Goal: Task Accomplishment & Management: Complete application form

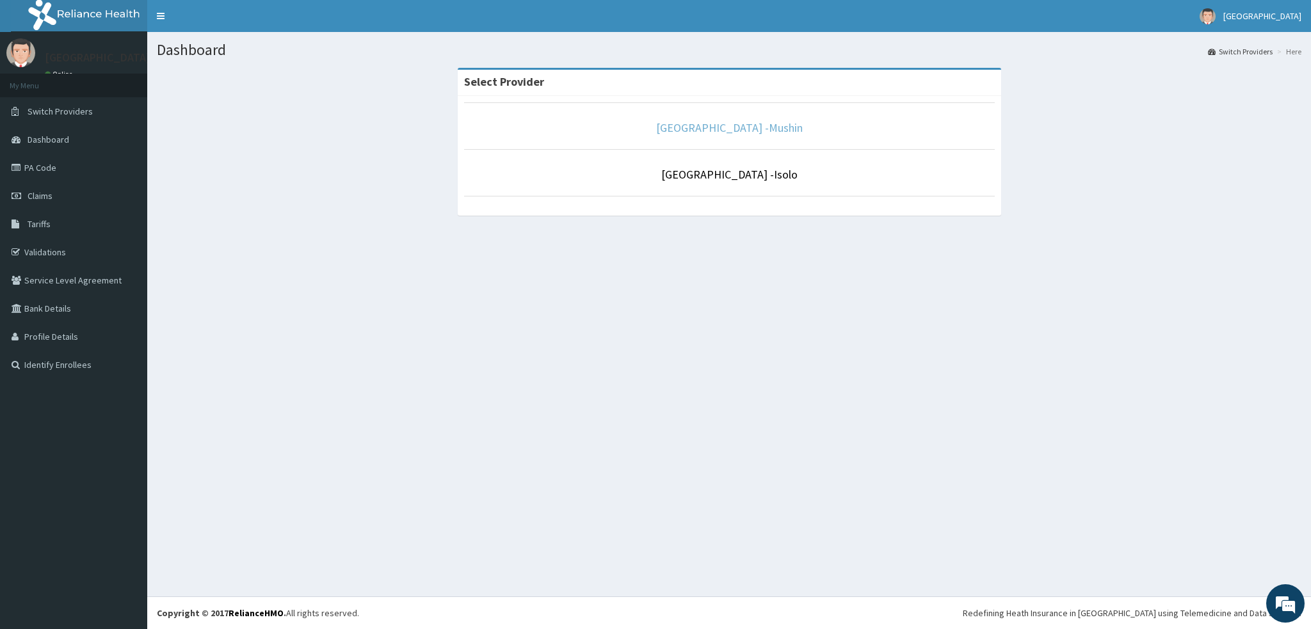
click at [700, 133] on link "[GEOGRAPHIC_DATA] -Mushin" at bounding box center [729, 127] width 147 height 15
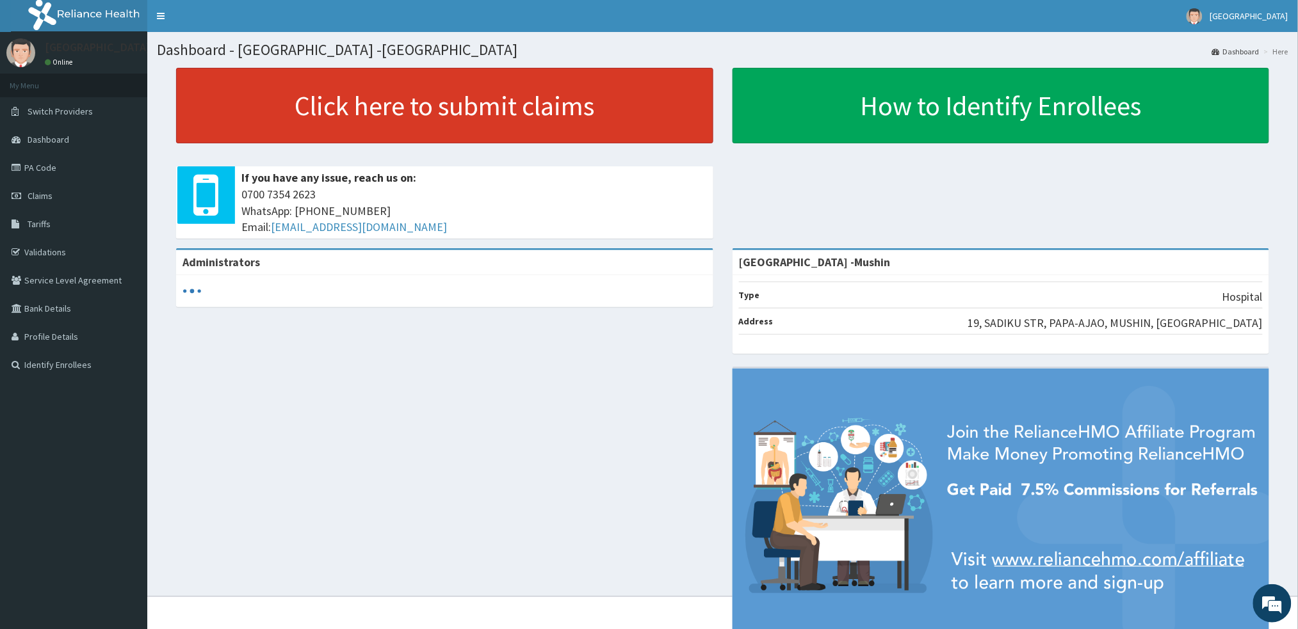
click at [595, 125] on link "Click here to submit claims" at bounding box center [444, 106] width 537 height 76
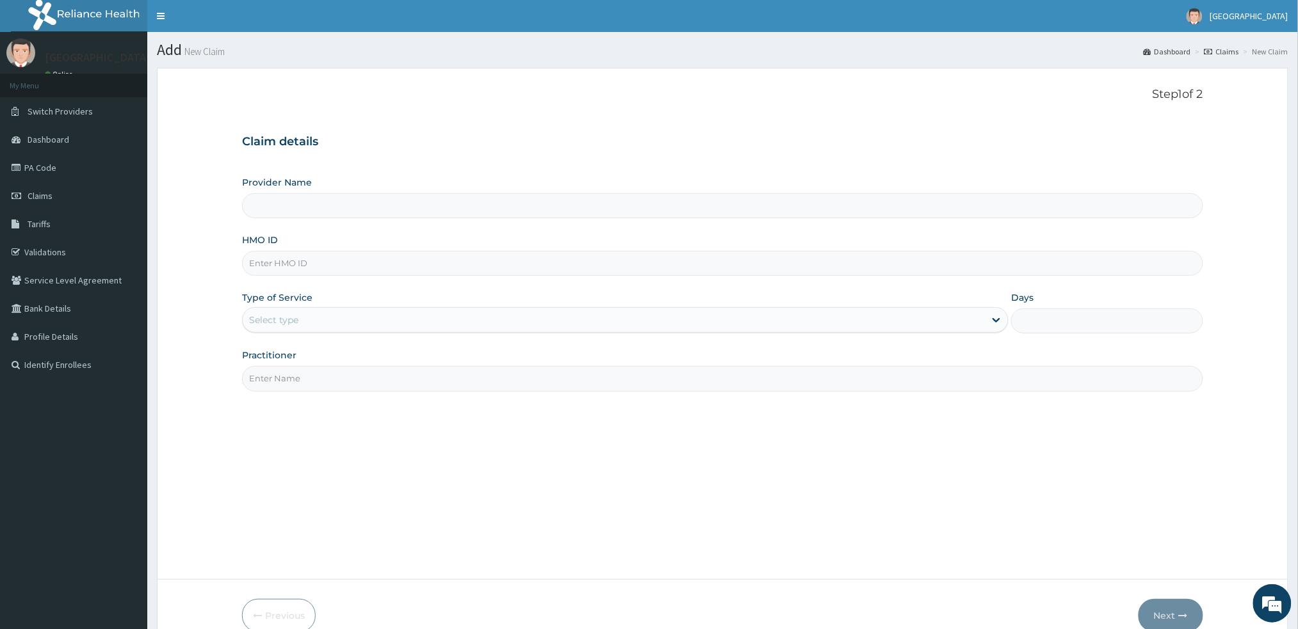
click at [271, 266] on input "HMO ID" at bounding box center [722, 263] width 960 height 25
type input "[GEOGRAPHIC_DATA] -Mushin"
drag, startPoint x: 342, startPoint y: 259, endPoint x: 162, endPoint y: 243, distance: 180.6
click at [162, 243] on form "Step 1 of 2 Claim details Provider Name Sentinel Hospital -Mushin HMO ID DAL/10…" at bounding box center [722, 360] width 1131 height 584
type input "DAL/10210/A"
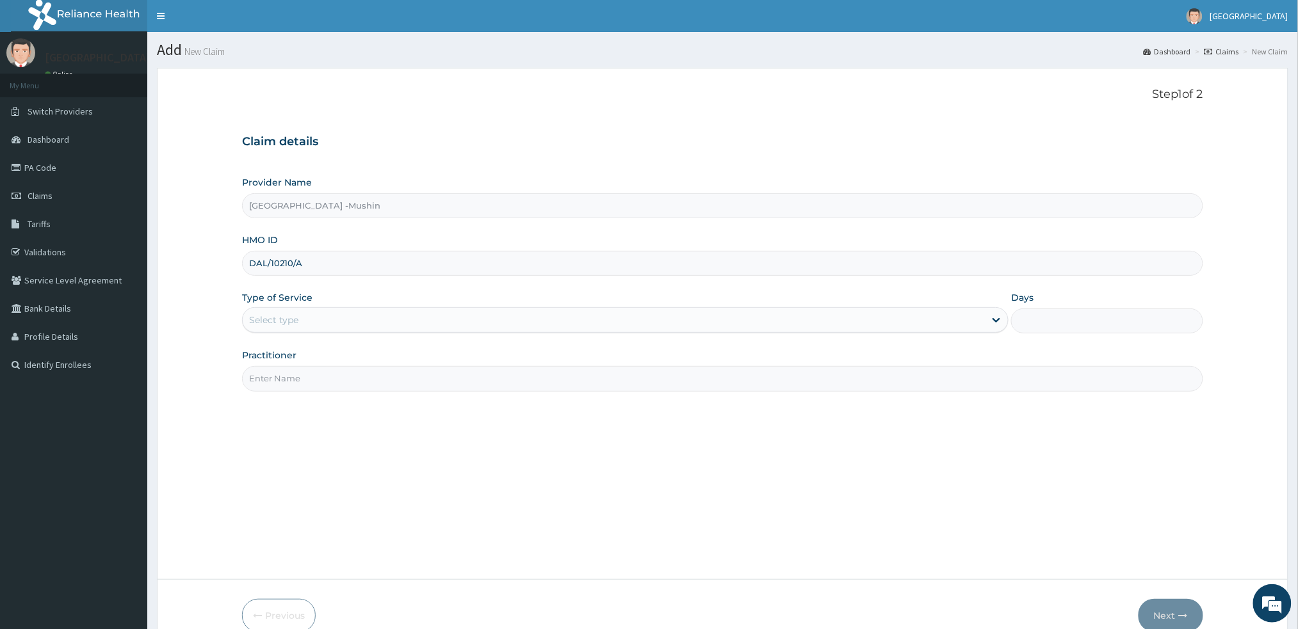
click at [545, 465] on div "Step 1 of 2 Claim details Provider Name Sentinel Hospital -Mushin HMO ID DAL/10…" at bounding box center [722, 324] width 960 height 472
click at [391, 318] on div "Select type" at bounding box center [614, 320] width 742 height 20
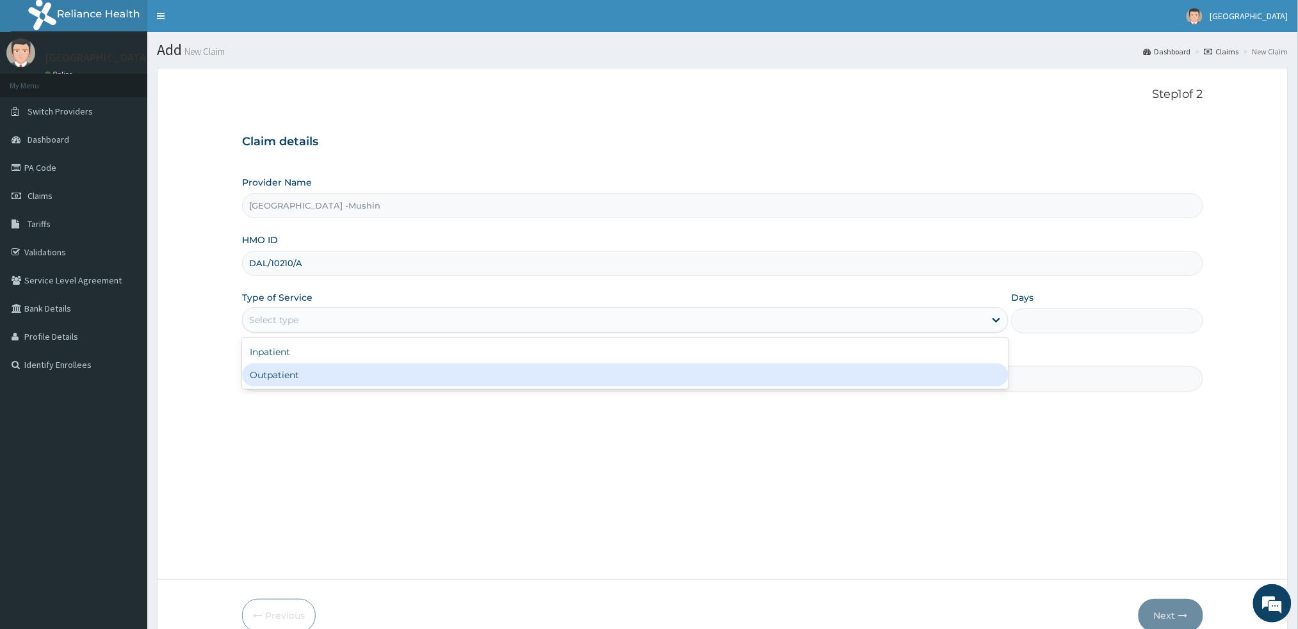
click at [366, 373] on div "Outpatient" at bounding box center [625, 375] width 766 height 23
type input "1"
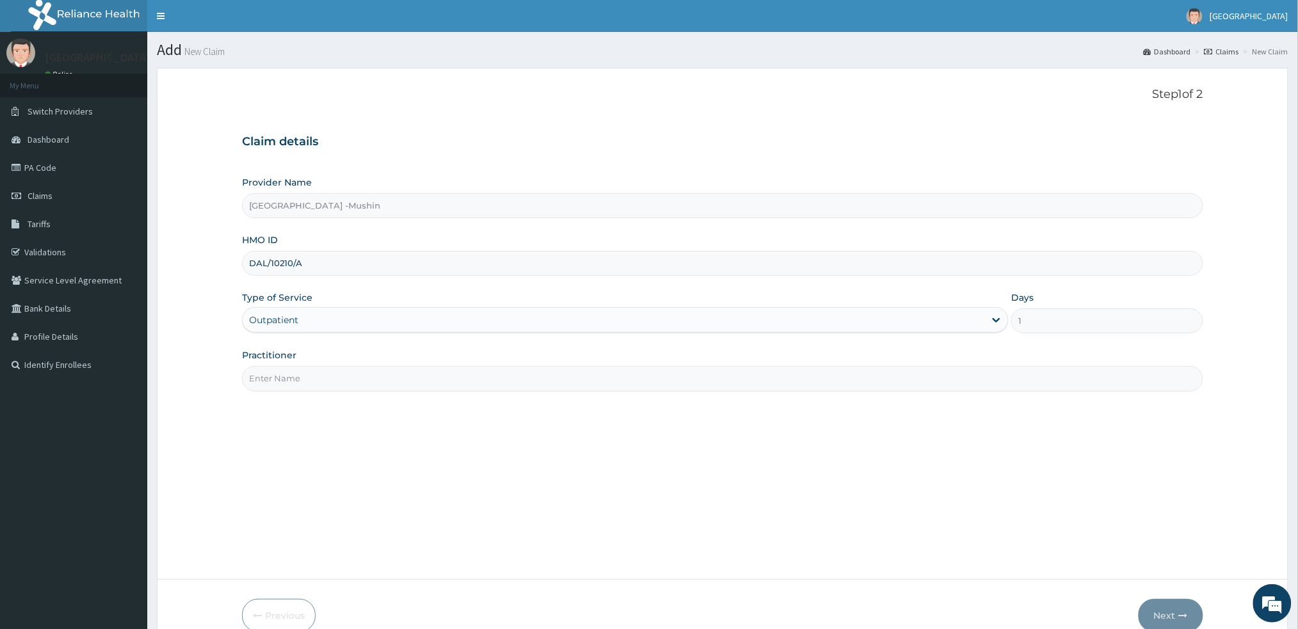
click at [357, 387] on input "Practitioner" at bounding box center [722, 378] width 960 height 25
type input "DR. I. IJIOMA"
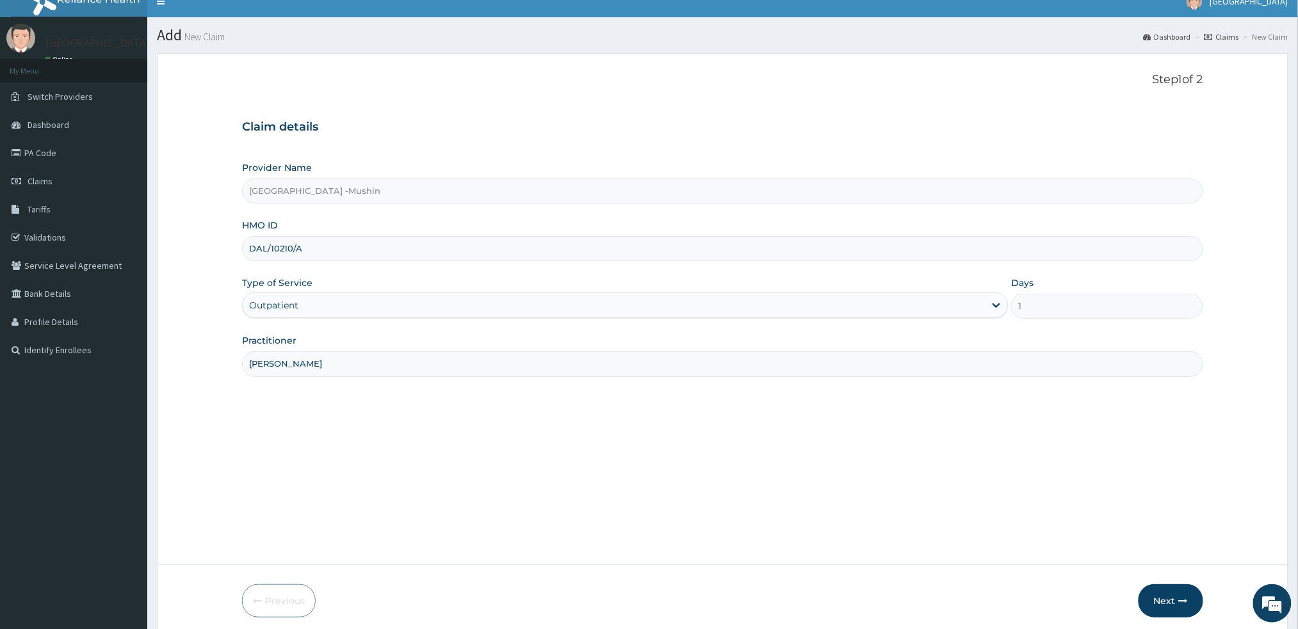
scroll to position [65, 0]
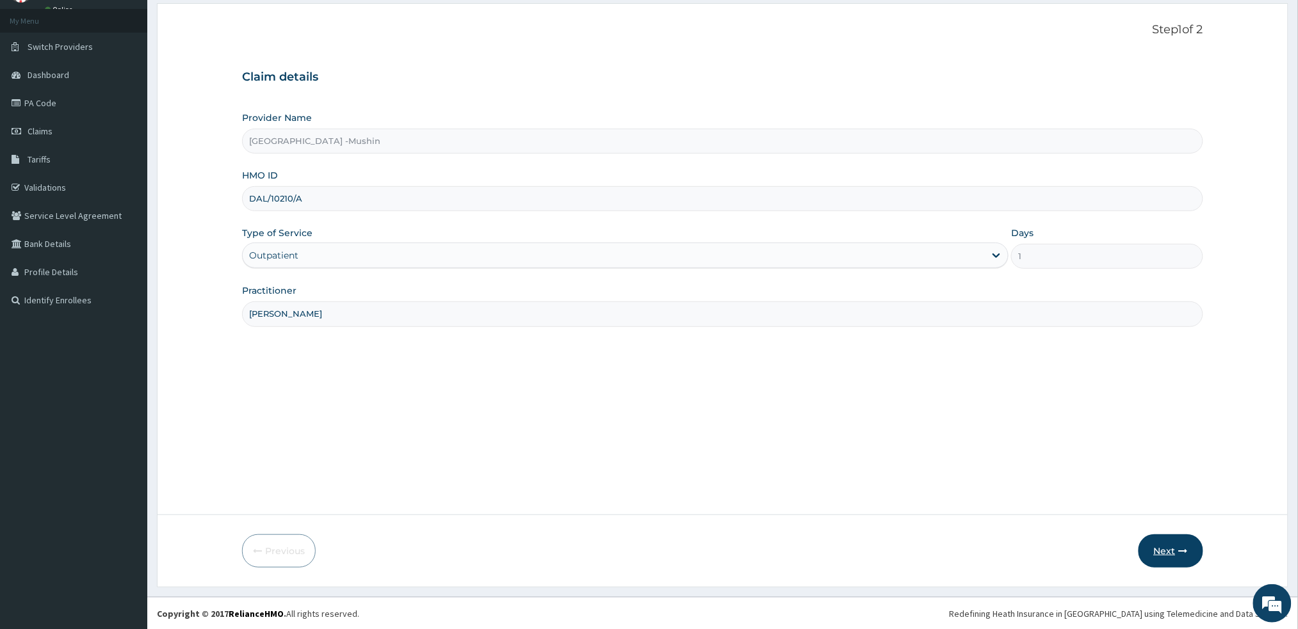
click at [1165, 551] on button "Next" at bounding box center [1170, 551] width 65 height 33
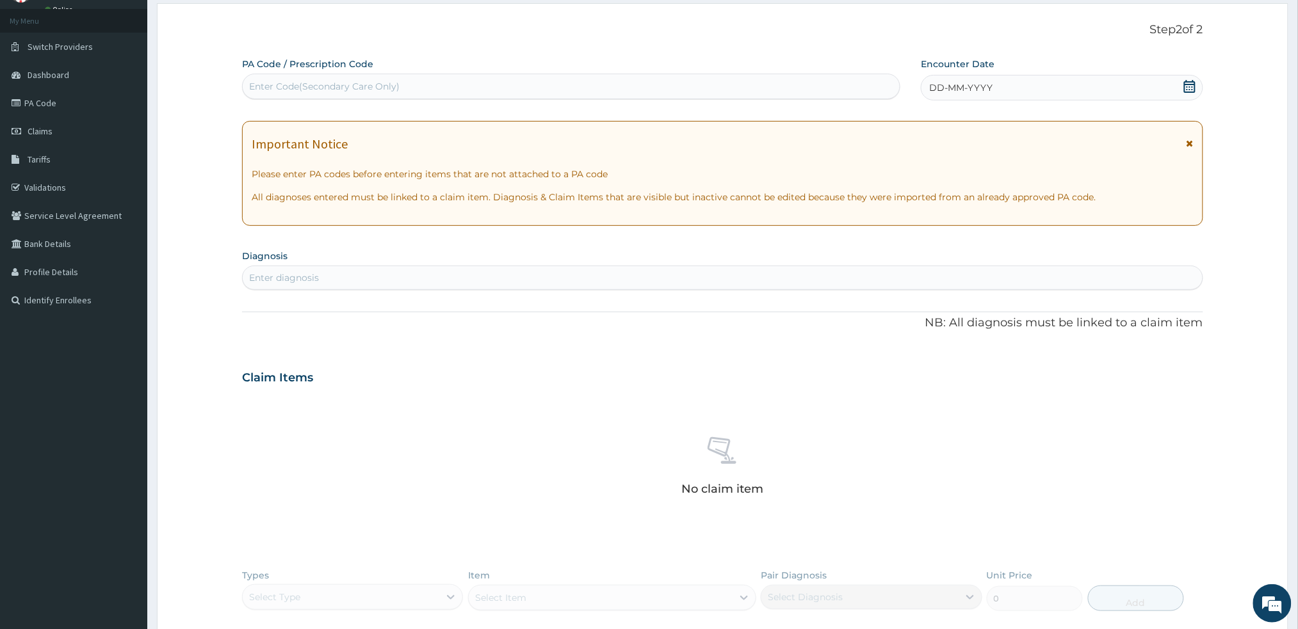
click at [1193, 147] on icon at bounding box center [1189, 143] width 7 height 9
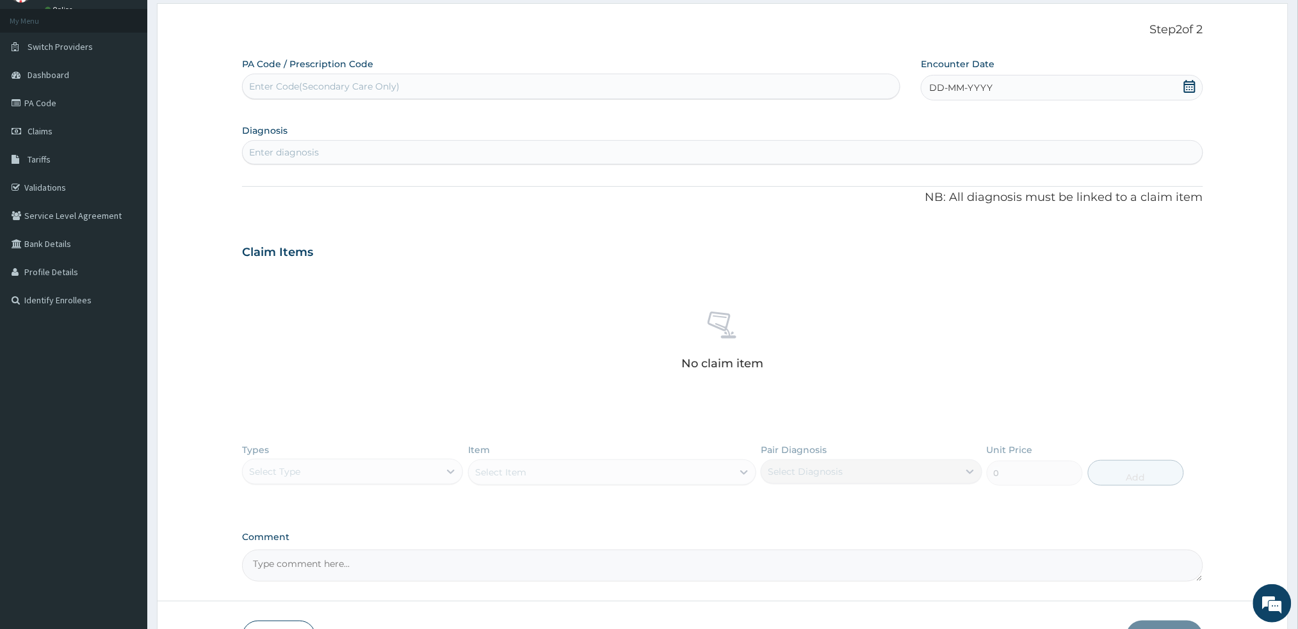
click at [1192, 81] on icon at bounding box center [1190, 86] width 12 height 13
click at [968, 164] on div "3" at bounding box center [971, 166] width 19 height 19
click at [968, 164] on div "Enter diagnosis" at bounding box center [722, 153] width 960 height 24
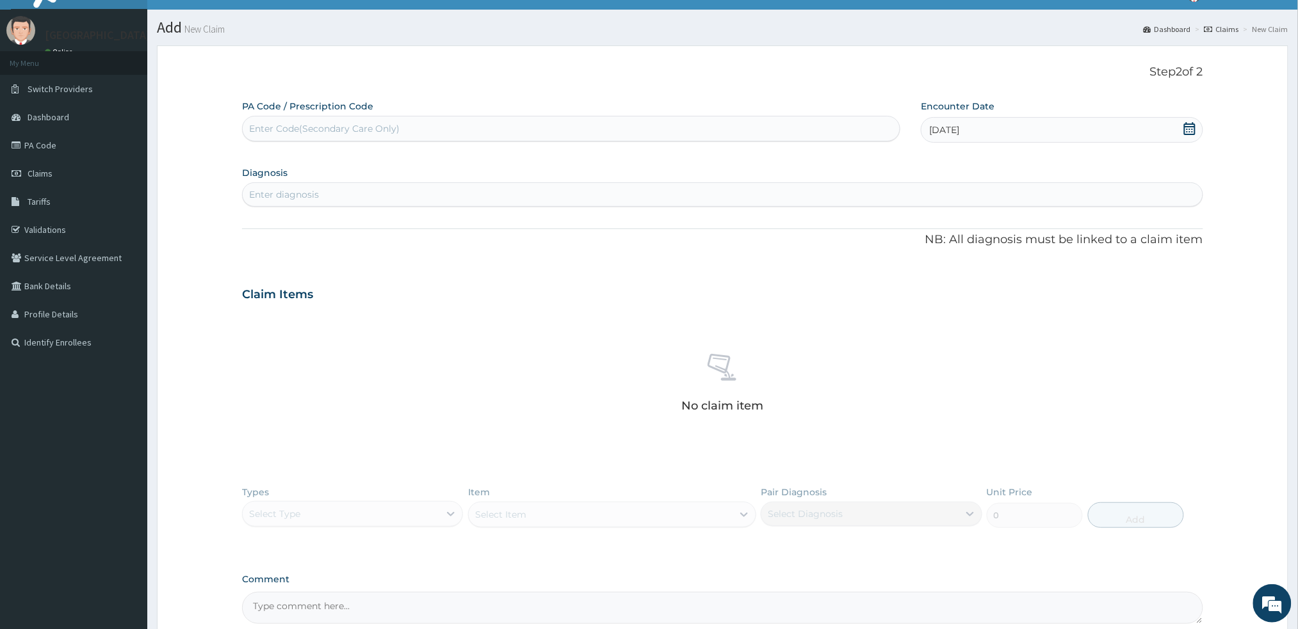
scroll to position [0, 0]
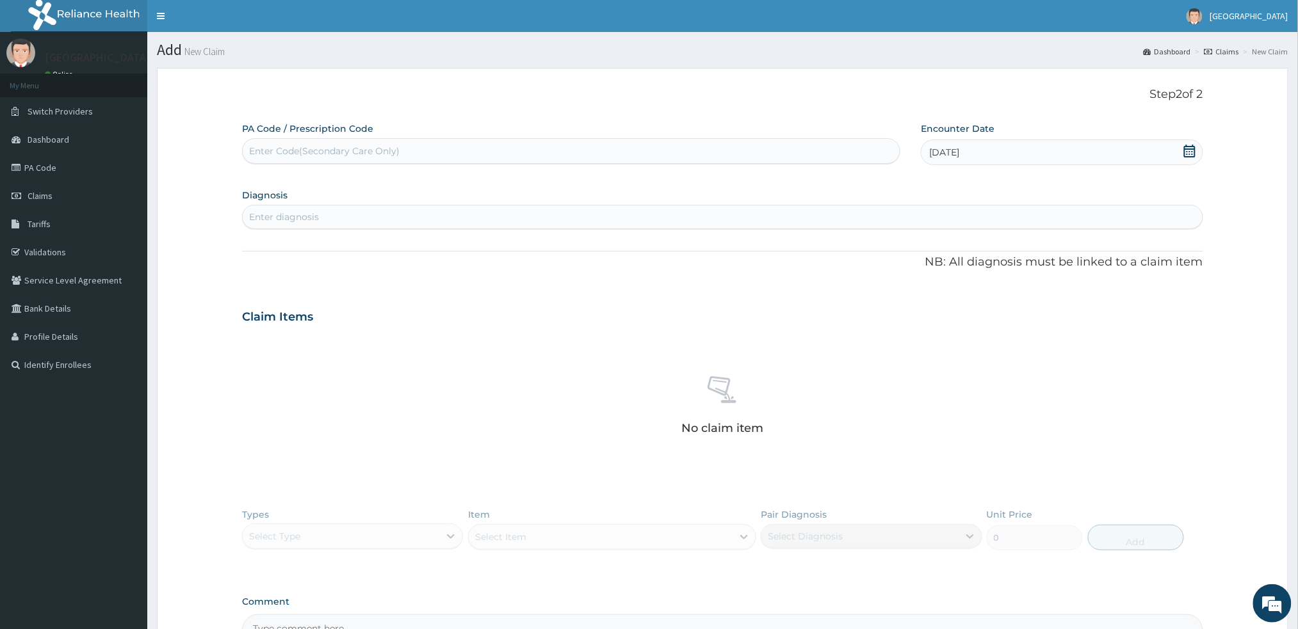
click at [918, 341] on div "No claim item" at bounding box center [722, 407] width 960 height 147
click at [833, 218] on div "Enter diagnosis" at bounding box center [722, 217] width 959 height 20
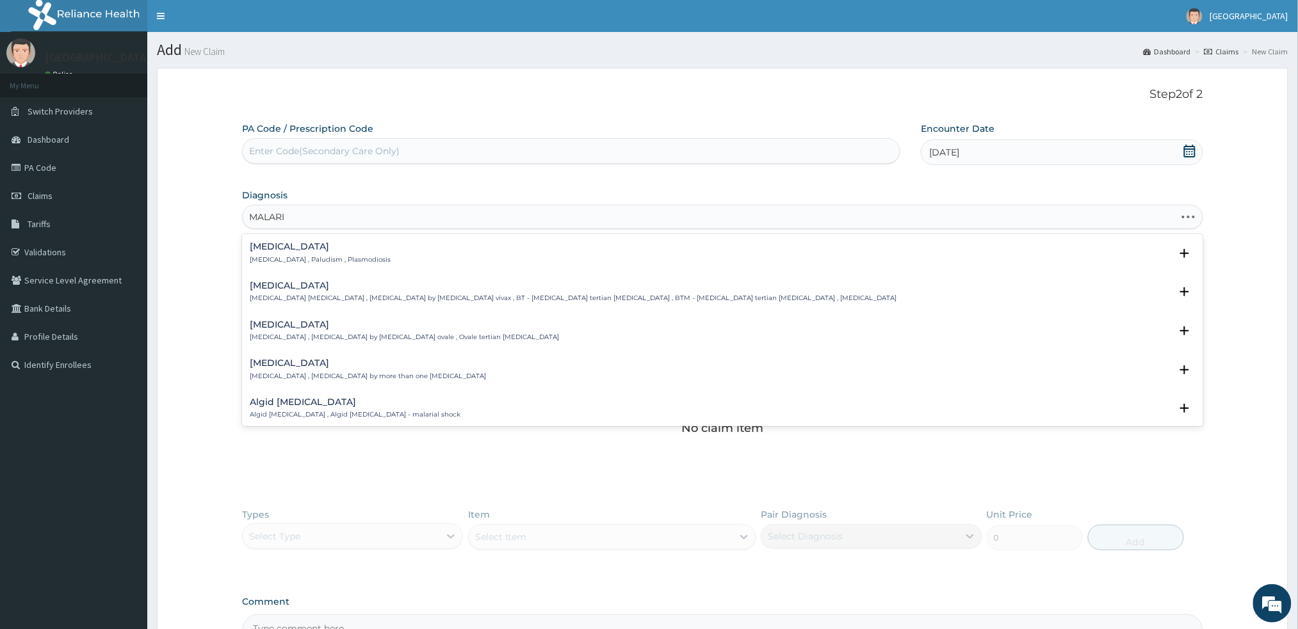
type input "MALARIA"
click at [510, 264] on div "Malaria Malaria , Paludism , Plasmodiosis" at bounding box center [722, 253] width 945 height 22
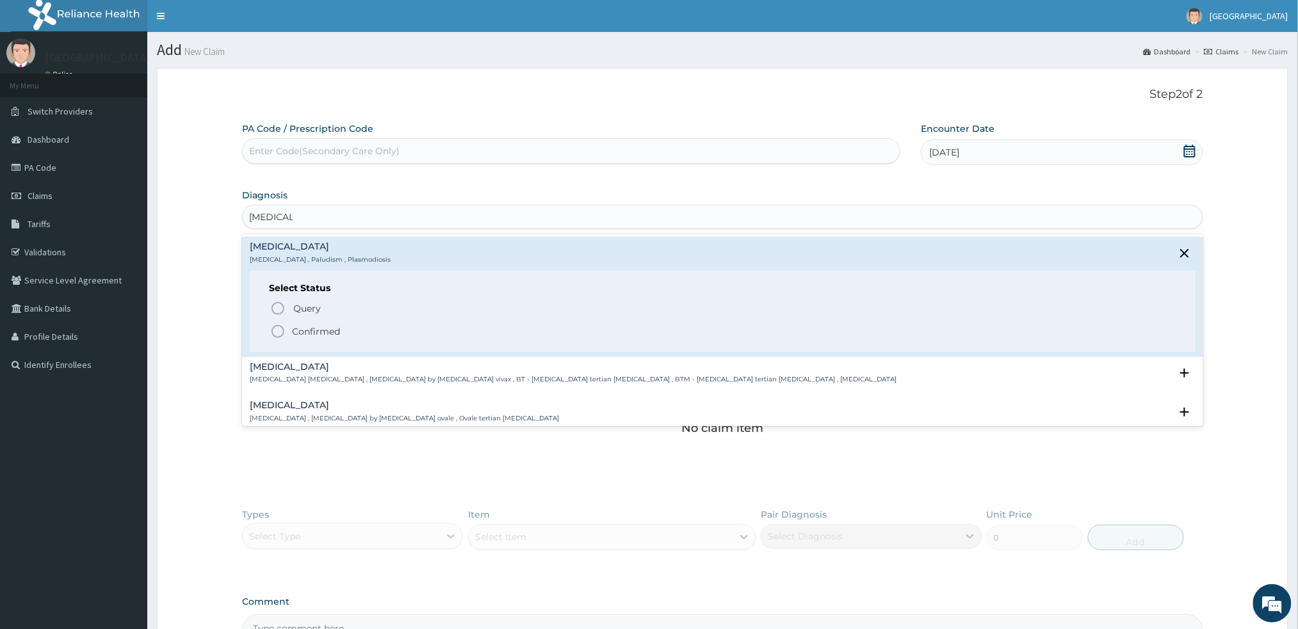
click at [280, 334] on icon "status option filled" at bounding box center [277, 331] width 15 height 15
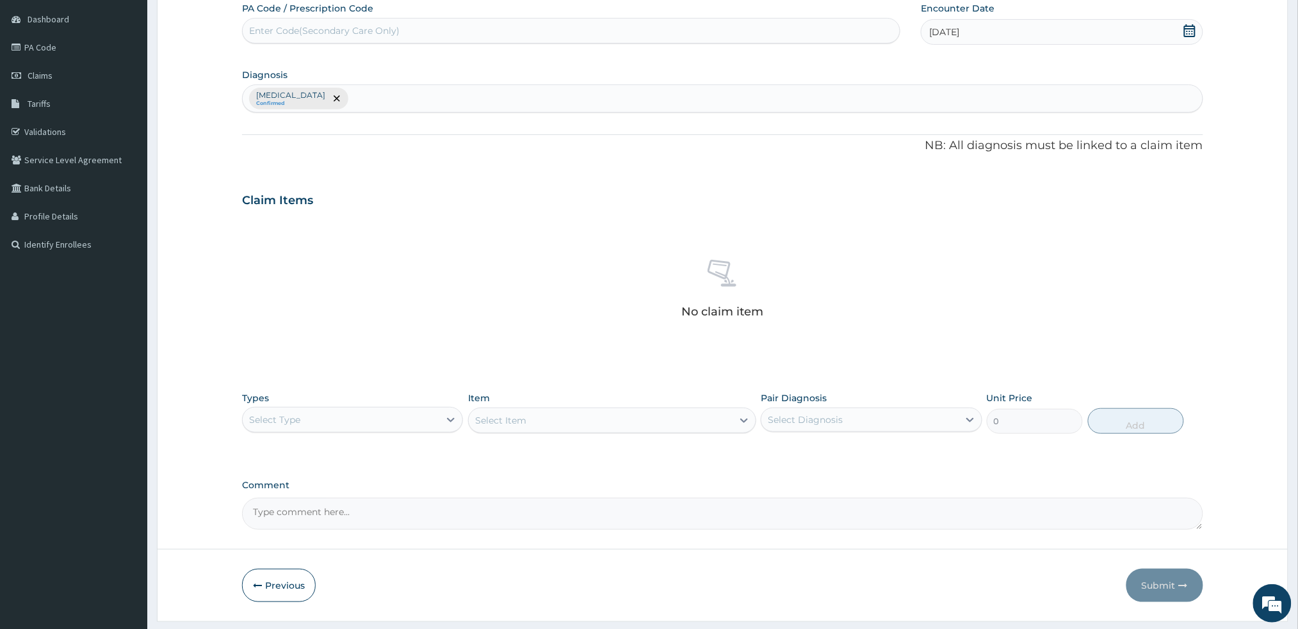
scroll to position [156, 0]
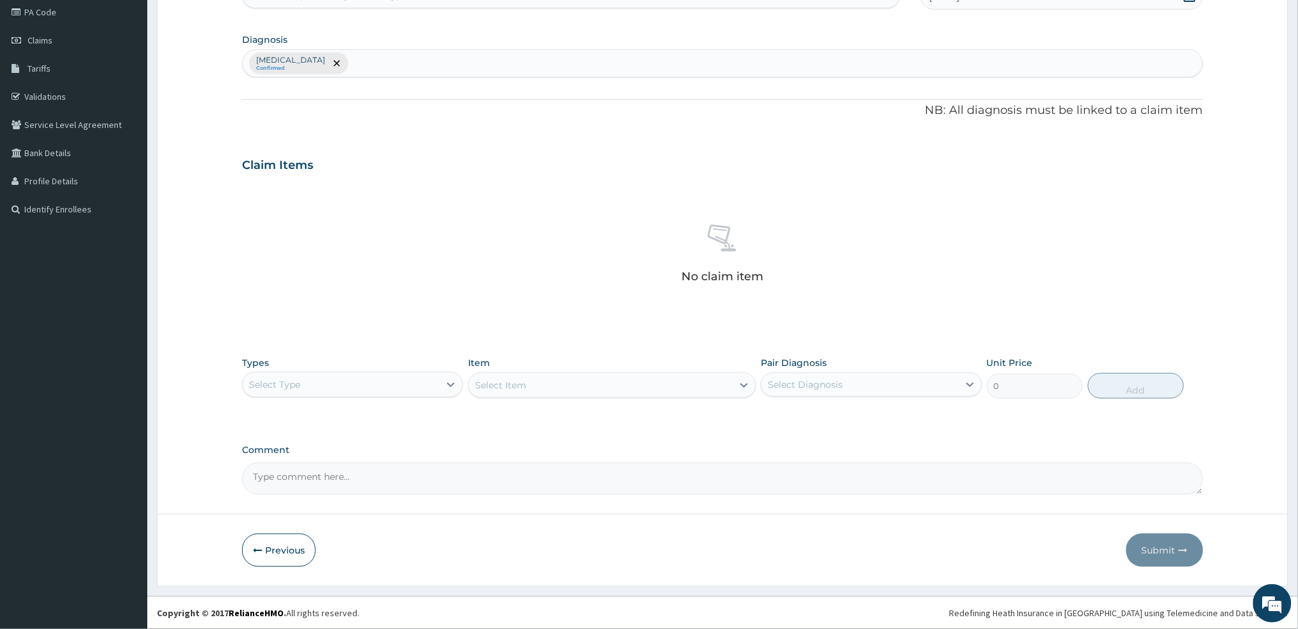
click at [414, 392] on div "Select Type" at bounding box center [341, 385] width 197 height 20
click at [356, 469] on div "Procedures" at bounding box center [352, 462] width 221 height 23
click at [356, 469] on textarea "Comment" at bounding box center [722, 479] width 960 height 32
click at [565, 388] on div "Select Item" at bounding box center [612, 386] width 288 height 26
click at [565, 387] on div "Select Item" at bounding box center [601, 385] width 264 height 20
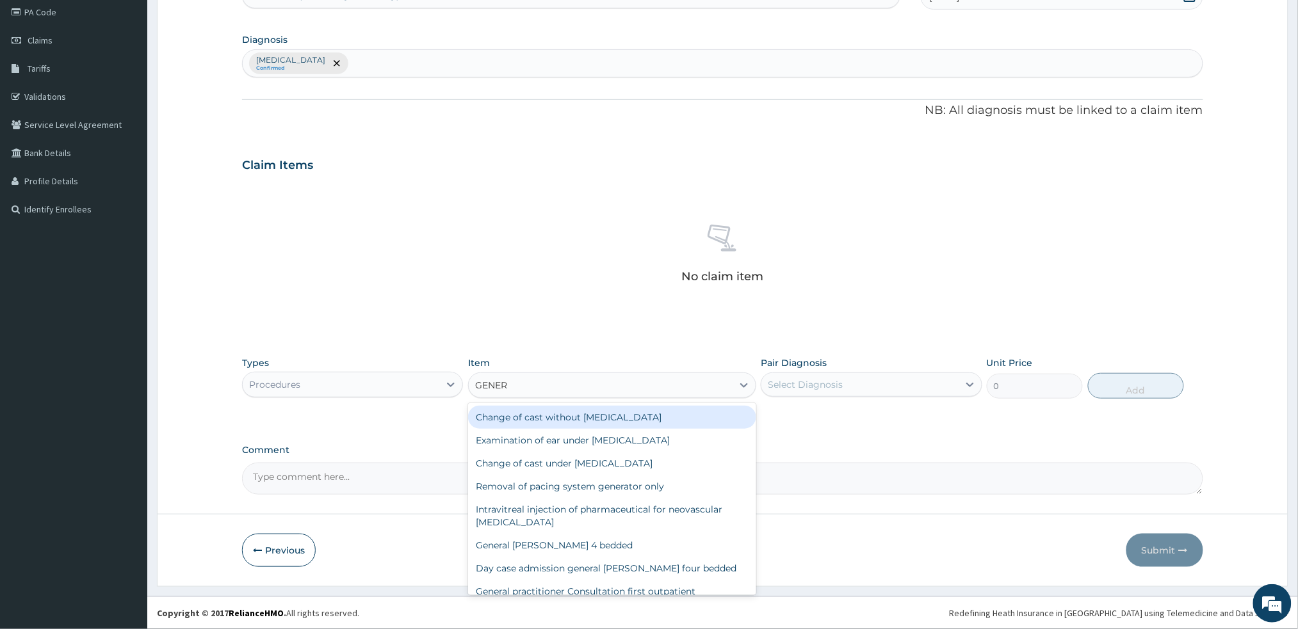
type input "GENERA"
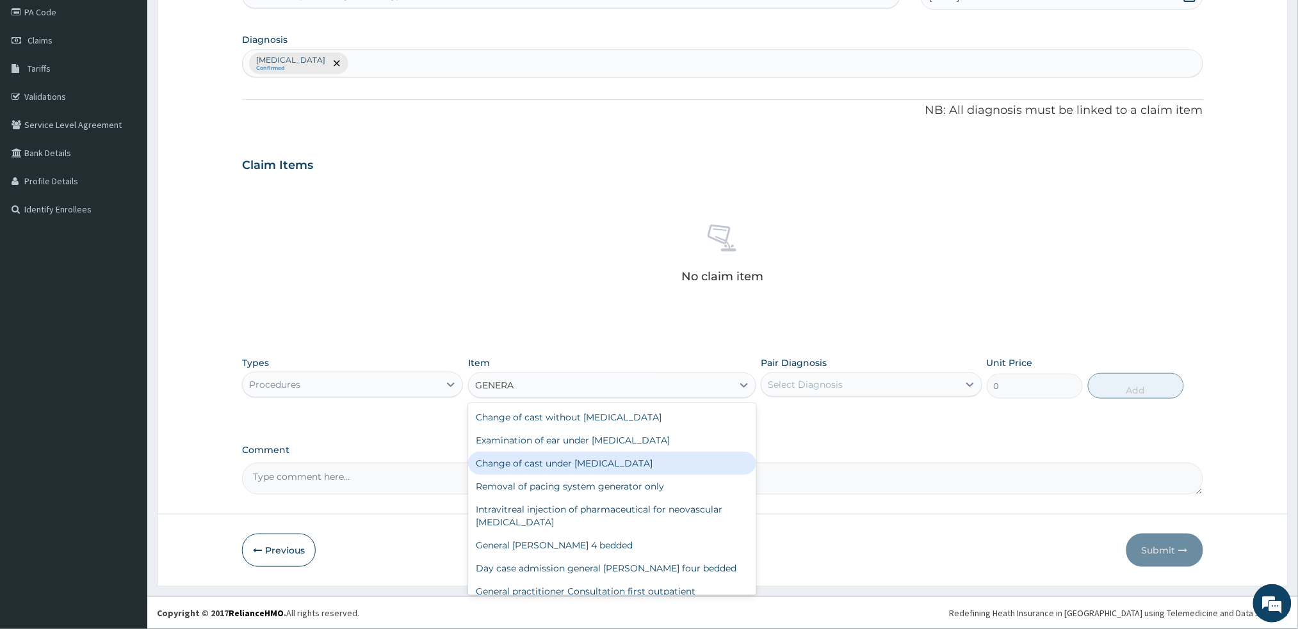
scroll to position [138, 0]
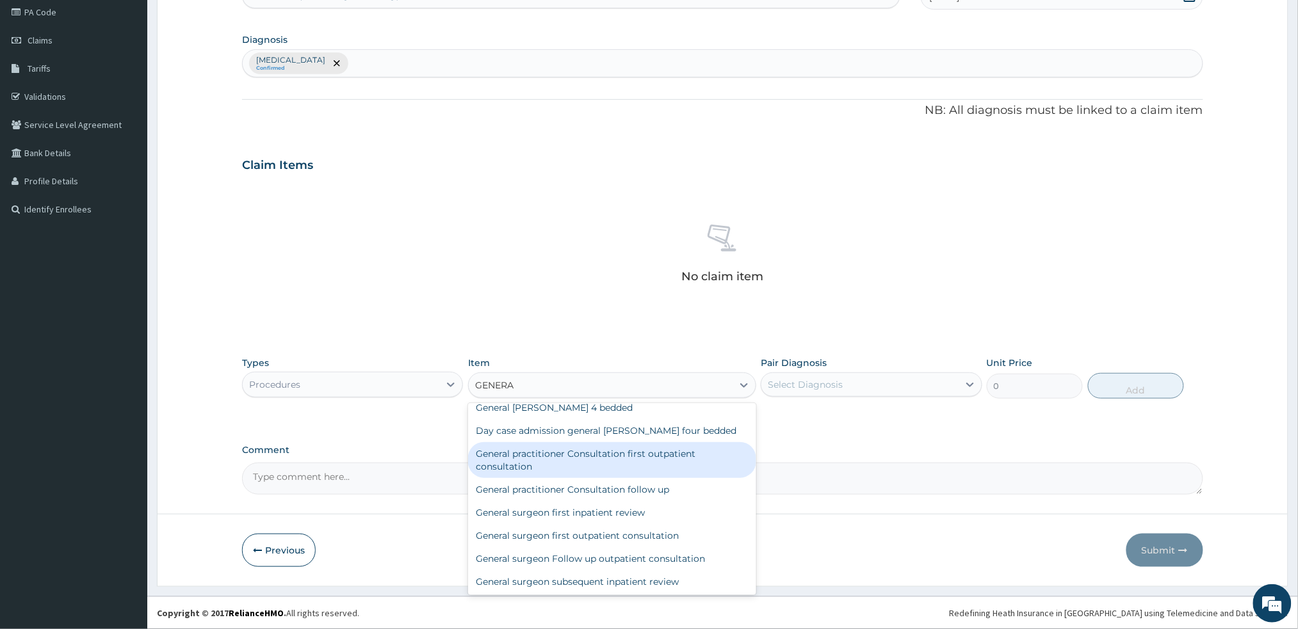
click at [528, 465] on div "General practitioner Consultation first outpatient consultation" at bounding box center [612, 460] width 288 height 36
type input "3000"
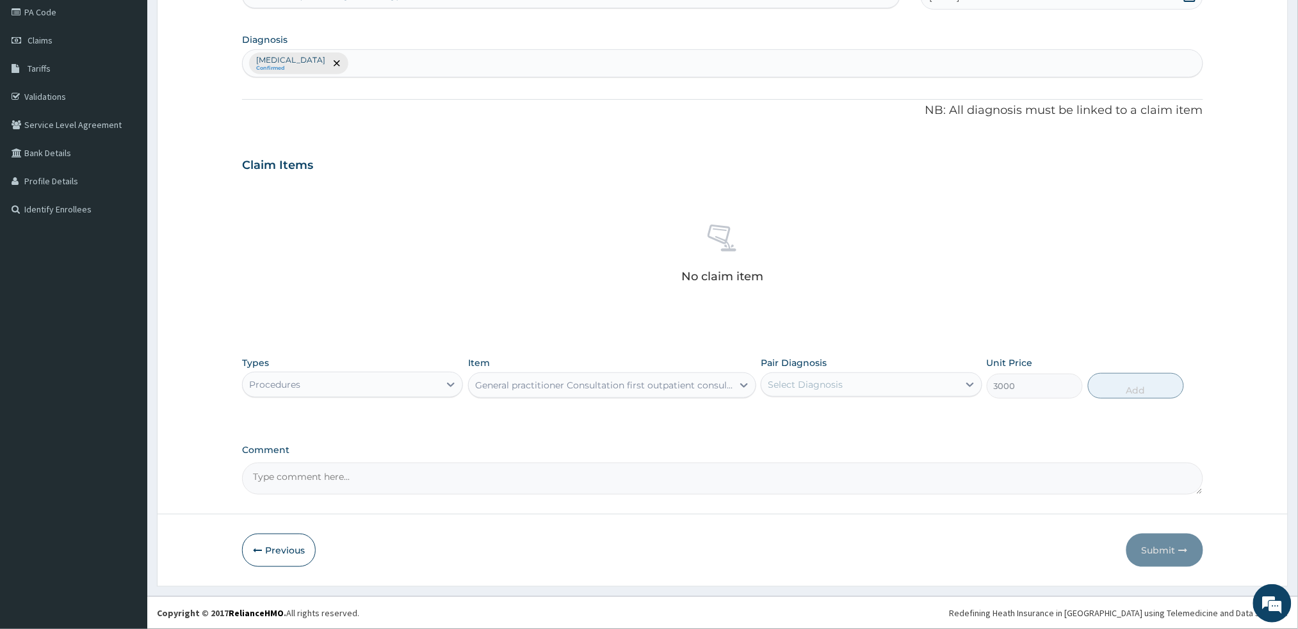
click at [528, 465] on textarea "Comment" at bounding box center [722, 479] width 960 height 32
click at [787, 392] on div "Select Diagnosis" at bounding box center [859, 385] width 197 height 20
click at [789, 390] on div "Select Diagnosis" at bounding box center [805, 384] width 75 height 13
click at [769, 420] on input "checkbox" at bounding box center [772, 416] width 8 height 8
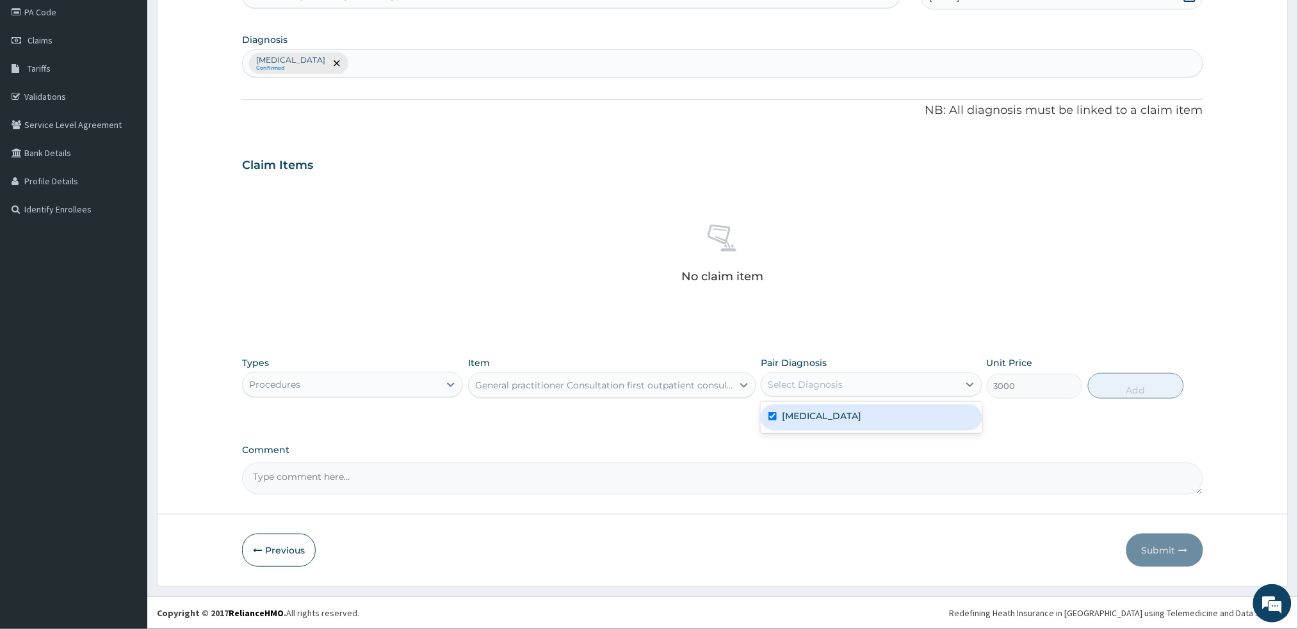
checkbox input "true"
click at [1142, 382] on button "Add" at bounding box center [1136, 386] width 96 height 26
type input "0"
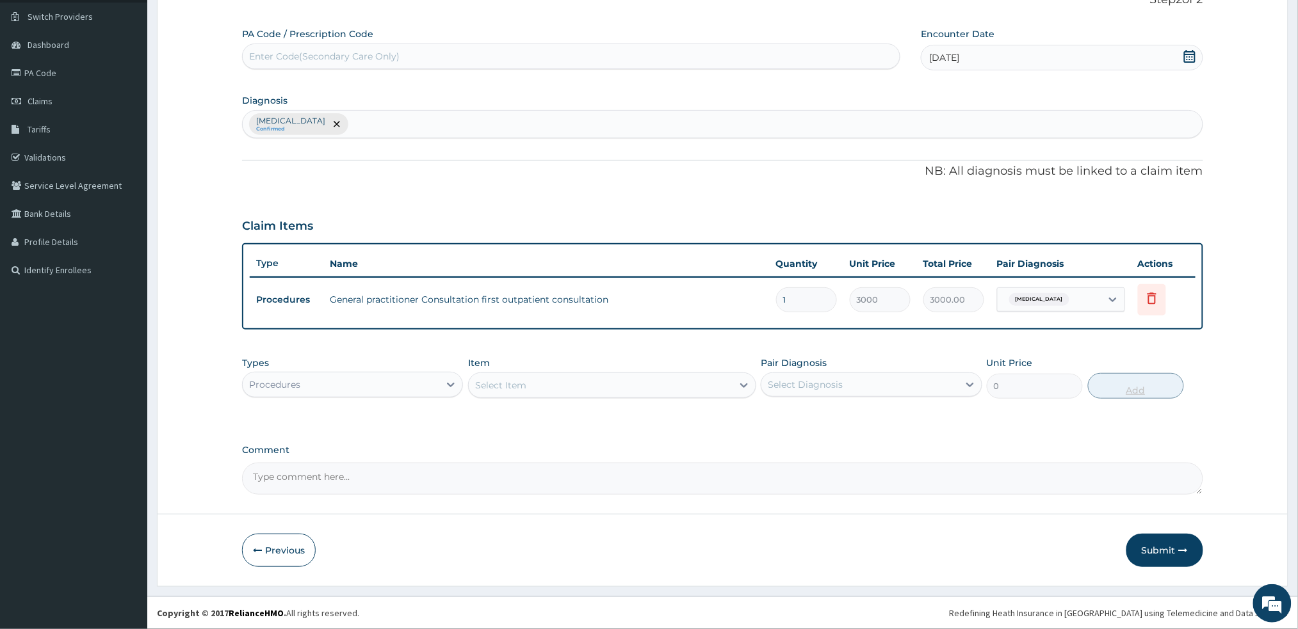
scroll to position [93, 0]
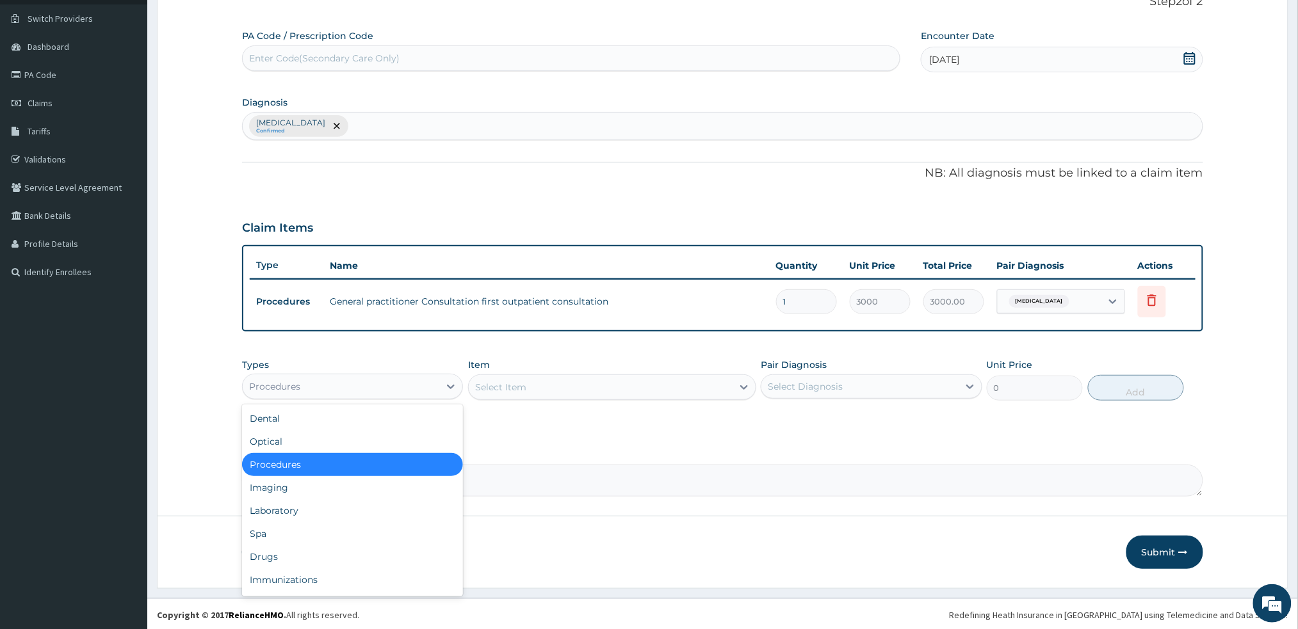
click at [367, 374] on div "Procedures" at bounding box center [352, 387] width 221 height 26
click at [343, 545] on div "Drugs" at bounding box center [352, 556] width 221 height 23
click at [343, 545] on div "Previous Submit" at bounding box center [722, 552] width 960 height 33
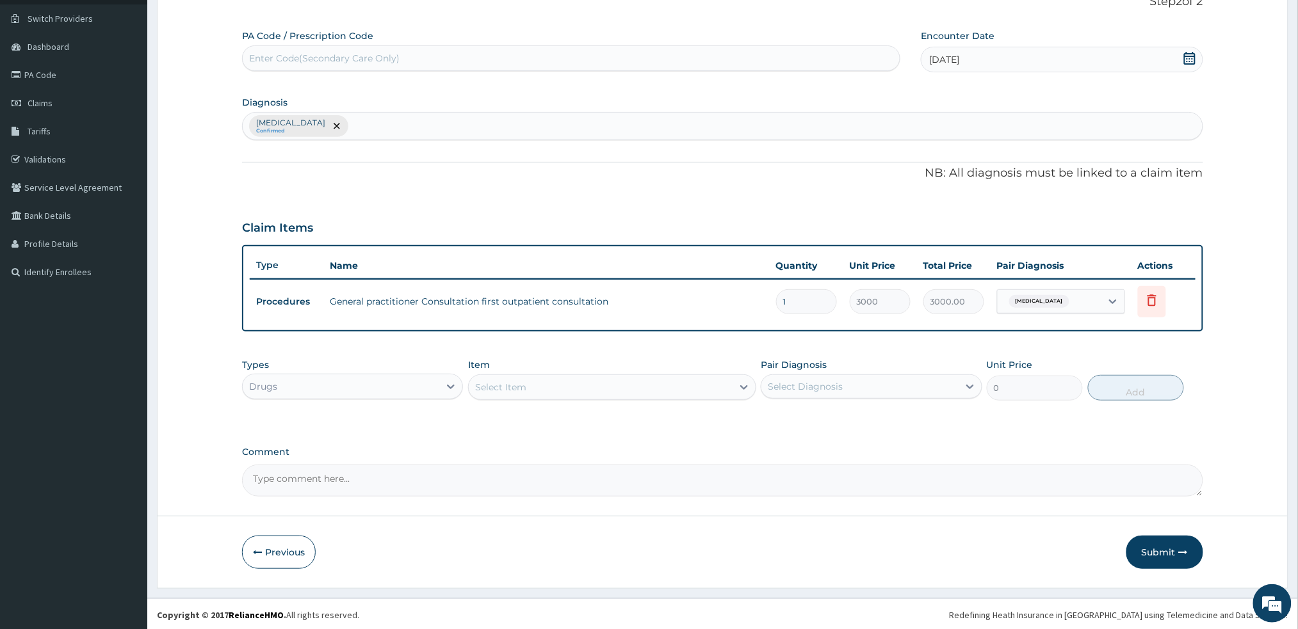
click at [639, 380] on div "Select Item" at bounding box center [601, 387] width 264 height 20
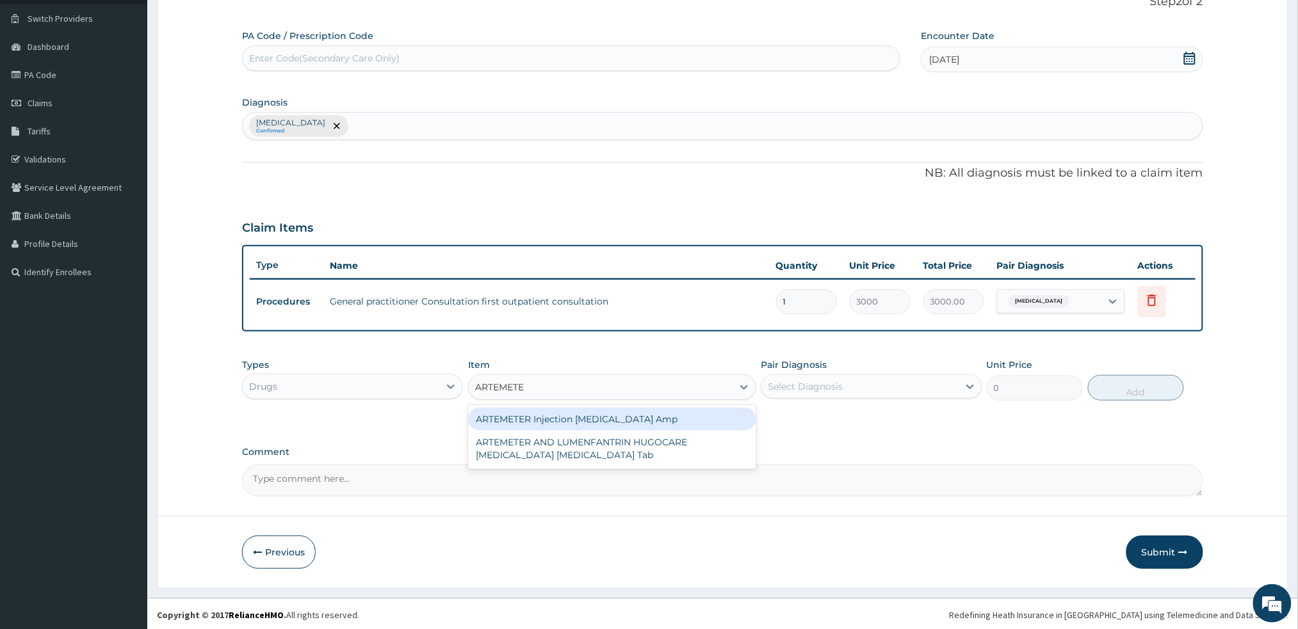
type input "ARTEMETER"
click at [629, 411] on div "ARTEMETER Injection Artemether Amp" at bounding box center [612, 419] width 288 height 23
type input "345"
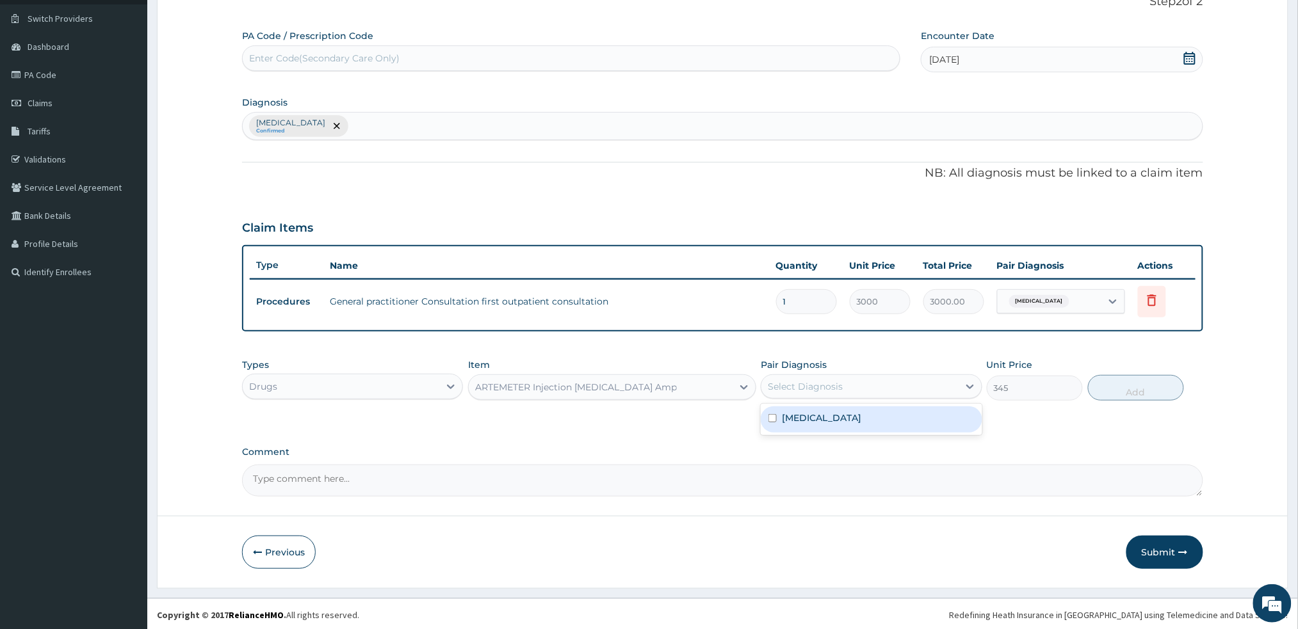
click at [808, 380] on div "Select Diagnosis" at bounding box center [805, 386] width 75 height 13
click at [798, 407] on div "Malaria" at bounding box center [871, 420] width 221 height 26
checkbox input "true"
click at [1127, 384] on button "Add" at bounding box center [1136, 388] width 96 height 26
type input "0"
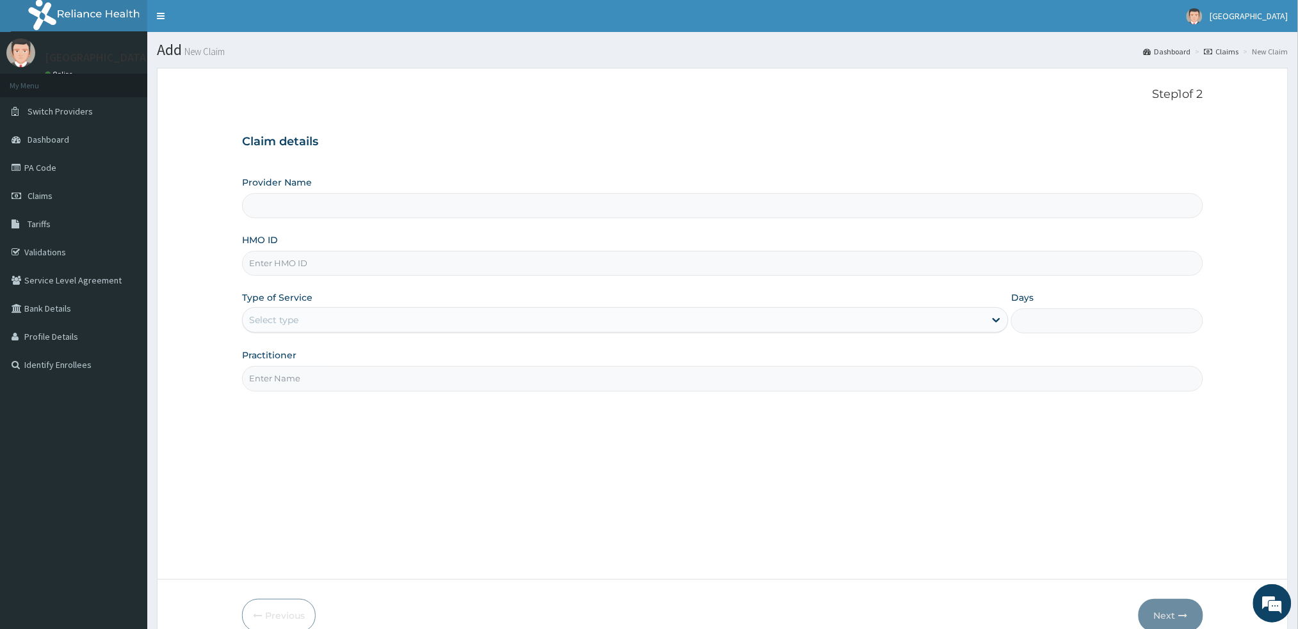
scroll to position [65, 0]
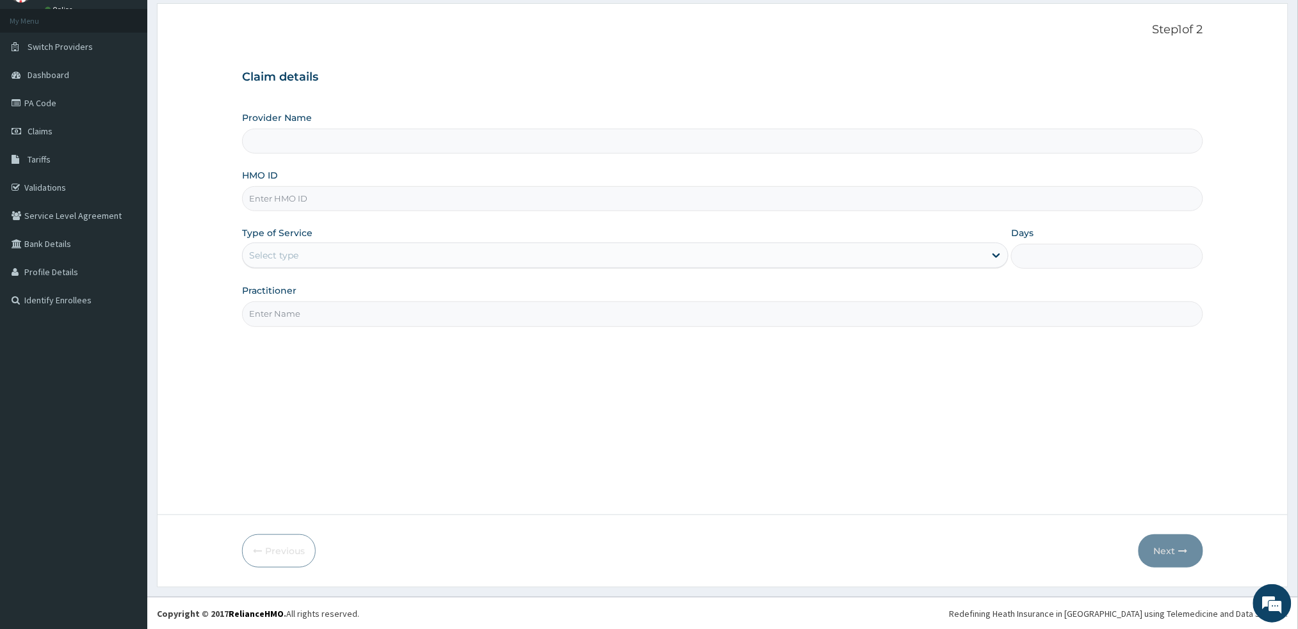
type input "[GEOGRAPHIC_DATA] -Mushin"
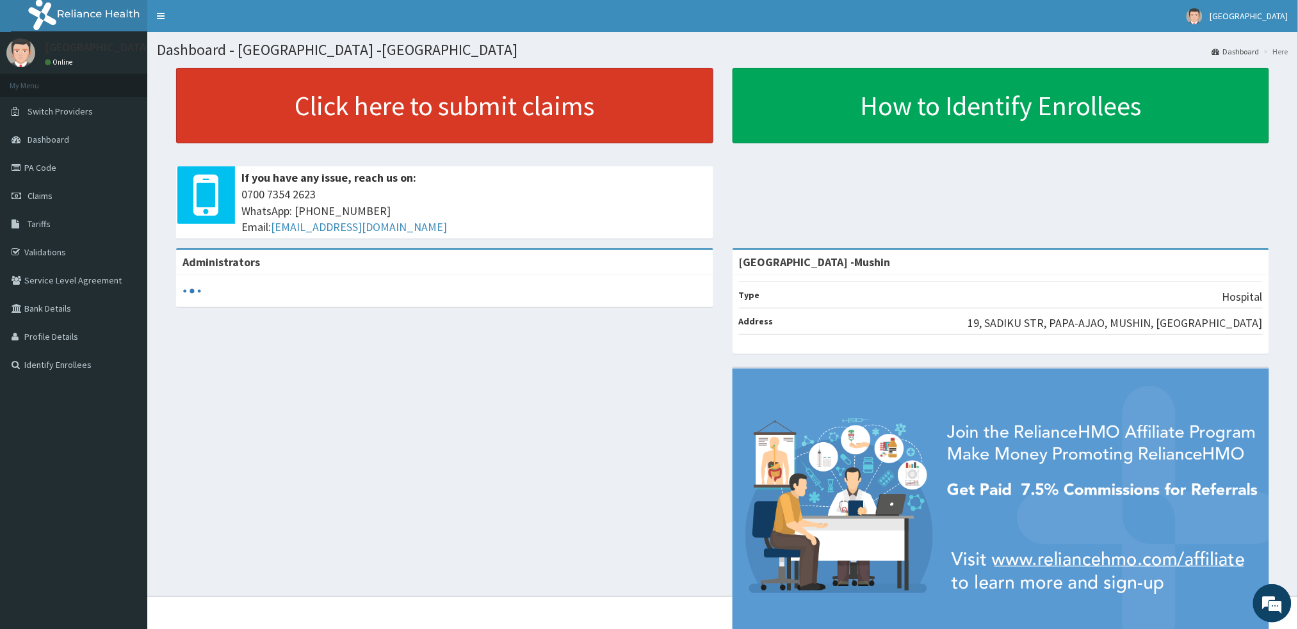
click at [244, 82] on link "Click here to submit claims" at bounding box center [444, 106] width 537 height 76
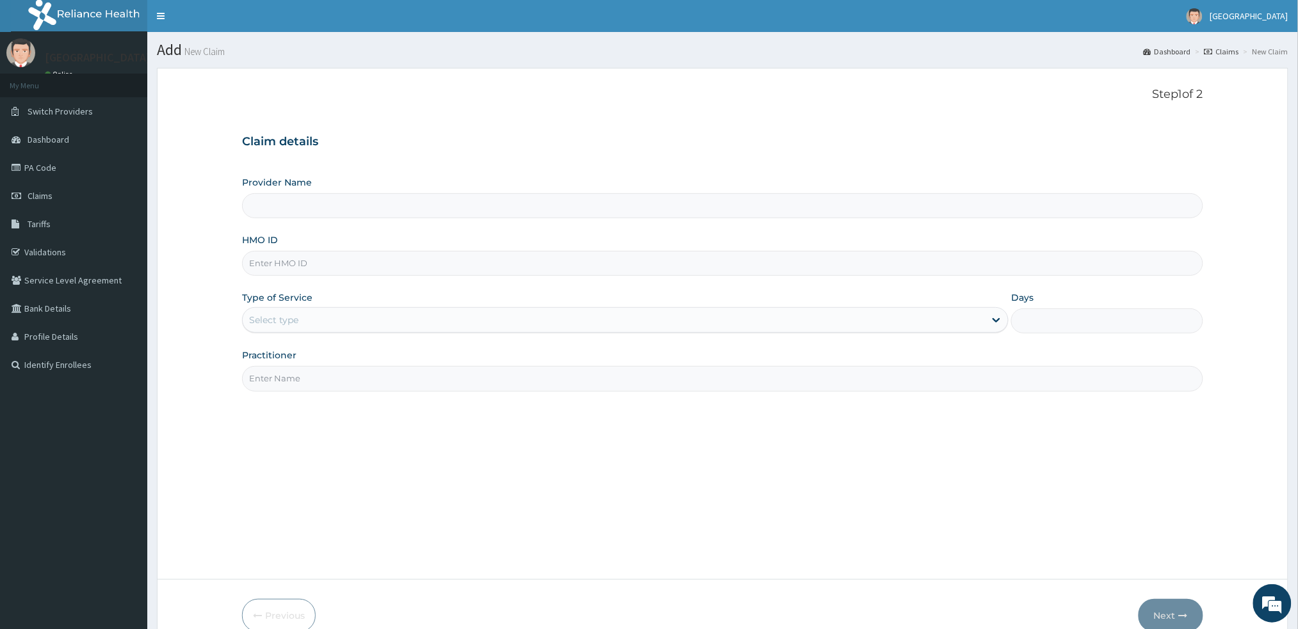
click at [264, 255] on input "HMO ID" at bounding box center [722, 263] width 960 height 25
type input "[GEOGRAPHIC_DATA] -Mushin"
paste input "DAL/10210/A"
type input "DAL/10210/A"
click at [423, 331] on div "Select type" at bounding box center [625, 320] width 766 height 26
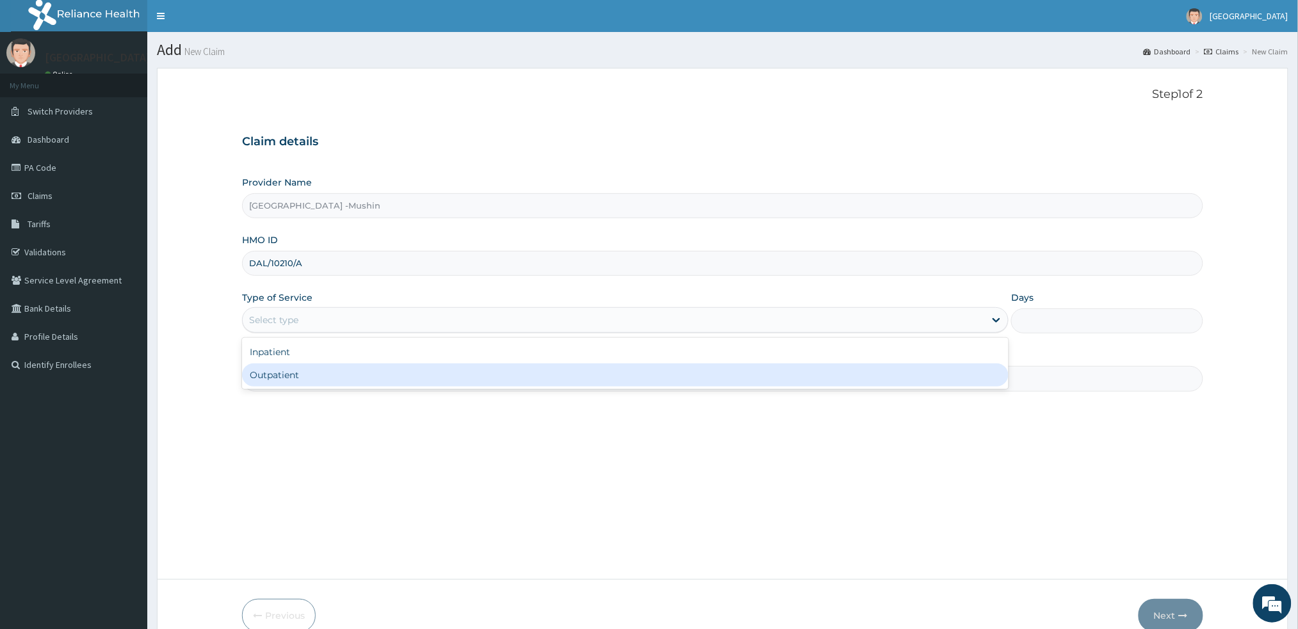
click at [417, 385] on div "Outpatient" at bounding box center [625, 375] width 766 height 23
type input "1"
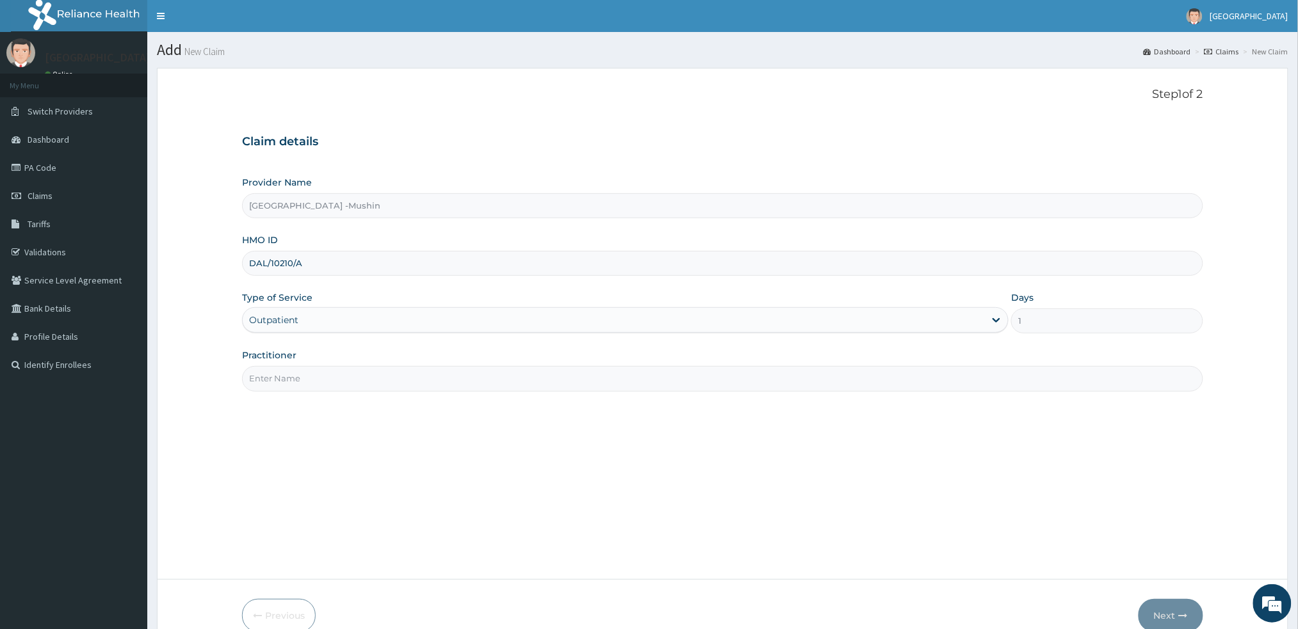
click at [417, 385] on input "Practitioner" at bounding box center [722, 378] width 960 height 25
type input "[PERSON_NAME]"
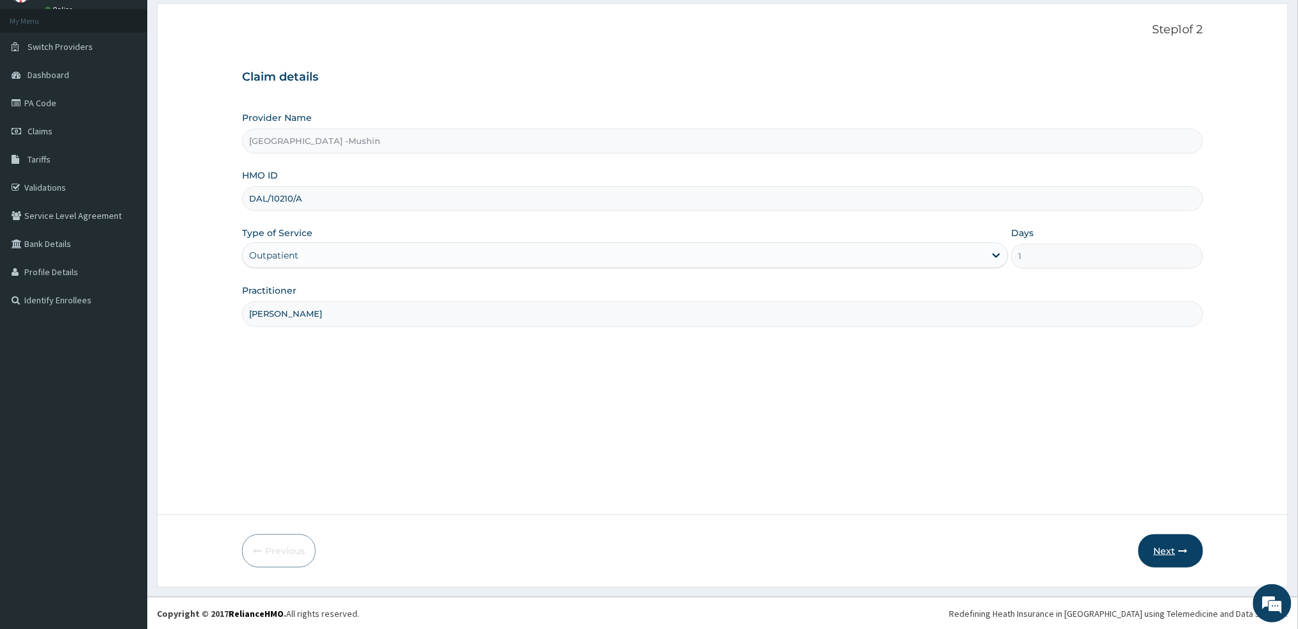
click at [1170, 547] on button "Next" at bounding box center [1170, 551] width 65 height 33
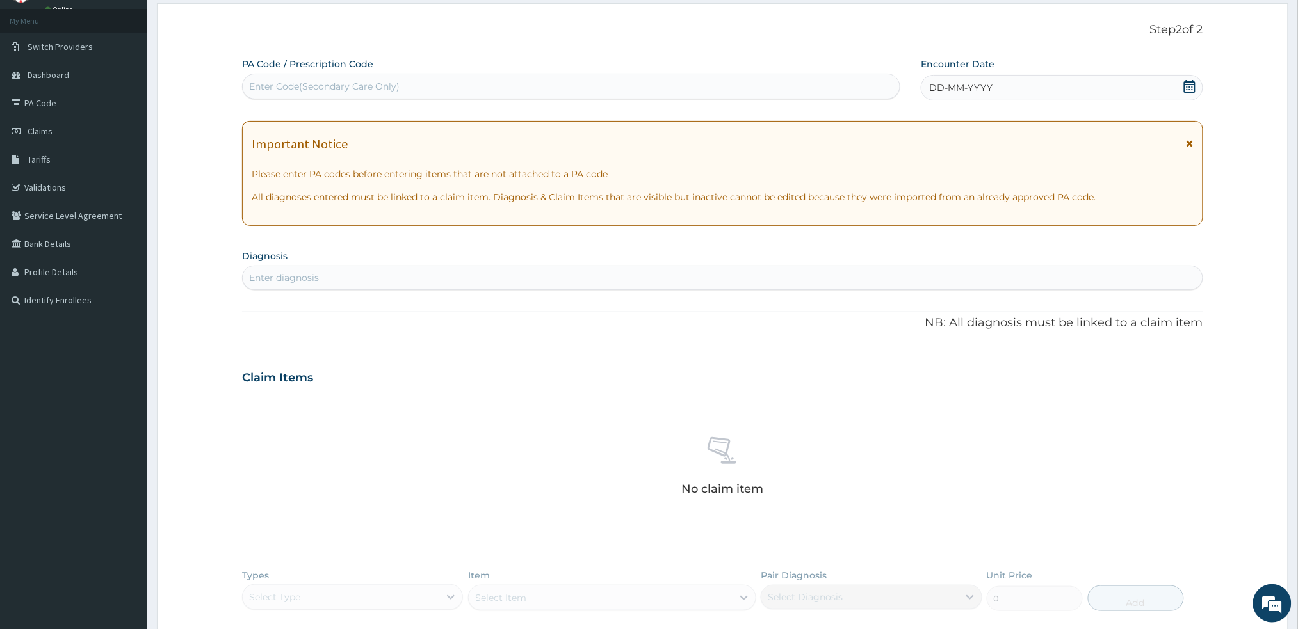
click at [1192, 145] on icon at bounding box center [1189, 143] width 7 height 9
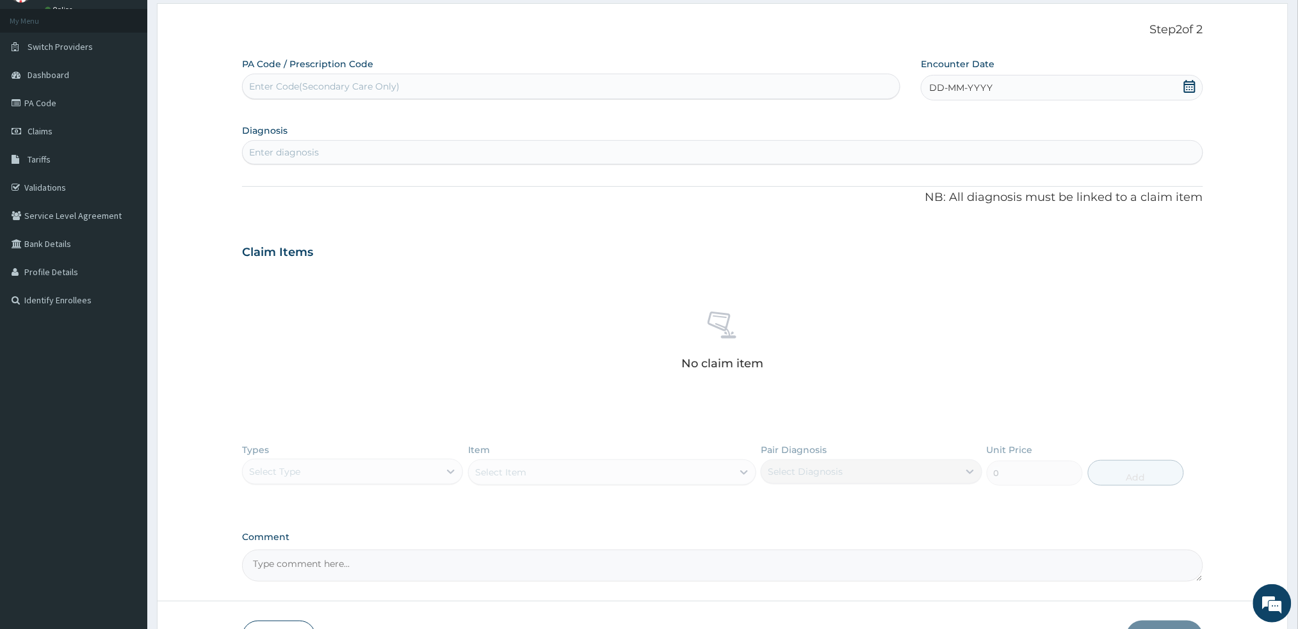
click at [1192, 145] on div "Enter diagnosis" at bounding box center [722, 152] width 959 height 20
click at [1189, 85] on icon at bounding box center [1189, 86] width 13 height 13
click at [966, 175] on div "3" at bounding box center [971, 166] width 19 height 19
click at [966, 175] on div "PA Code / Prescription Code Enter Code(Secondary Care Only) Encounter Date 03-0…" at bounding box center [722, 320] width 960 height 524
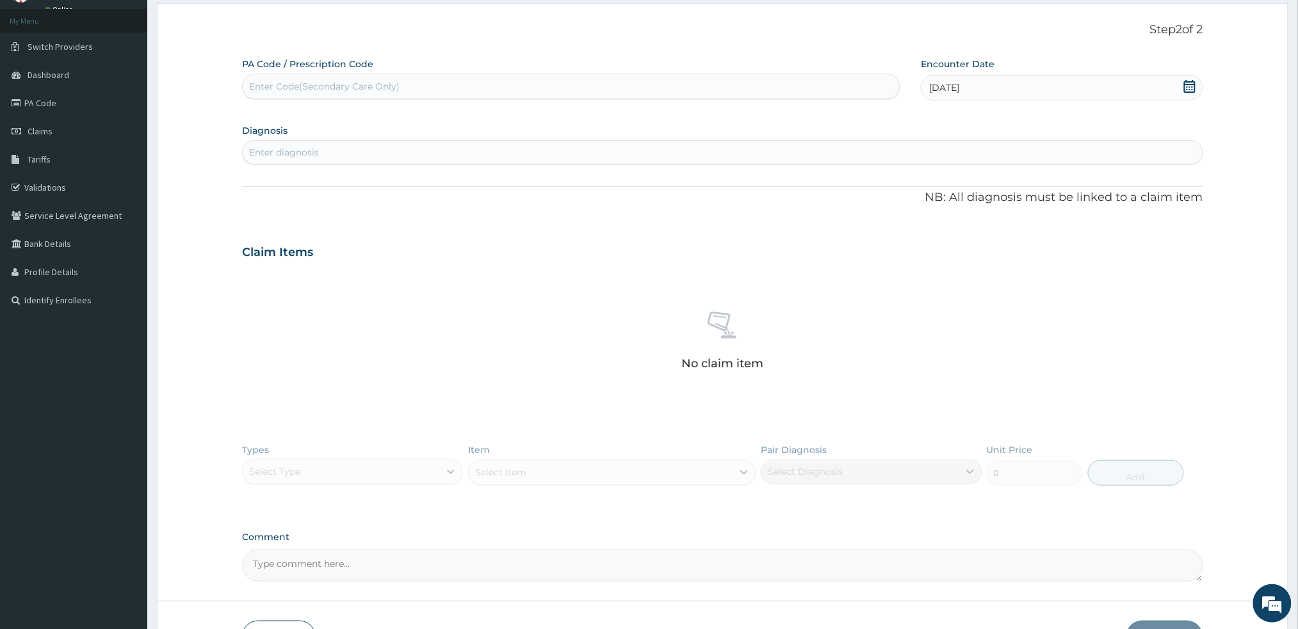
click at [923, 146] on div "Enter diagnosis" at bounding box center [722, 152] width 959 height 20
click at [352, 160] on div "Enter diagnosis" at bounding box center [722, 152] width 959 height 20
click at [301, 159] on div "Enter diagnosis" at bounding box center [722, 152] width 959 height 20
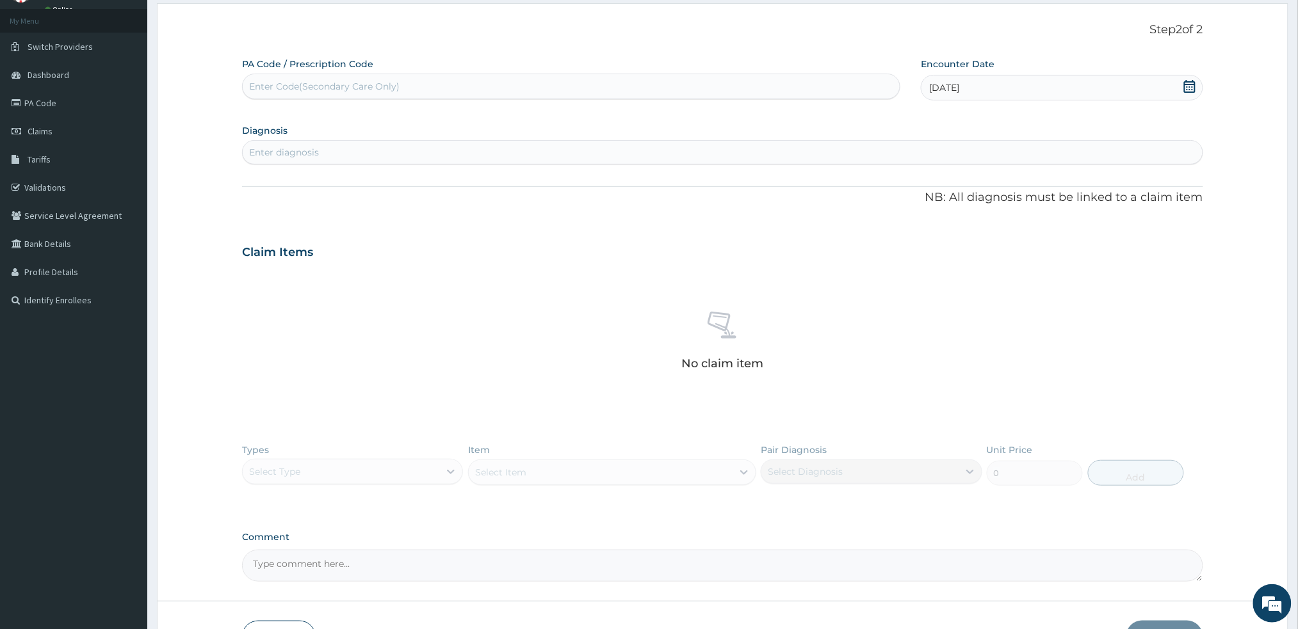
click at [302, 152] on div "Enter diagnosis" at bounding box center [284, 152] width 70 height 13
type input "MALA"
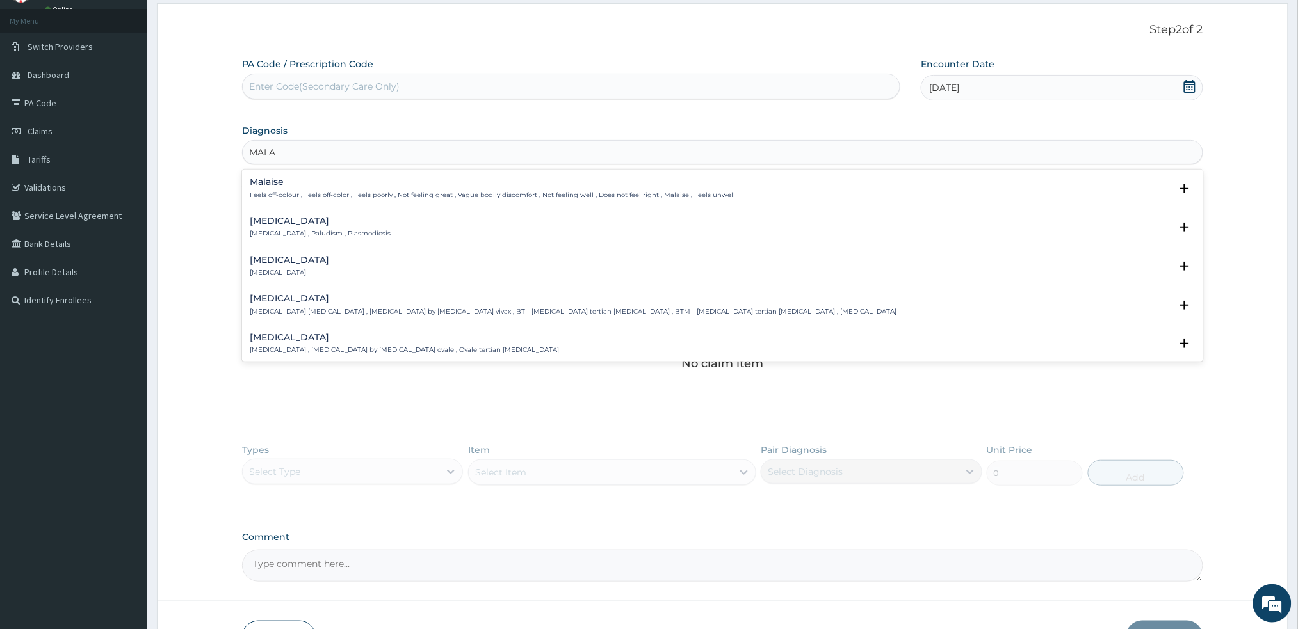
click at [287, 221] on h4 "Malaria" at bounding box center [320, 221] width 141 height 10
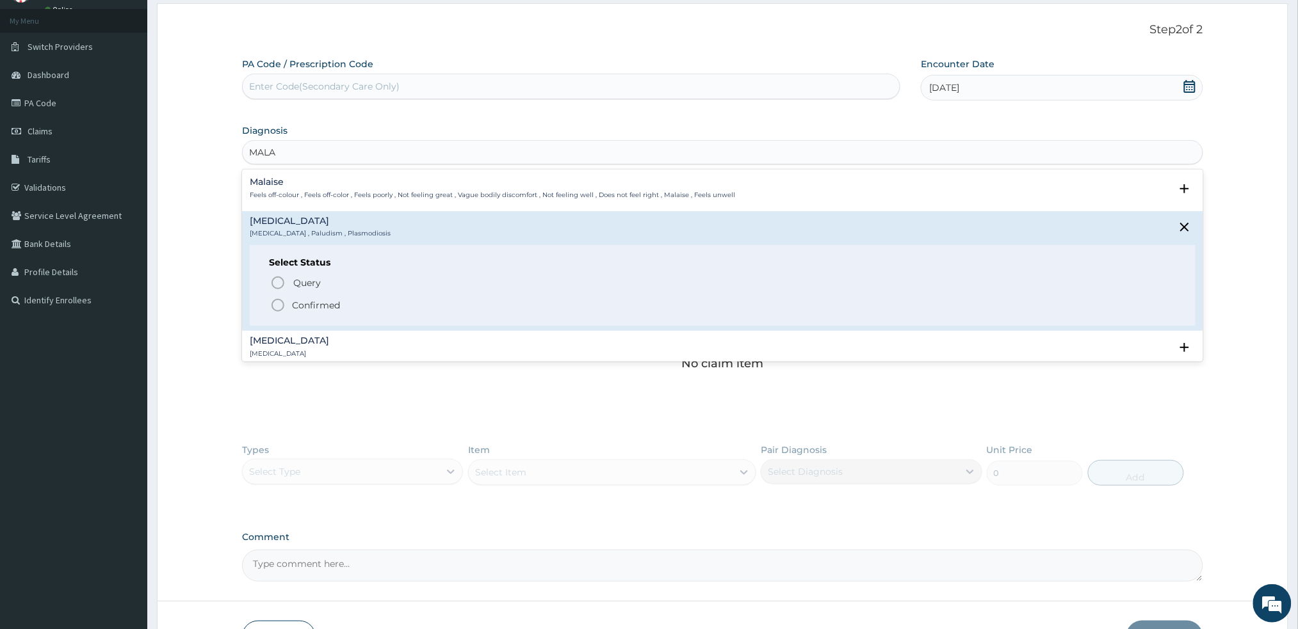
click at [279, 298] on icon "status option filled" at bounding box center [277, 305] width 15 height 15
click at [279, 298] on div "No claim item" at bounding box center [722, 343] width 960 height 147
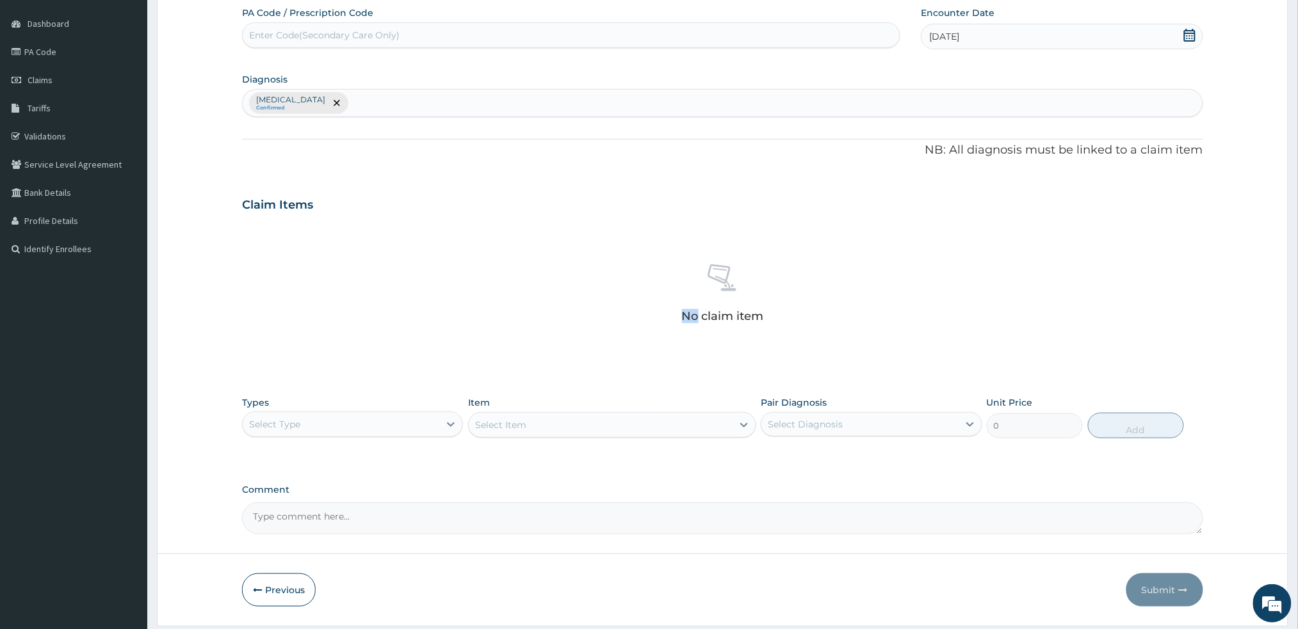
scroll to position [156, 0]
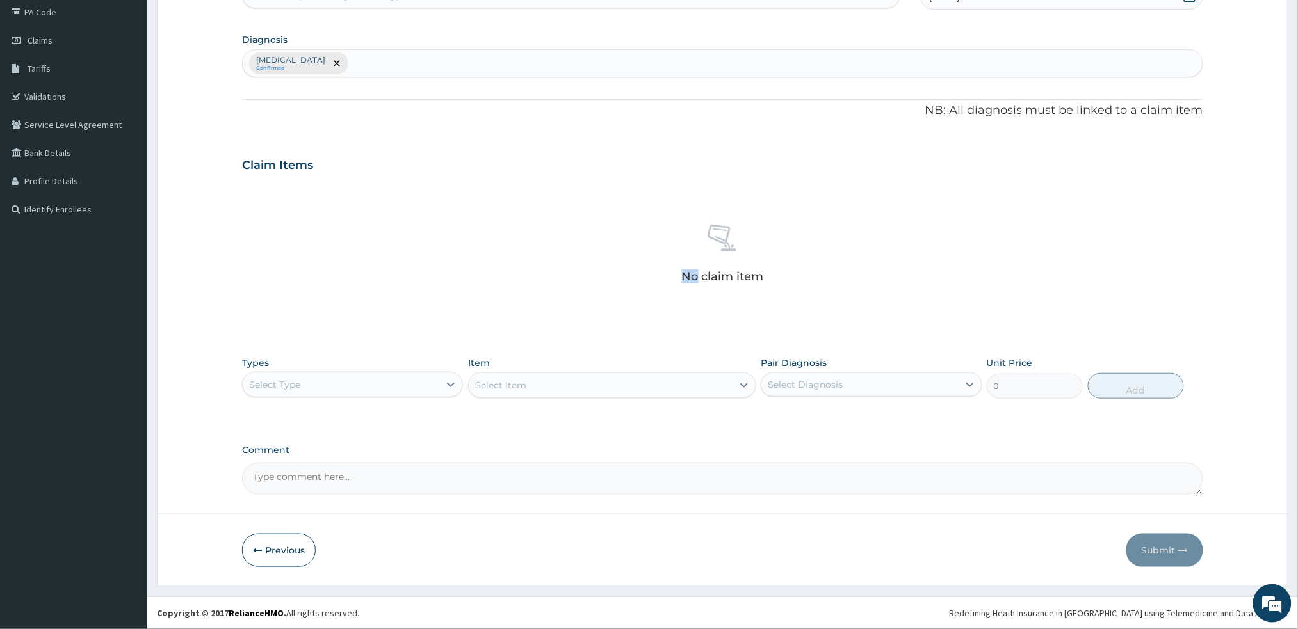
click at [376, 254] on div "No claim item" at bounding box center [722, 255] width 960 height 147
click at [376, 381] on div "Select Type" at bounding box center [341, 385] width 197 height 20
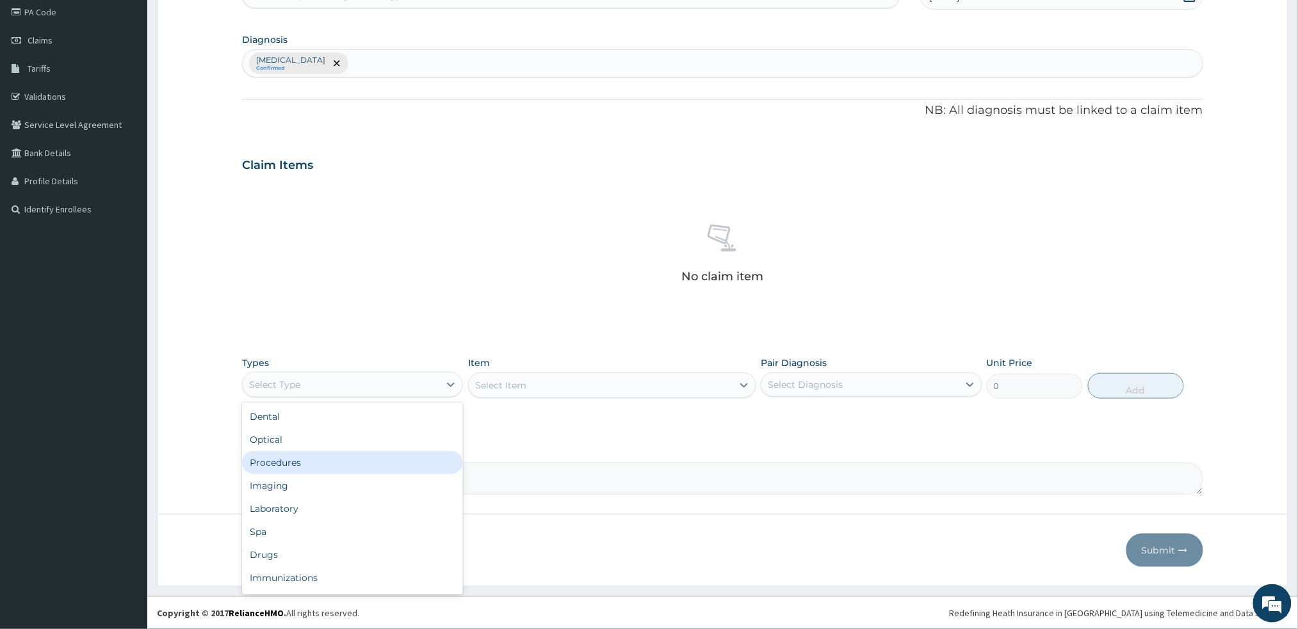
click at [346, 460] on div "Procedures" at bounding box center [352, 462] width 221 height 23
click at [537, 393] on div "Select Item" at bounding box center [601, 385] width 264 height 20
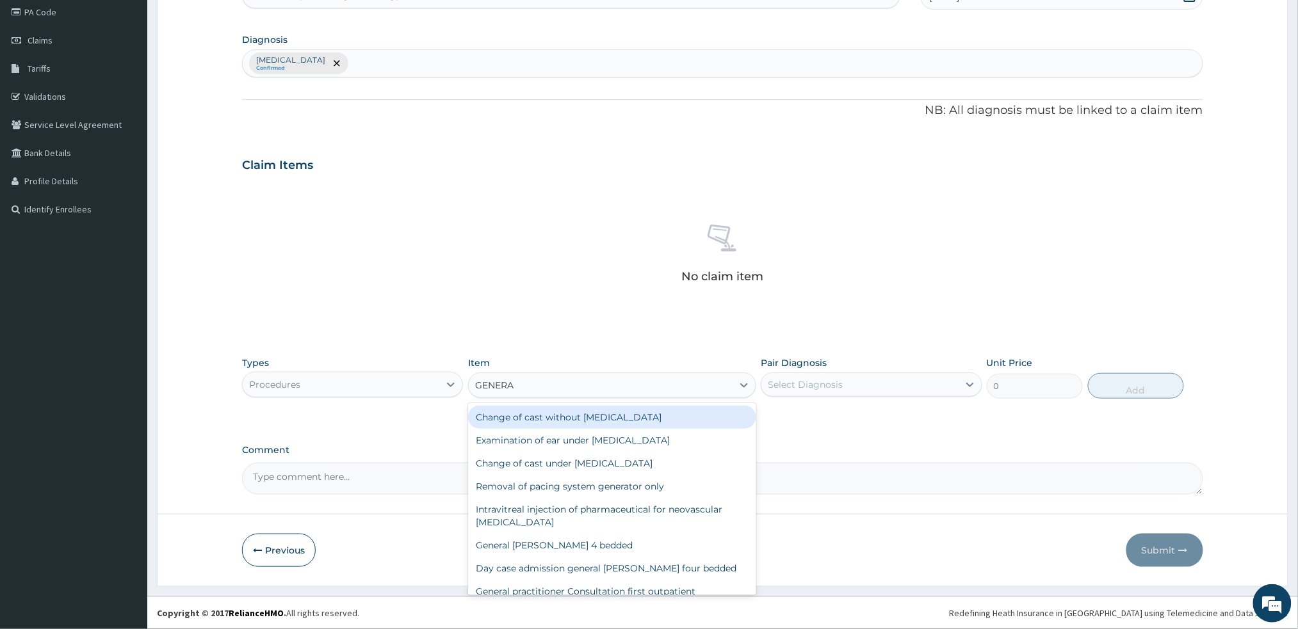
type input "GENERAL"
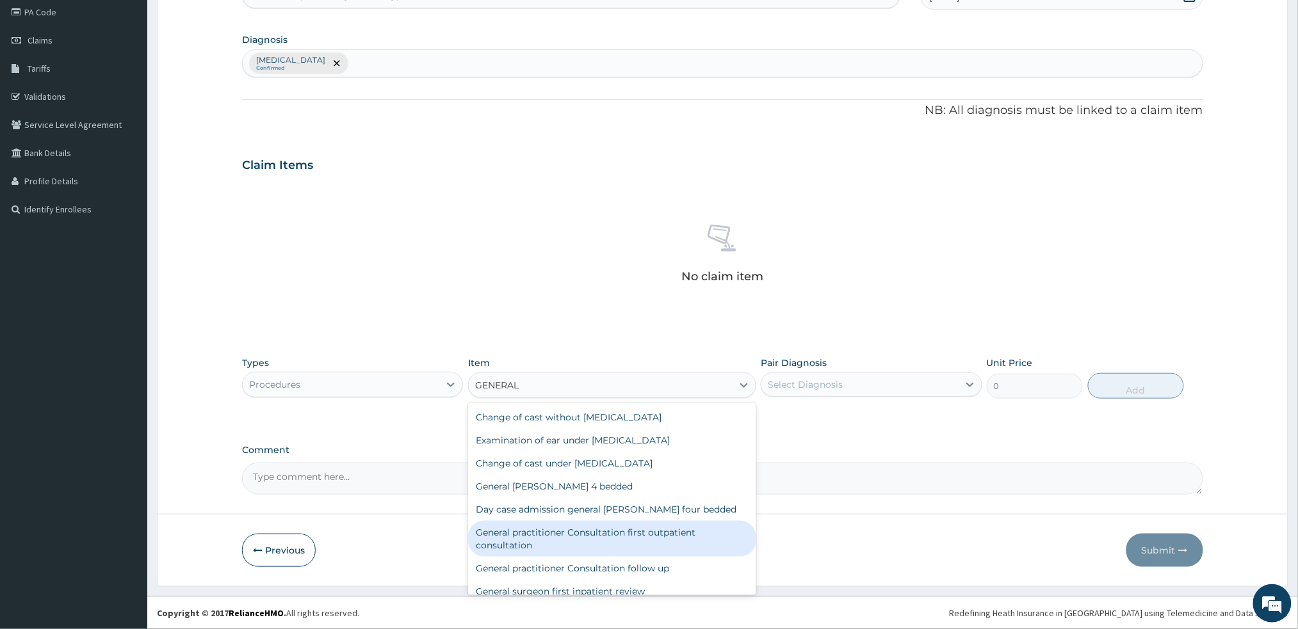
click at [596, 526] on div "General practitioner Consultation first outpatient consultation" at bounding box center [612, 539] width 288 height 36
type input "3000"
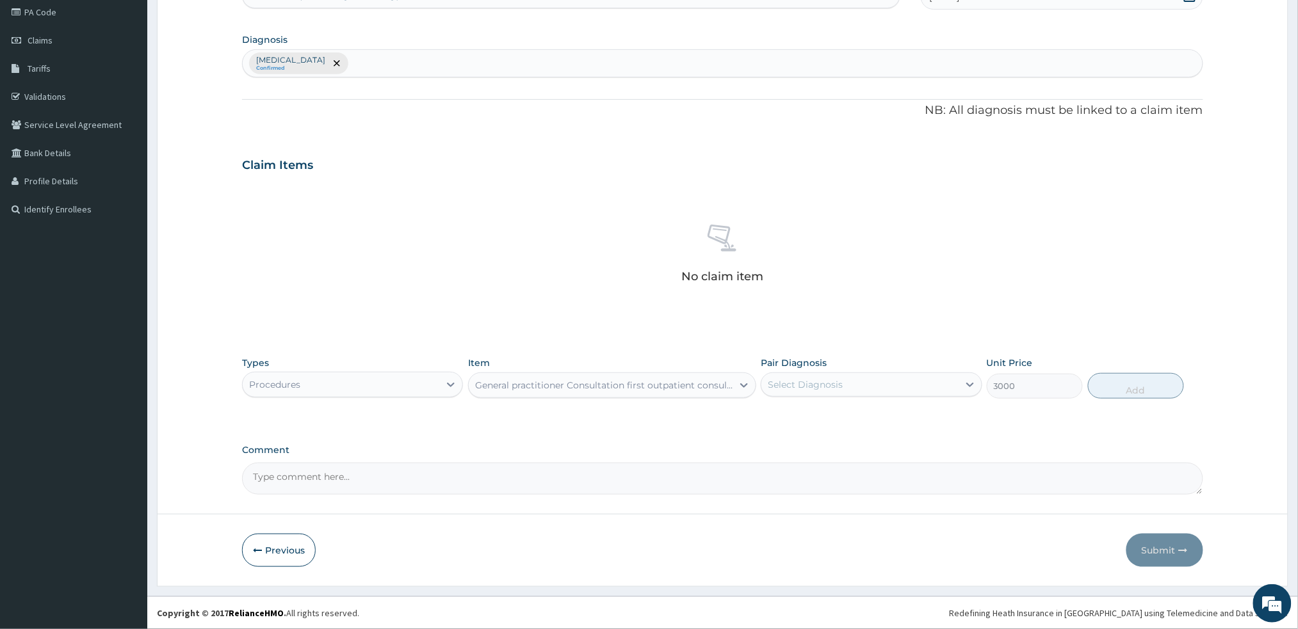
click at [913, 384] on div "Select Diagnosis" at bounding box center [859, 385] width 197 height 20
click at [832, 423] on div "Malaria" at bounding box center [871, 418] width 221 height 26
checkbox input "true"
click at [1115, 378] on button "Add" at bounding box center [1136, 386] width 96 height 26
type input "0"
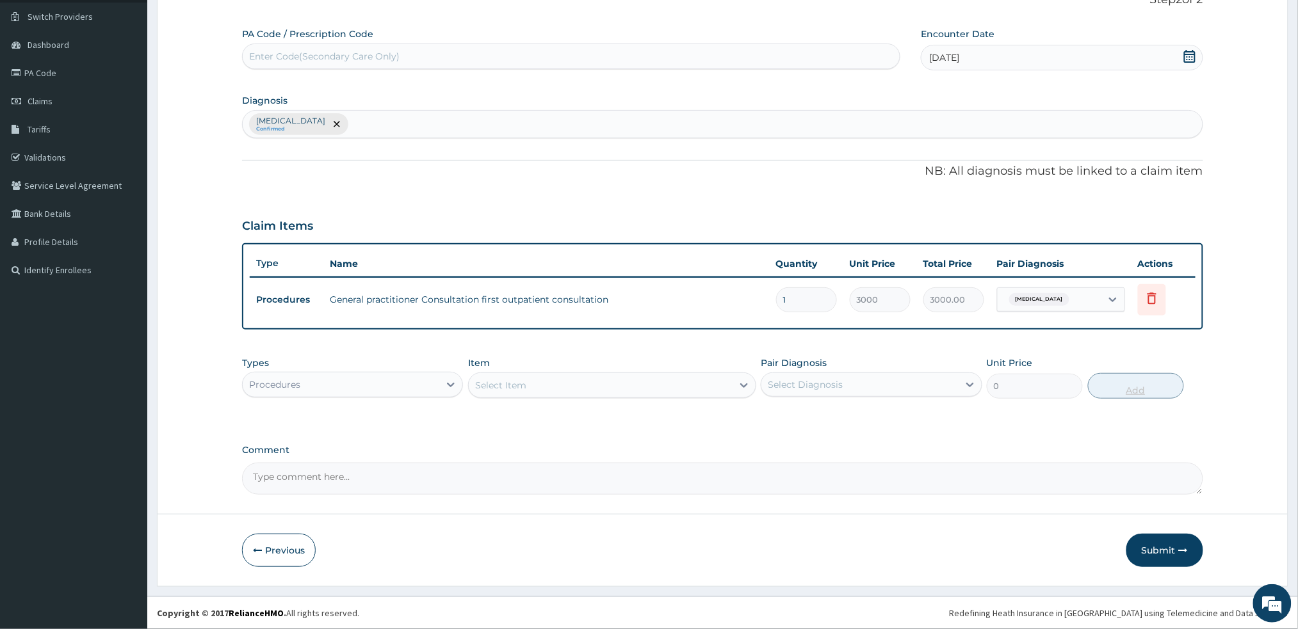
scroll to position [93, 0]
click at [403, 384] on div "Procedures" at bounding box center [341, 386] width 197 height 20
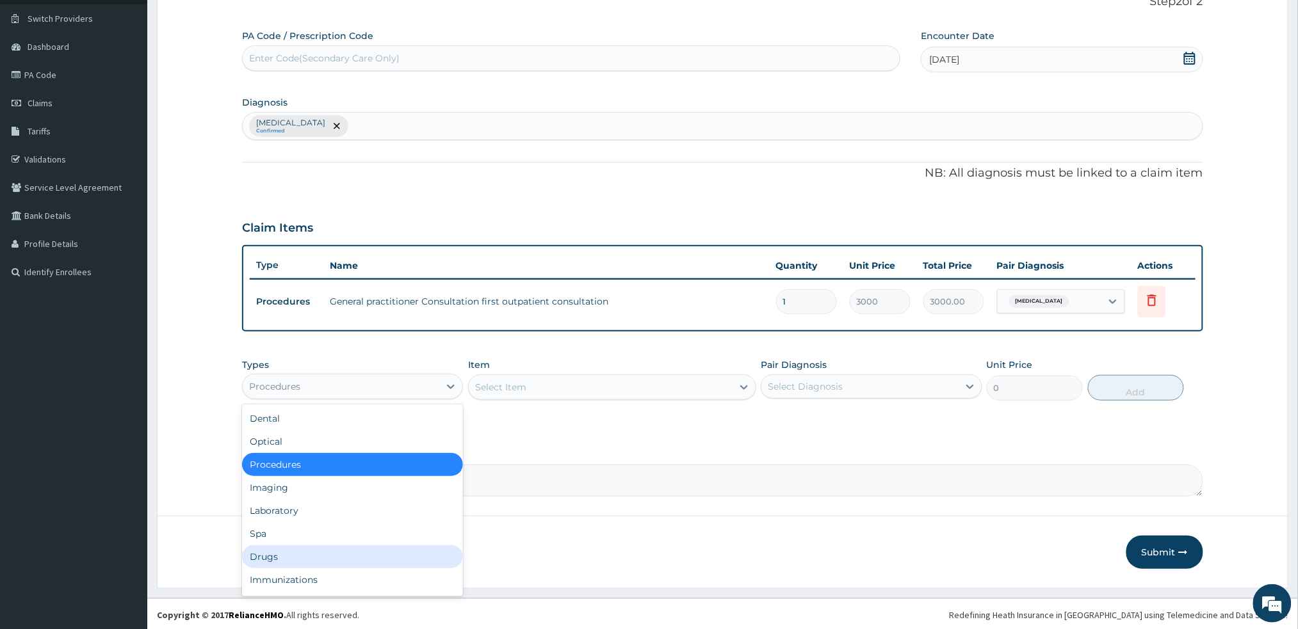
click at [365, 561] on div "Drugs" at bounding box center [352, 556] width 221 height 23
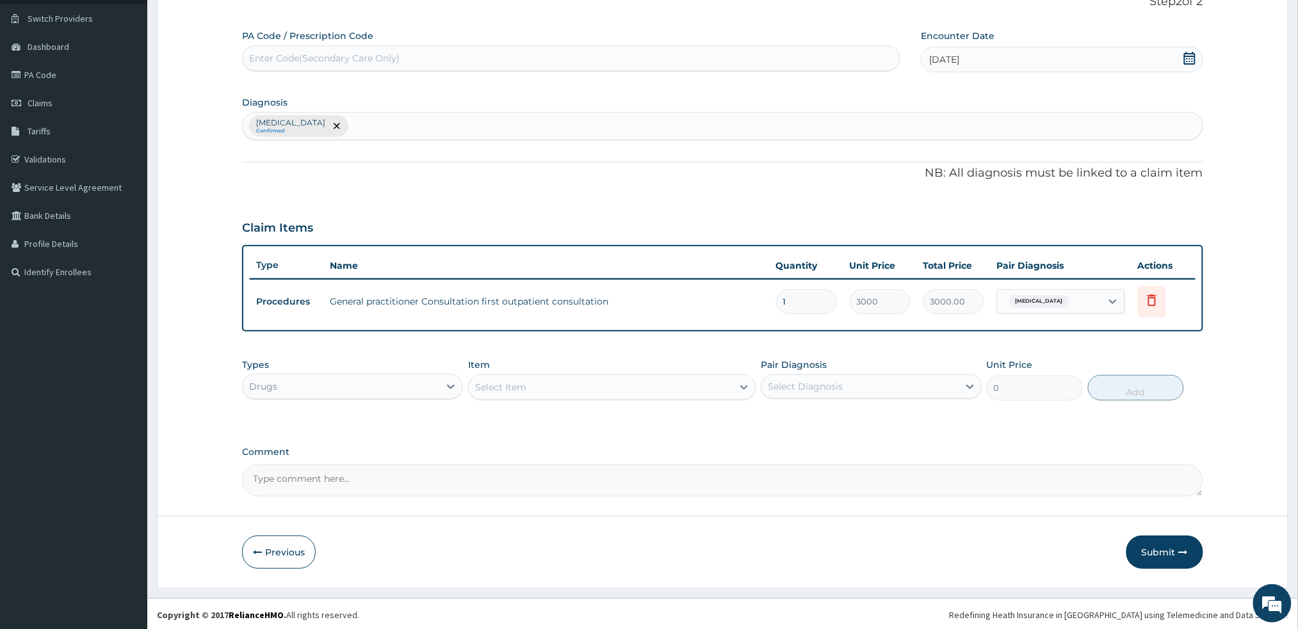
click at [647, 384] on div "Select Item" at bounding box center [601, 387] width 264 height 20
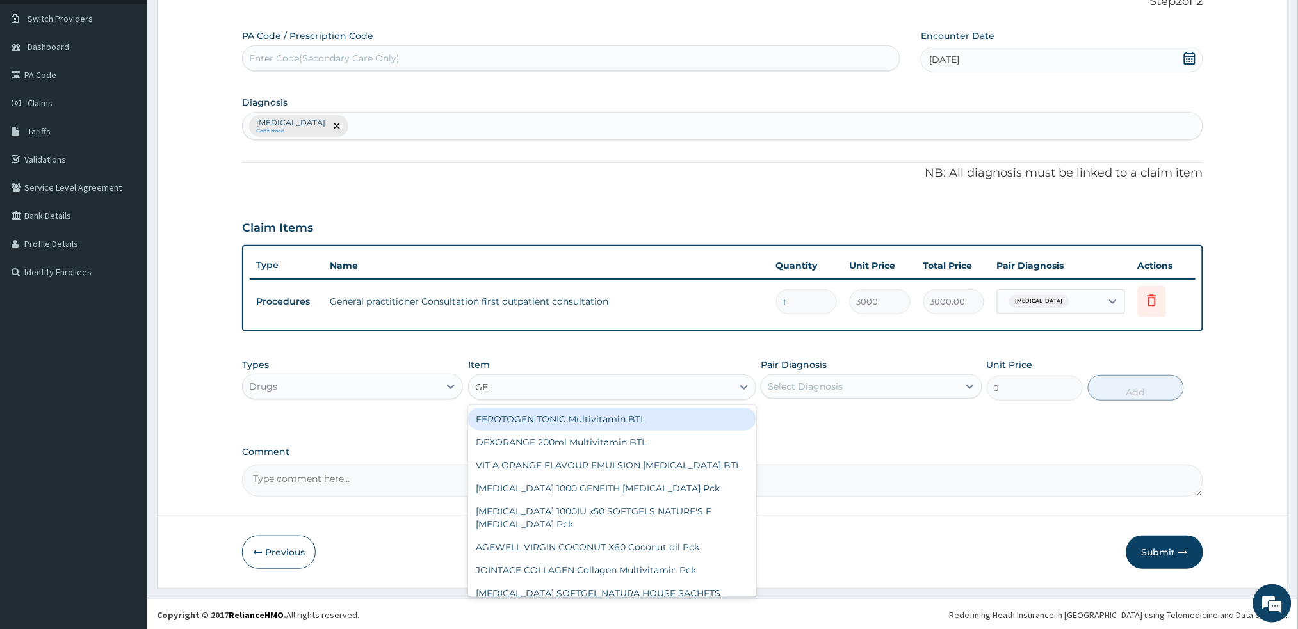
type input "G"
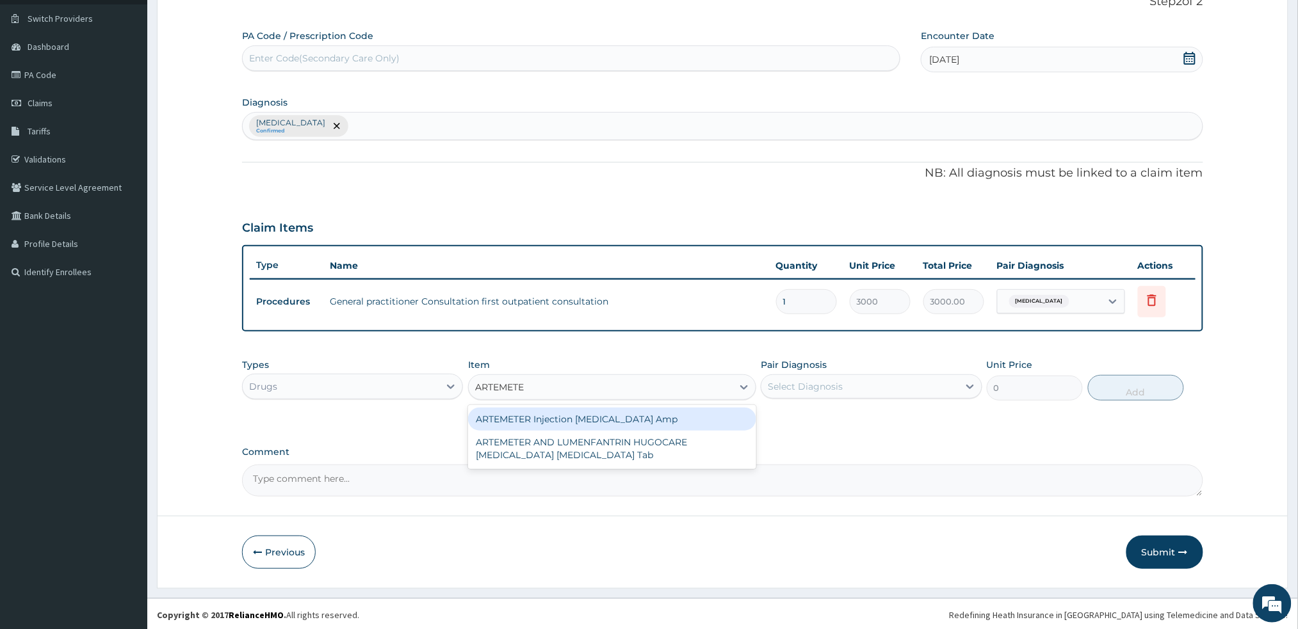
type input "ARTEMETER"
click at [626, 423] on div "ARTEMETER Injection Artemether Amp" at bounding box center [612, 419] width 288 height 23
type input "345"
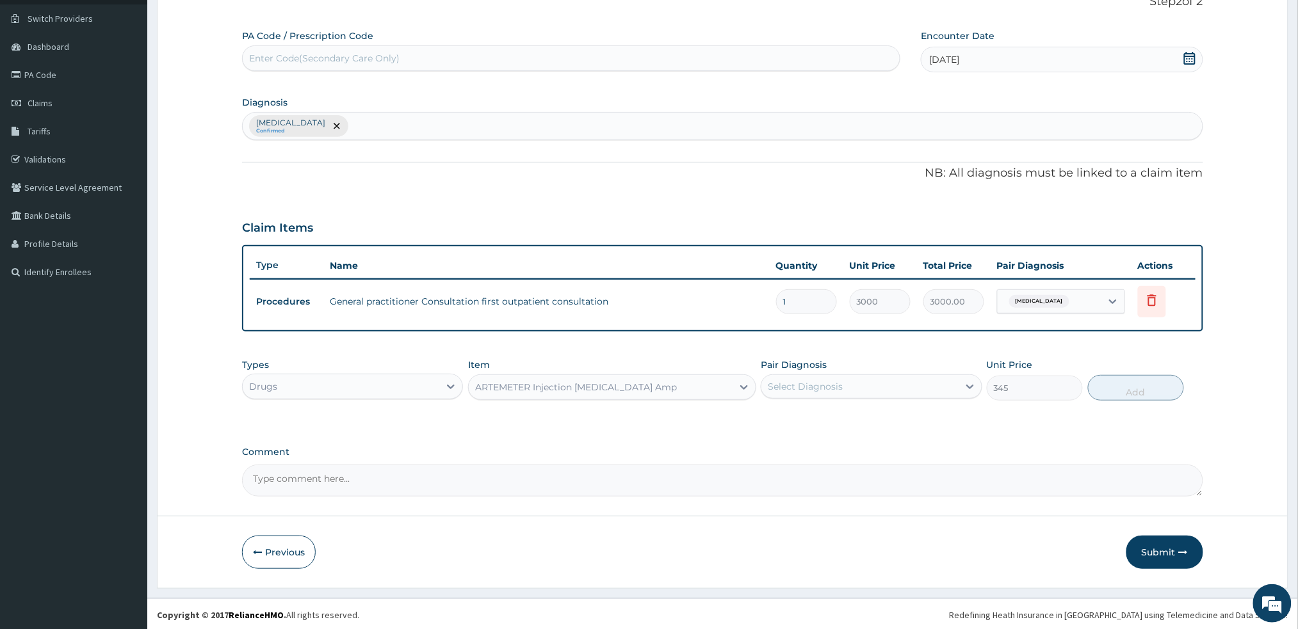
click at [810, 398] on div "Pair Diagnosis Select Diagnosis" at bounding box center [871, 380] width 221 height 42
click at [807, 394] on div "Select Diagnosis" at bounding box center [859, 386] width 197 height 20
click at [800, 428] on div "Malaria" at bounding box center [871, 420] width 221 height 26
checkbox input "true"
click at [1152, 384] on button "Add" at bounding box center [1136, 388] width 96 height 26
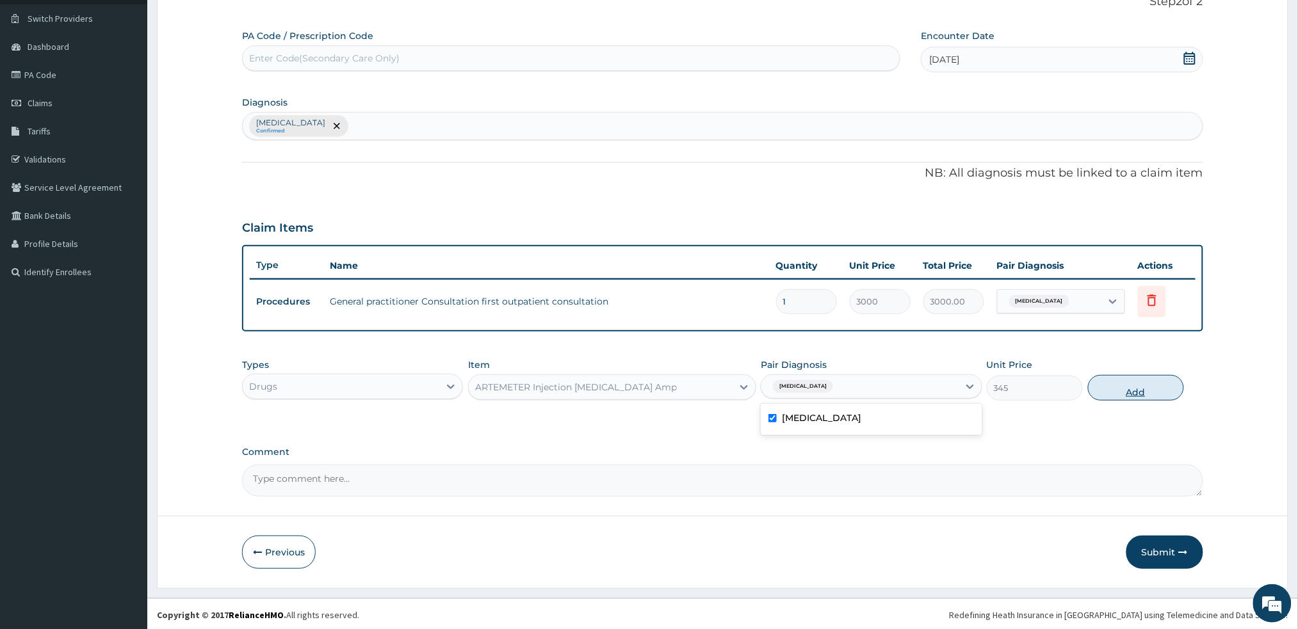
type input "0"
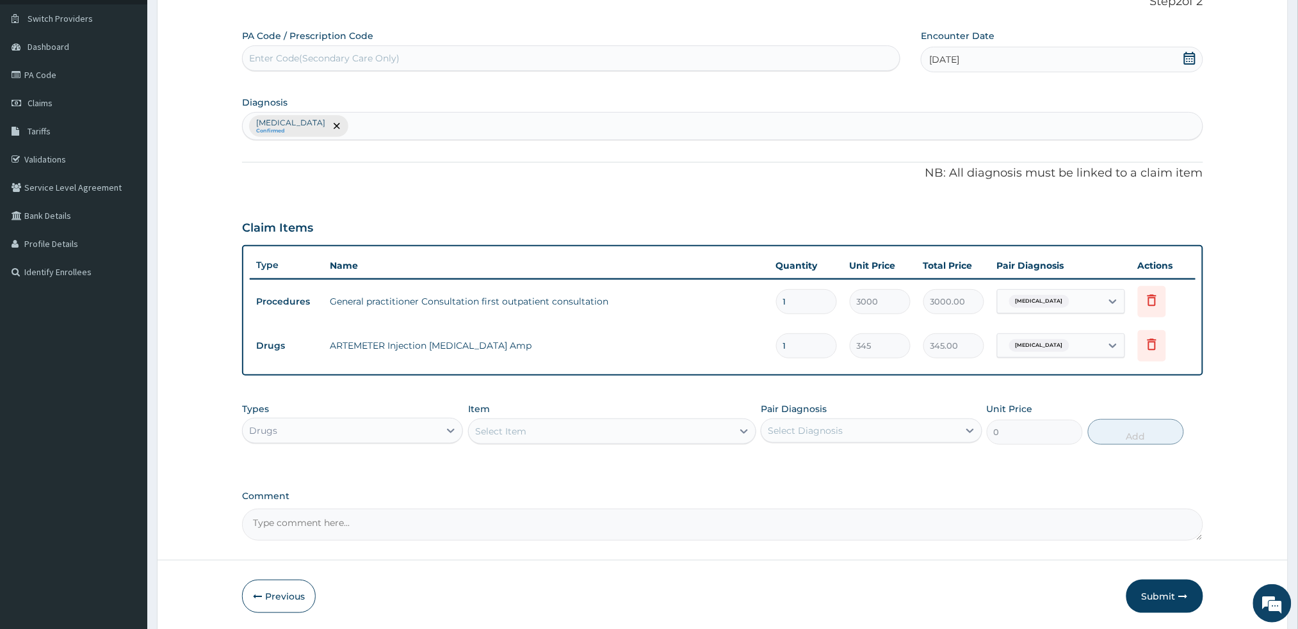
click at [671, 433] on div "Select Item" at bounding box center [601, 431] width 264 height 20
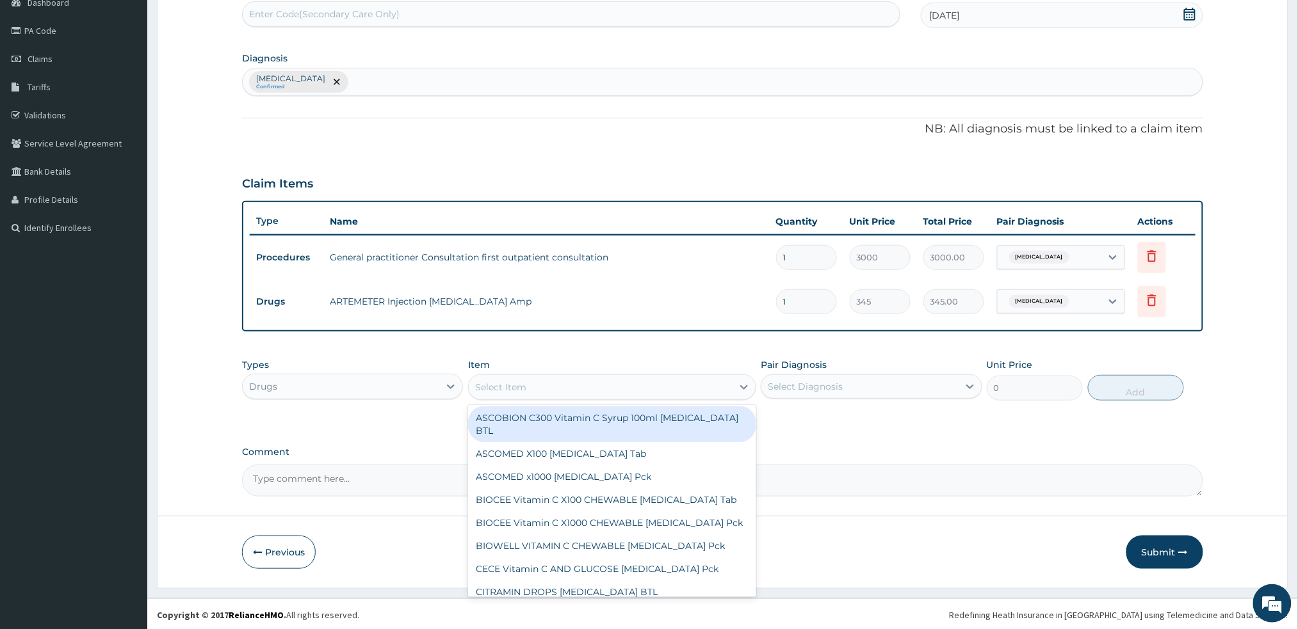
scroll to position [0, 0]
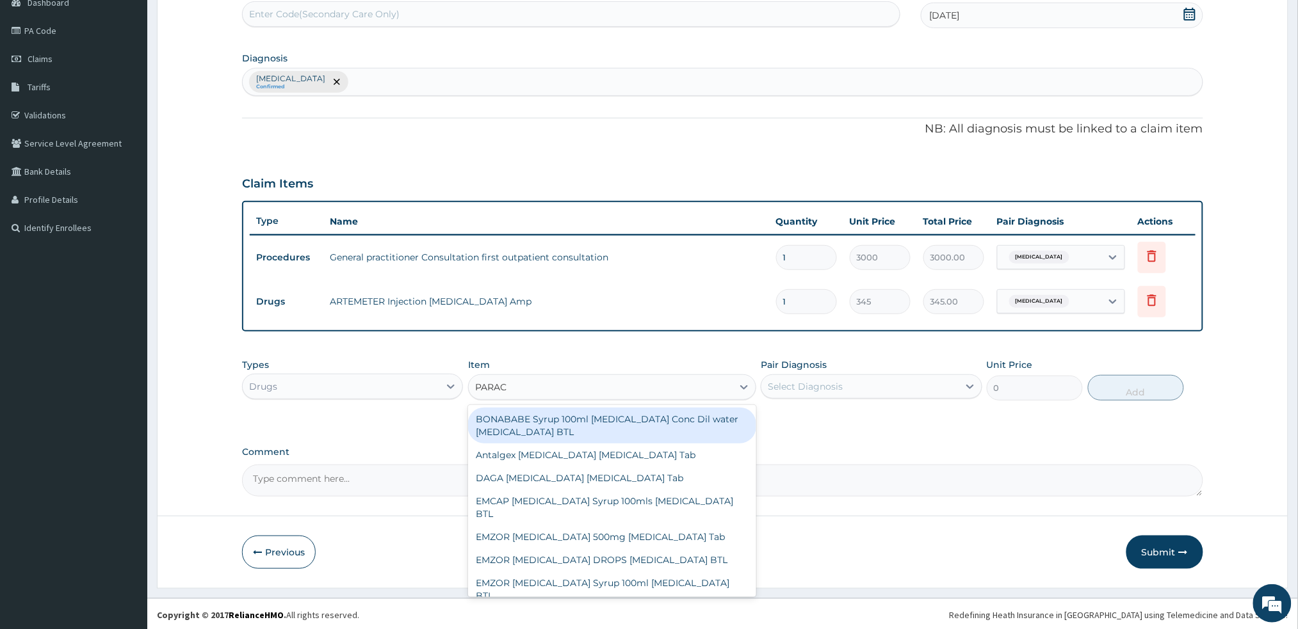
type input "PARACE"
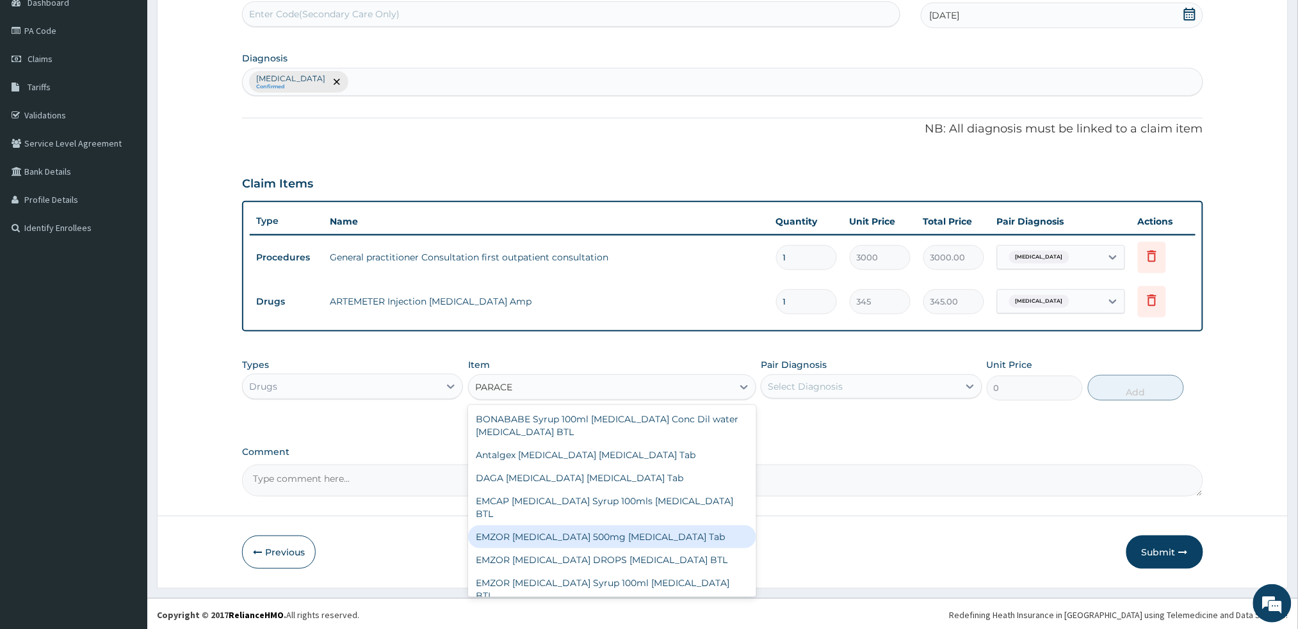
click at [638, 538] on div "EMZOR PARACETAMOL 500mg Acetaminophen Tab" at bounding box center [612, 537] width 288 height 23
type input "11.5"
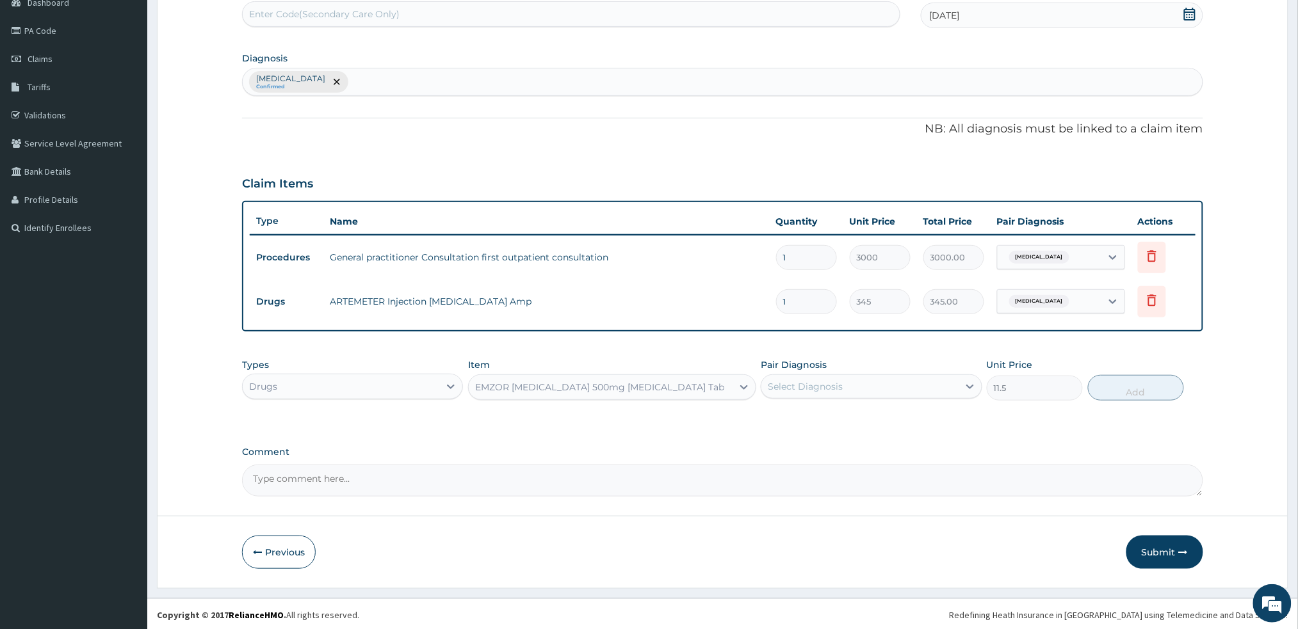
click at [800, 380] on div "Select Diagnosis" at bounding box center [805, 386] width 75 height 13
click at [779, 423] on div "Malaria" at bounding box center [871, 420] width 221 height 26
checkbox input "true"
click at [1151, 380] on button "Add" at bounding box center [1136, 388] width 96 height 26
type input "0"
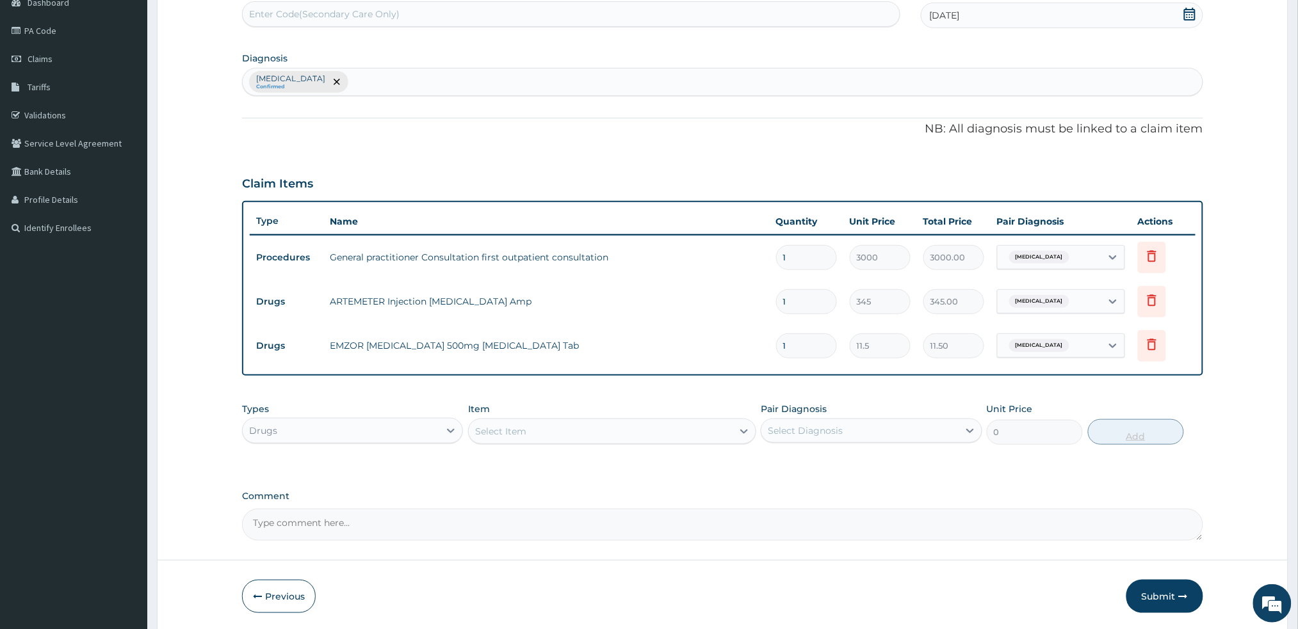
type input "18"
type input "207.00"
type input "18"
click at [662, 435] on div "Select Item" at bounding box center [601, 431] width 264 height 20
type input "DIAZ"
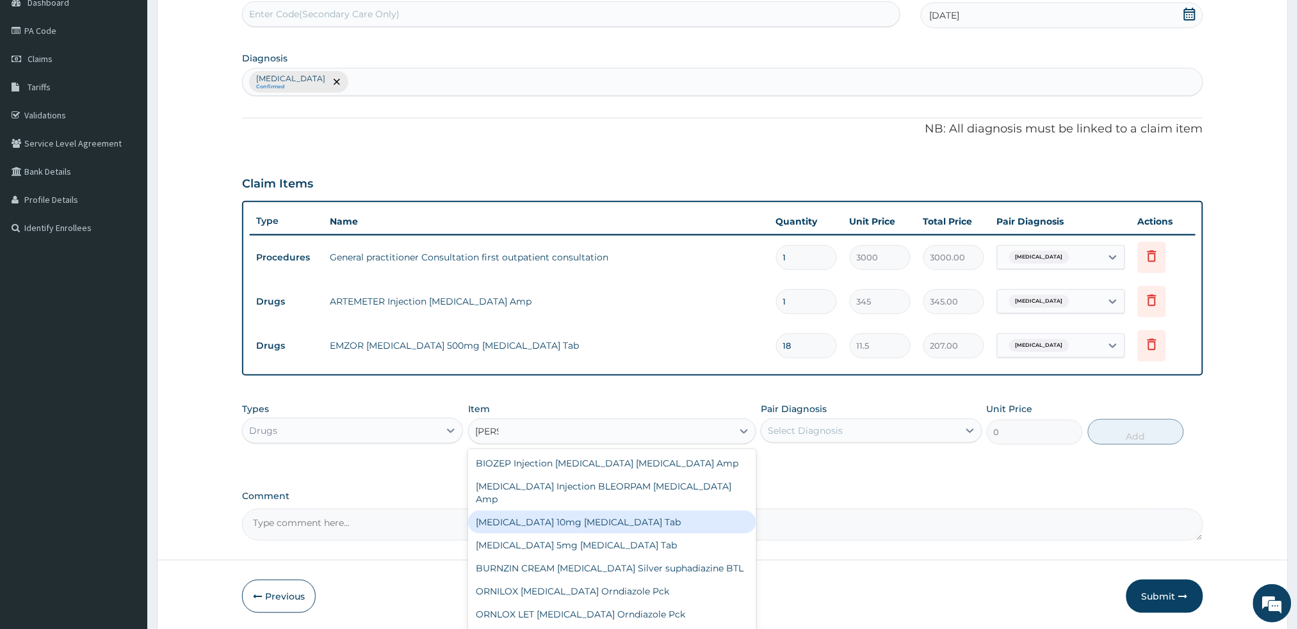
click at [602, 511] on div "Diazepam 10mg Diazepam Tab" at bounding box center [612, 522] width 288 height 23
type input "115"
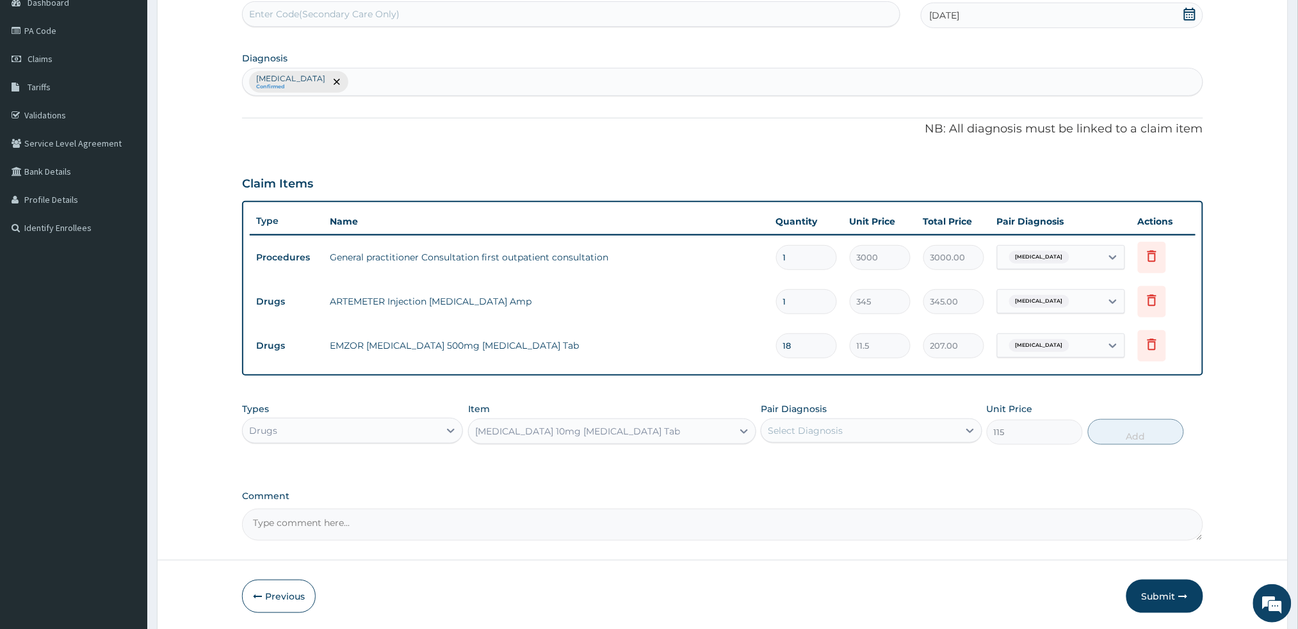
click at [828, 424] on div "Select Diagnosis" at bounding box center [805, 430] width 75 height 13
click at [825, 462] on div "Malaria" at bounding box center [871, 464] width 221 height 26
checkbox input "true"
click at [1121, 424] on button "Add" at bounding box center [1136, 432] width 96 height 26
type input "0"
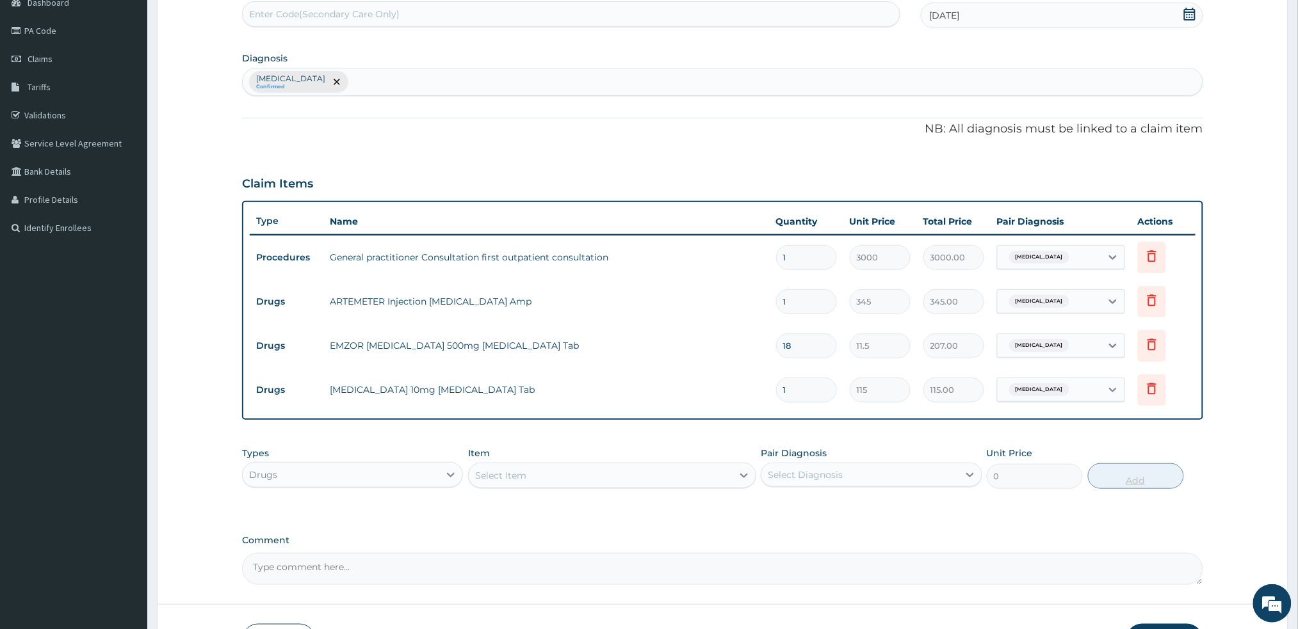
type input "10"
type input "1150.00"
type input "10"
click at [709, 474] on div "Select Item" at bounding box center [601, 475] width 264 height 20
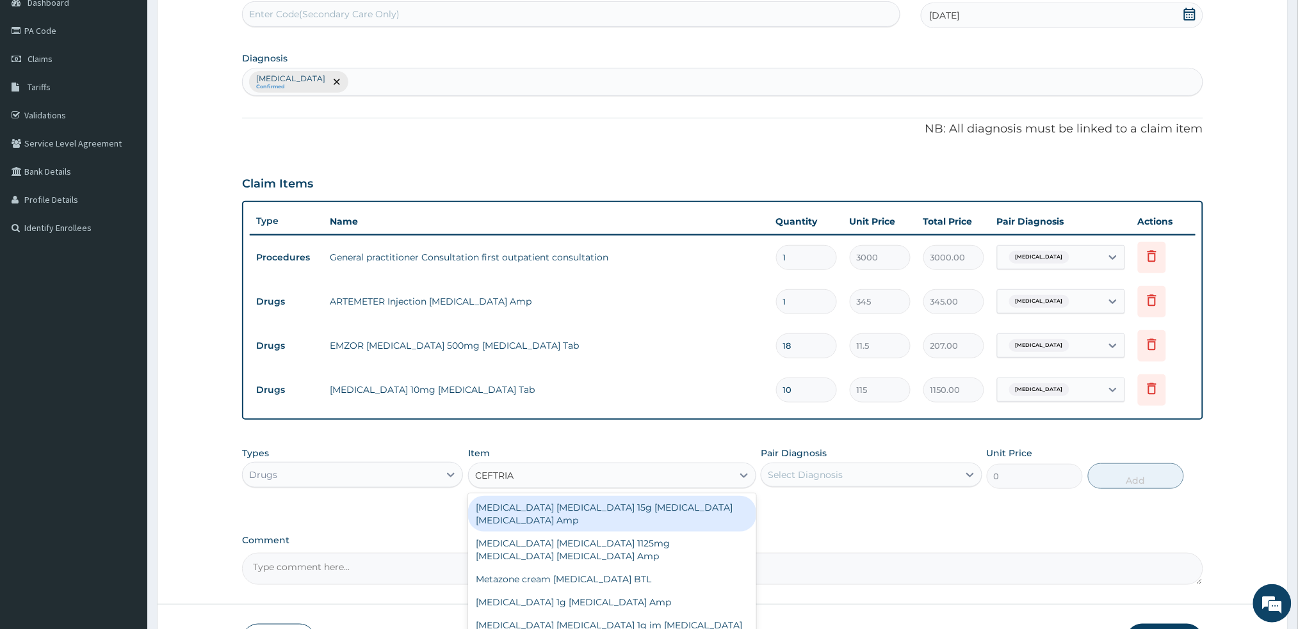
type input "CEFTRIAX"
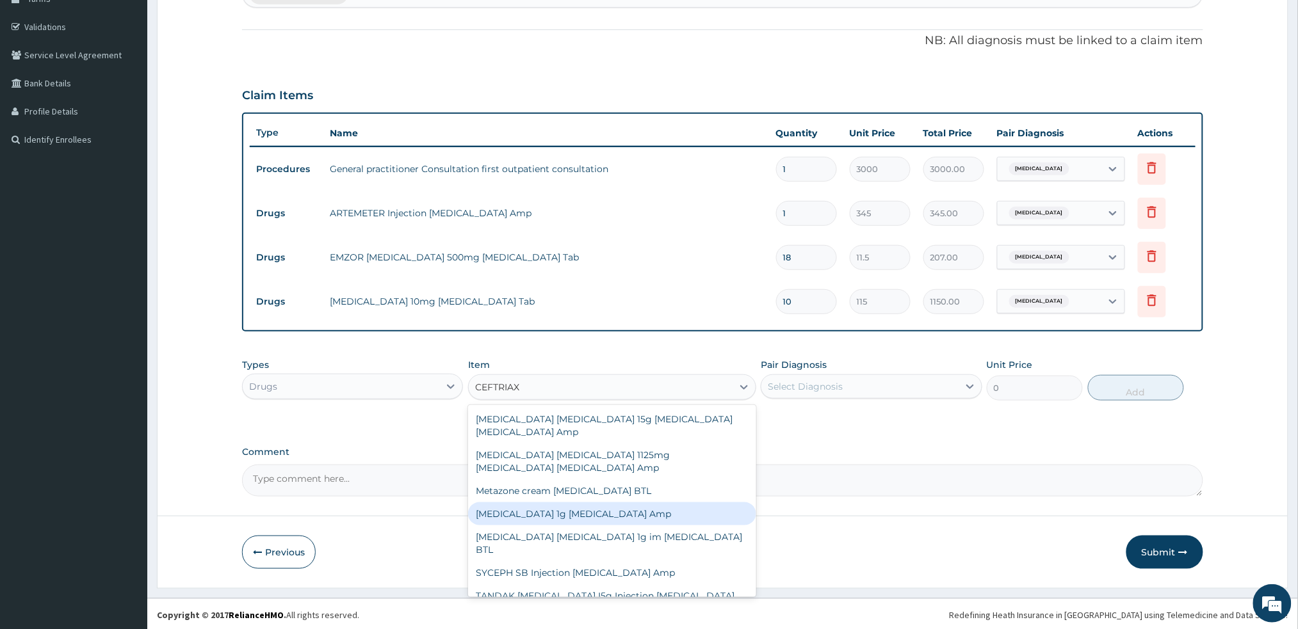
click at [560, 503] on div "Ceftriaxone 1g Ceftriaxone Amp" at bounding box center [612, 514] width 288 height 23
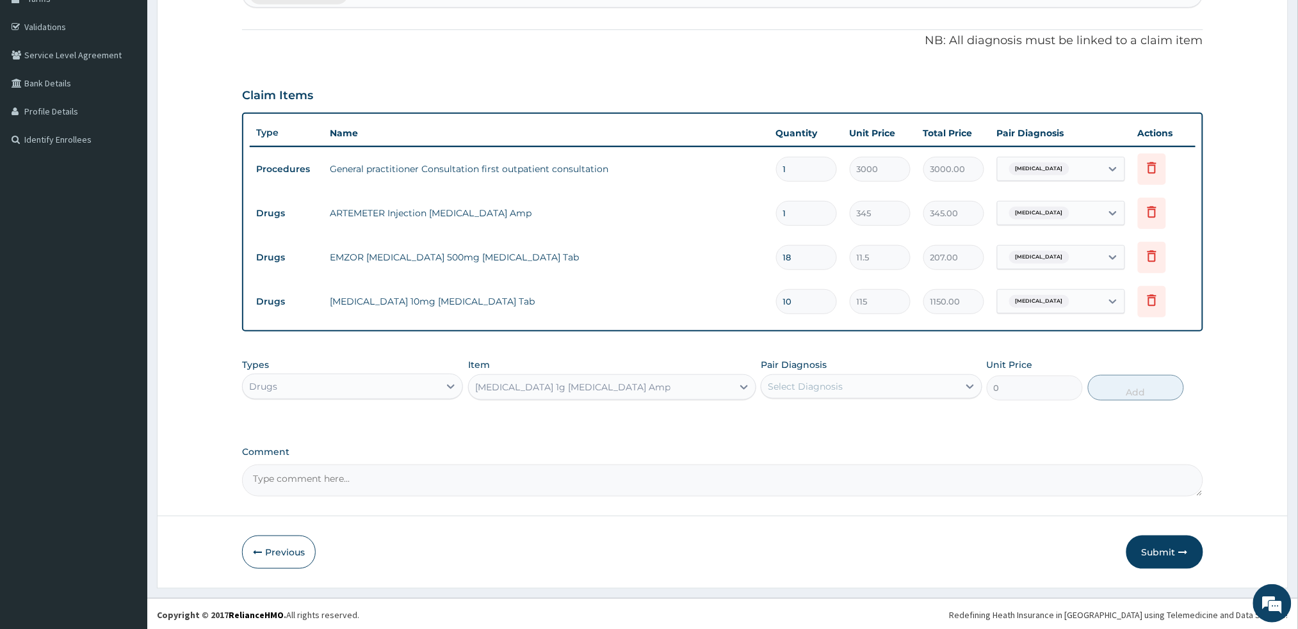
type input "575"
click at [705, 389] on div "Ceftriaxone 1g Ceftriaxone Amp" at bounding box center [601, 387] width 264 height 20
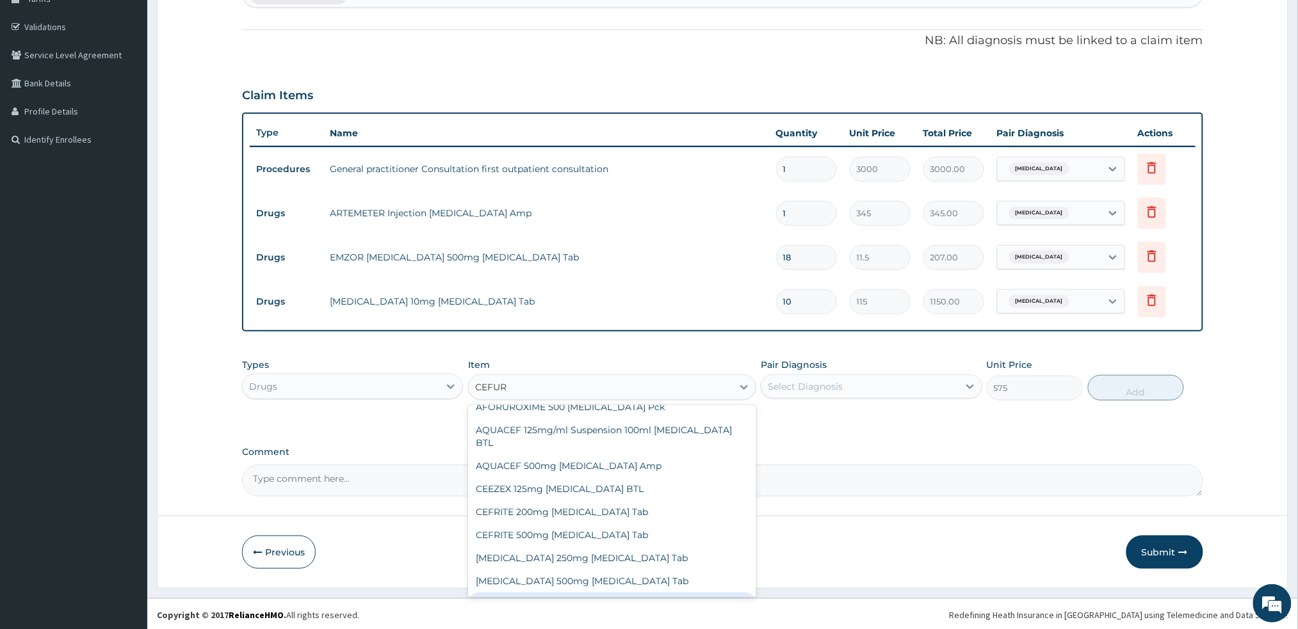
scroll to position [12, 0]
type input "CEFUROXIME"
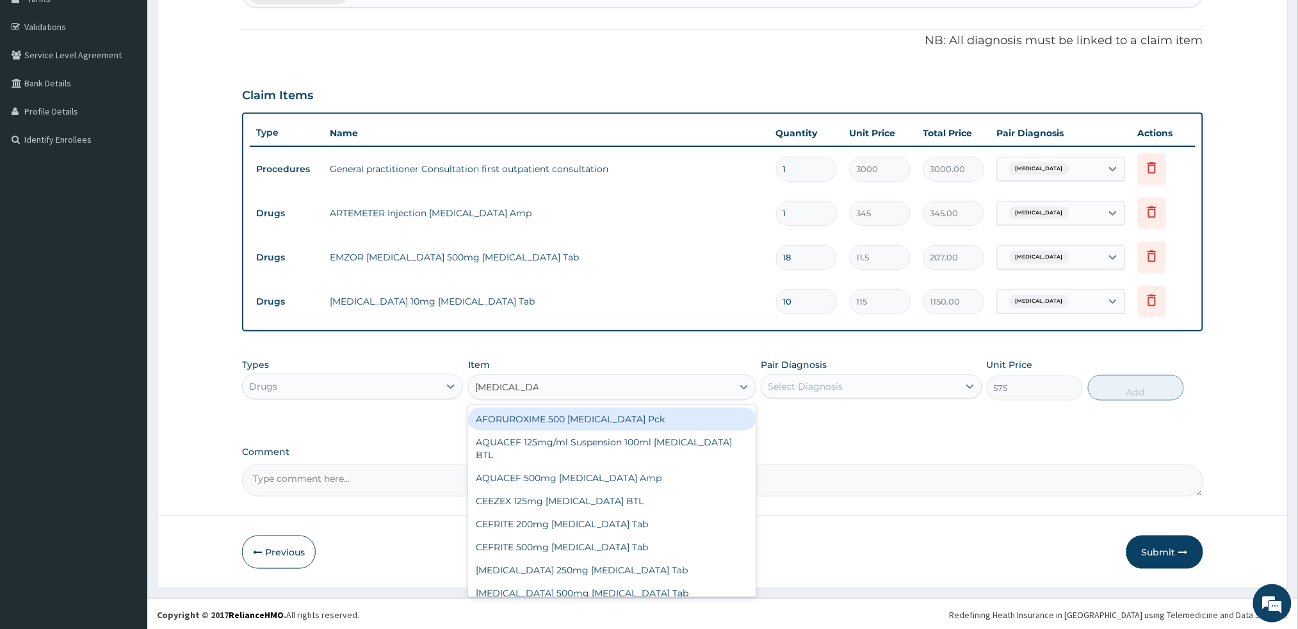
click at [604, 409] on div "AFORUROXIME 500 Cefuroxime Pck" at bounding box center [612, 419] width 288 height 23
type input "1725"
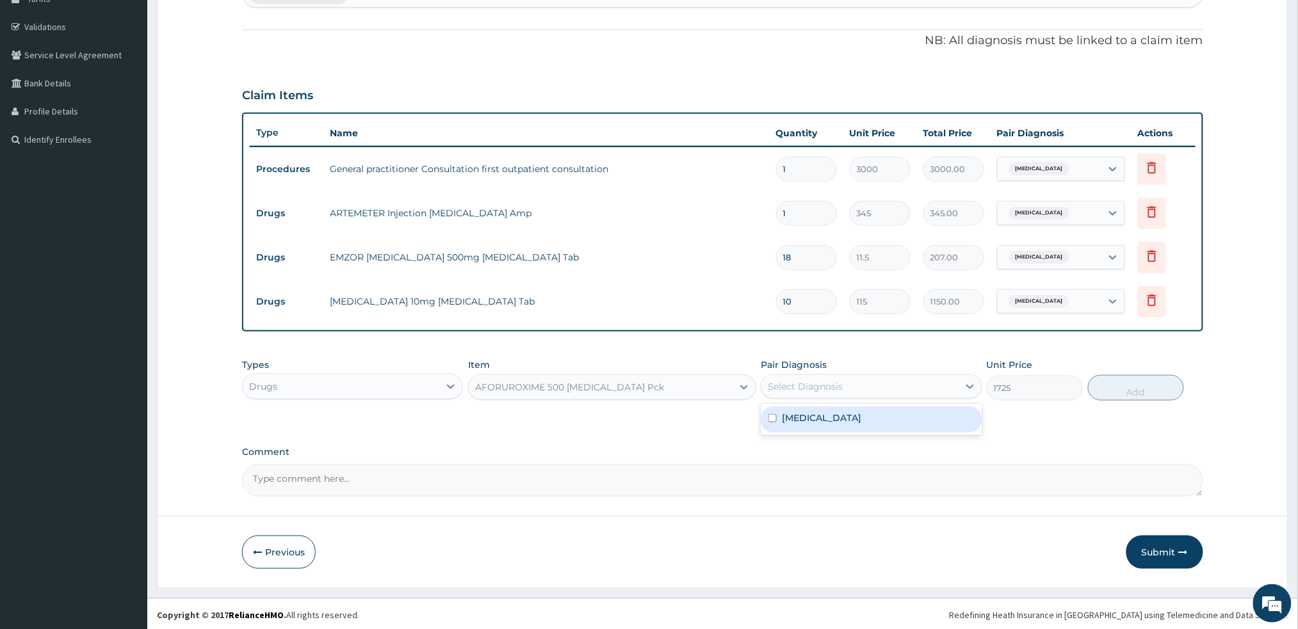
click at [903, 389] on div "Select Diagnosis" at bounding box center [859, 386] width 197 height 20
click at [884, 423] on div "Malaria" at bounding box center [871, 420] width 221 height 26
checkbox input "true"
click at [1162, 388] on button "Add" at bounding box center [1136, 388] width 96 height 26
type input "0"
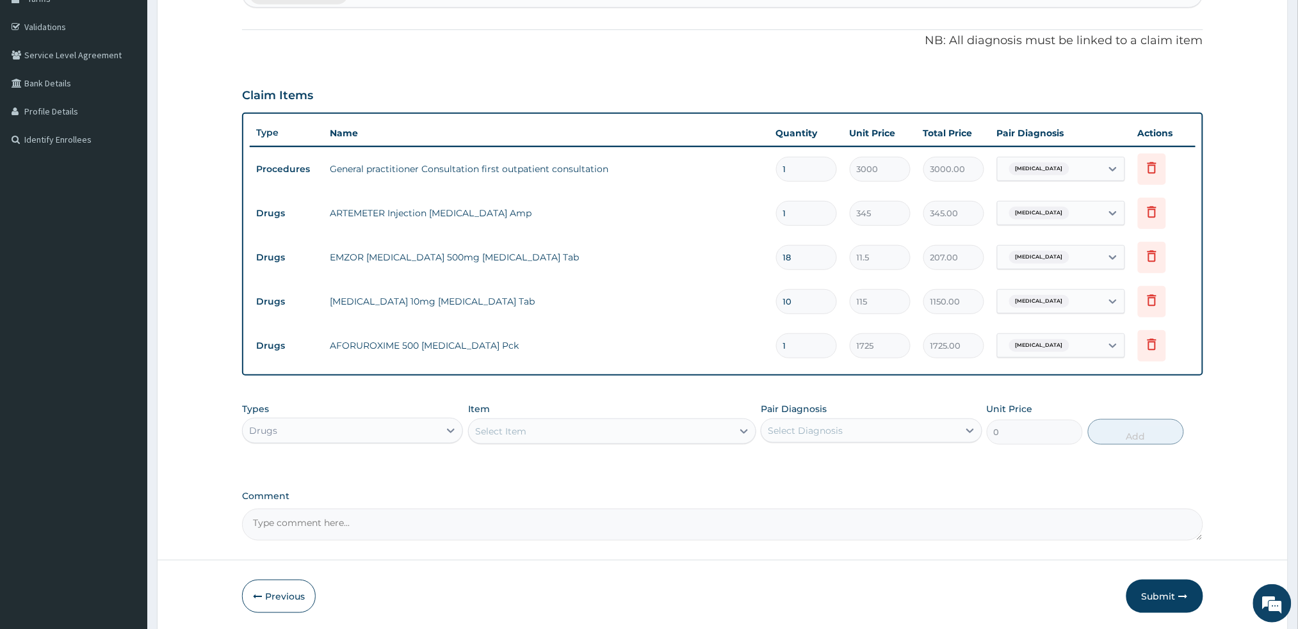
click at [570, 414] on div "Item Select Item" at bounding box center [612, 424] width 288 height 42
click at [565, 432] on div "Select Item" at bounding box center [601, 431] width 264 height 20
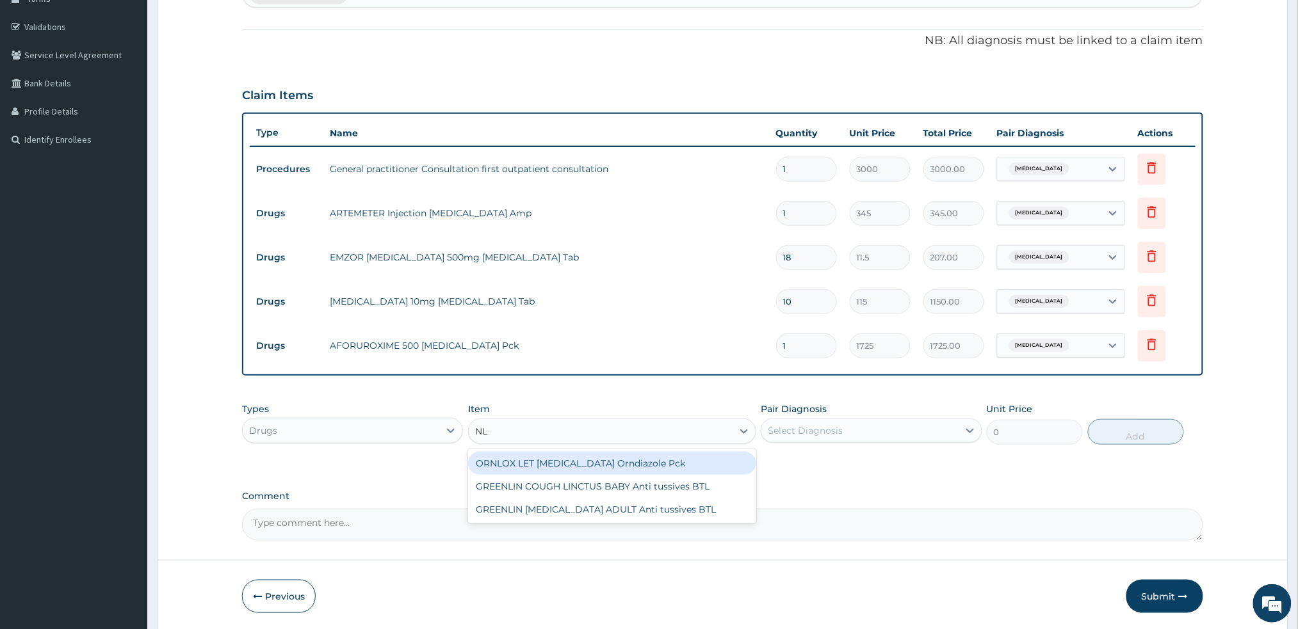
type input "N"
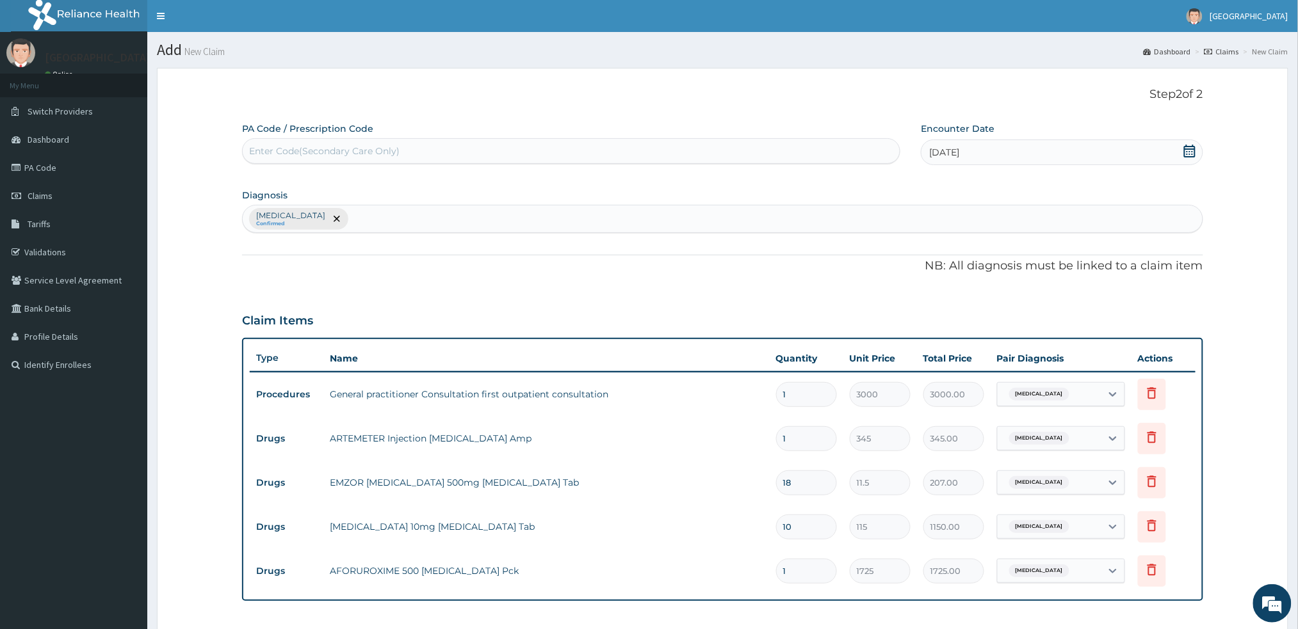
click at [1211, 49] on icon at bounding box center [1208, 52] width 8 height 8
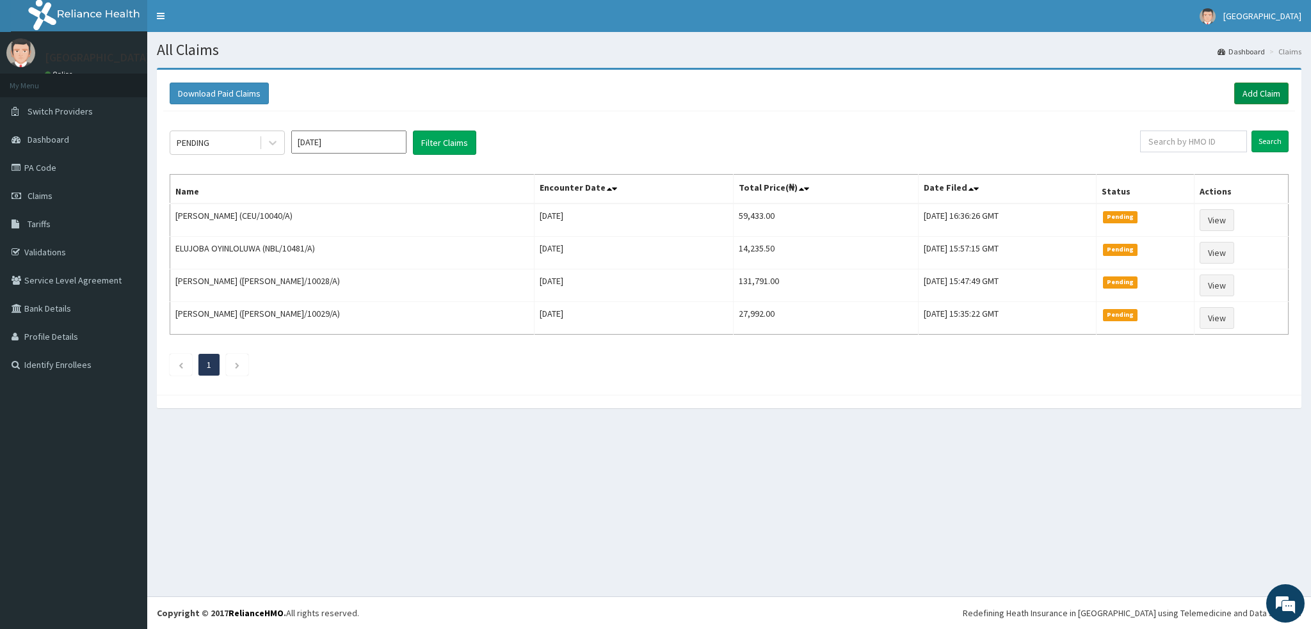
click at [1248, 83] on link "Add Claim" at bounding box center [1261, 94] width 54 height 22
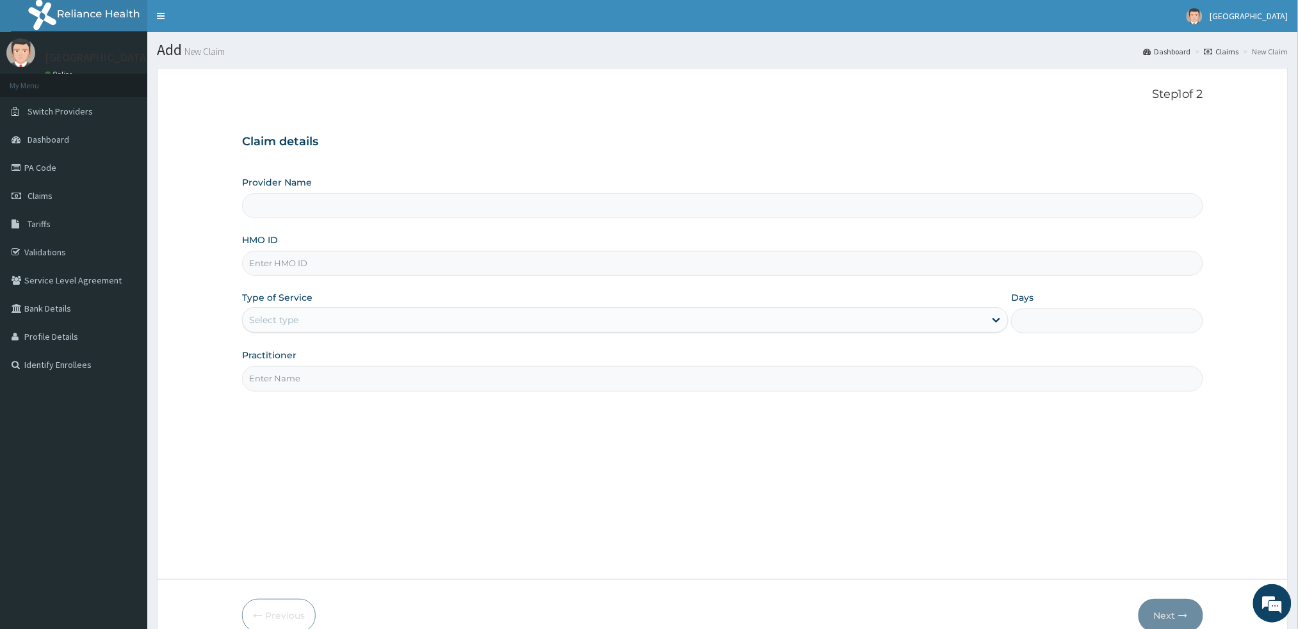
type input "Sentinel Hospital -Mushin"
click at [256, 271] on input "HMO ID" at bounding box center [722, 263] width 960 height 25
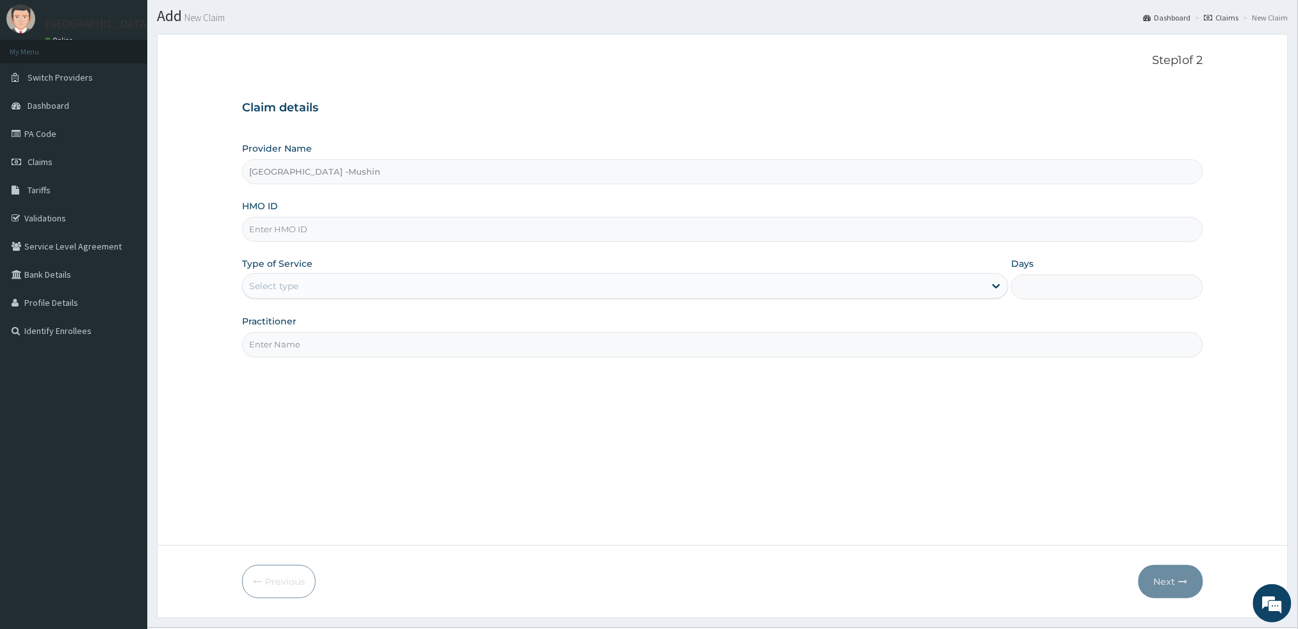
scroll to position [65, 0]
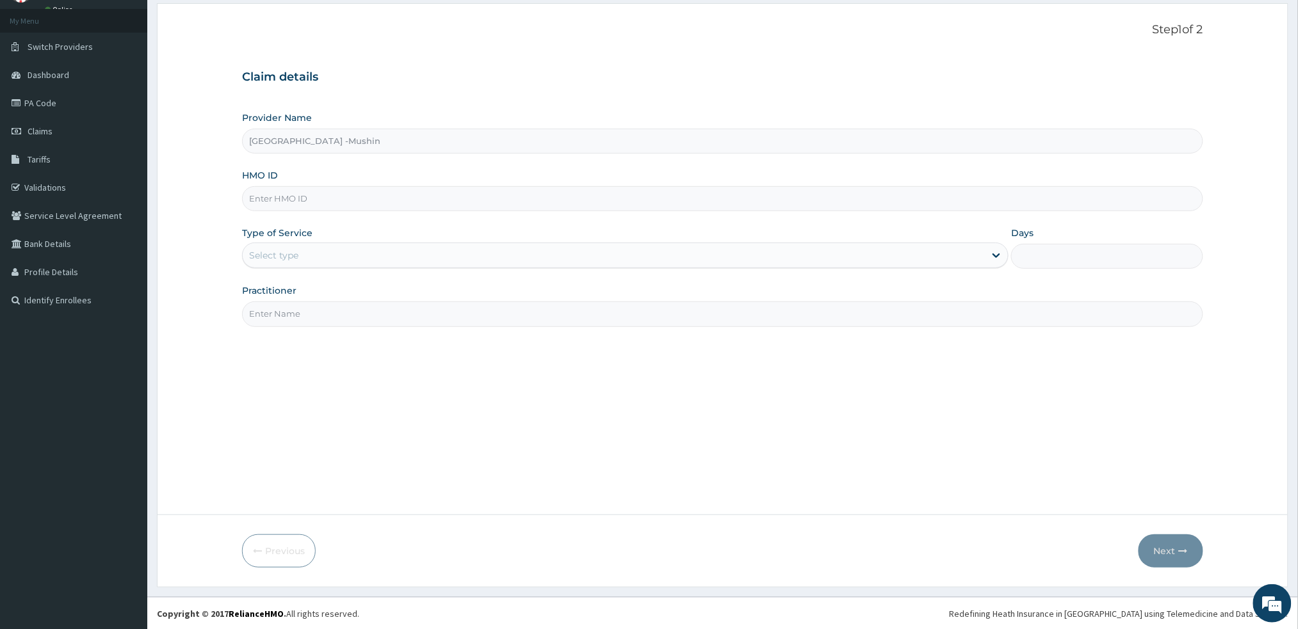
click at [311, 195] on input "HMO ID" at bounding box center [722, 198] width 960 height 25
paste input
type input "MWN/10002/A"
click at [293, 255] on div "Select type" at bounding box center [273, 255] width 49 height 13
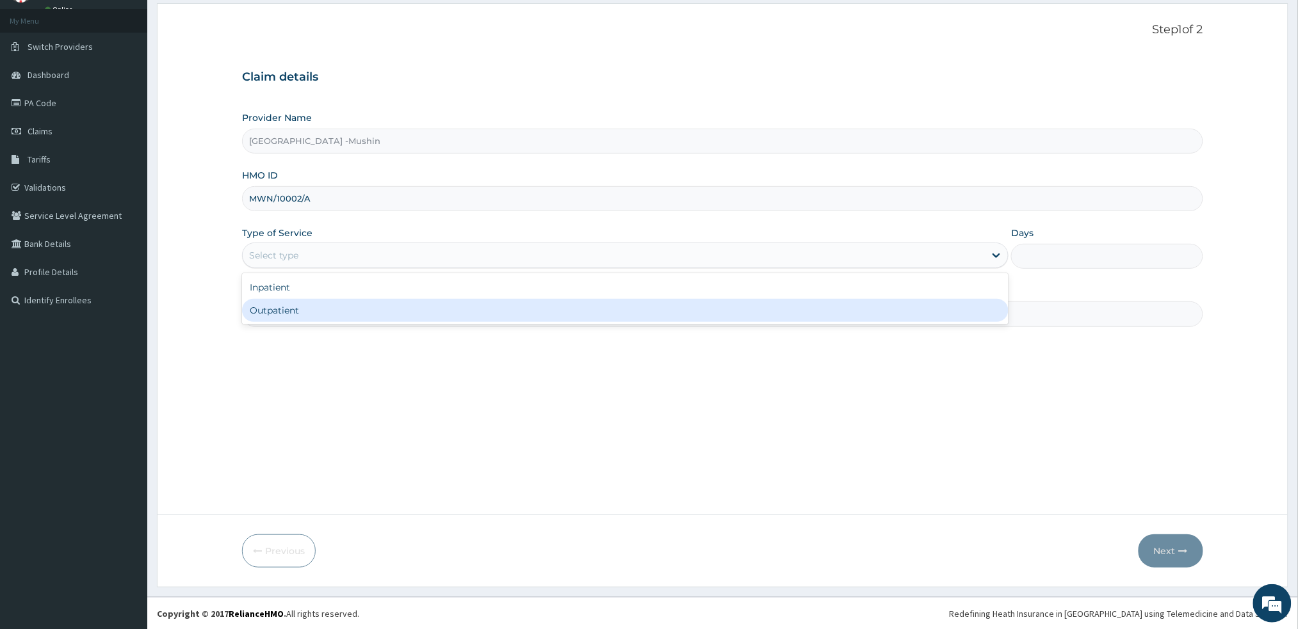
click at [296, 311] on div "Outpatient" at bounding box center [625, 310] width 766 height 23
type input "1"
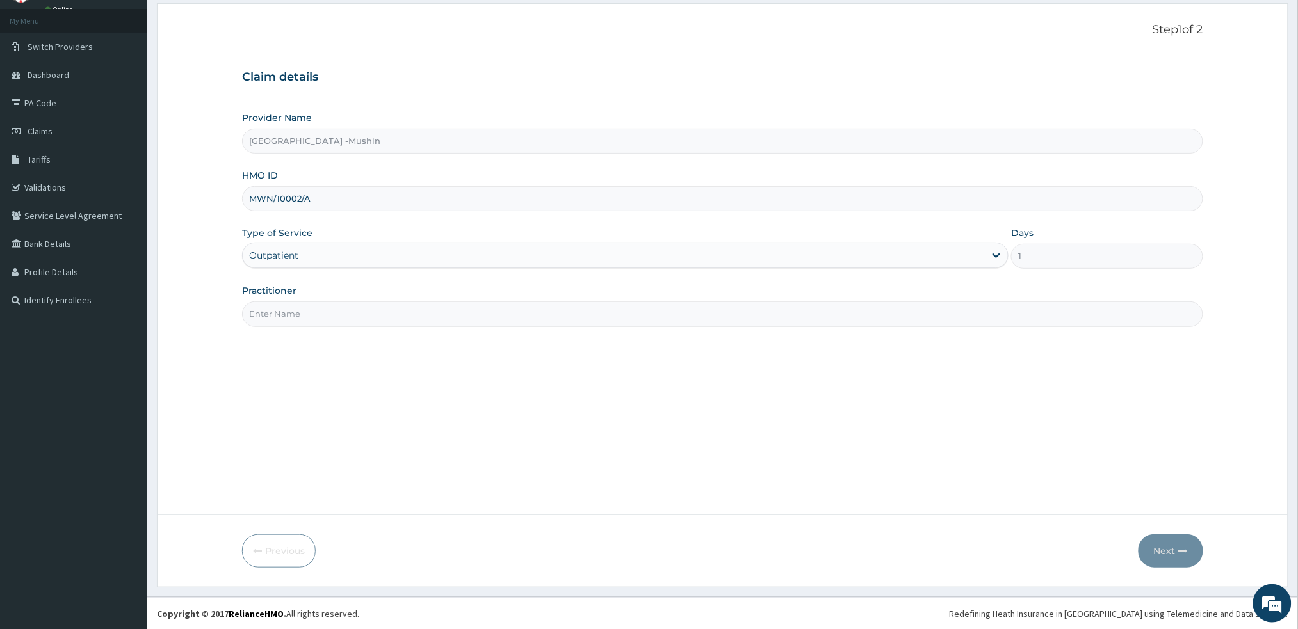
click at [296, 311] on input "Practitioner" at bounding box center [722, 314] width 960 height 25
type input "DR. SYLVESTER"
click at [1168, 552] on button "Next" at bounding box center [1170, 551] width 65 height 33
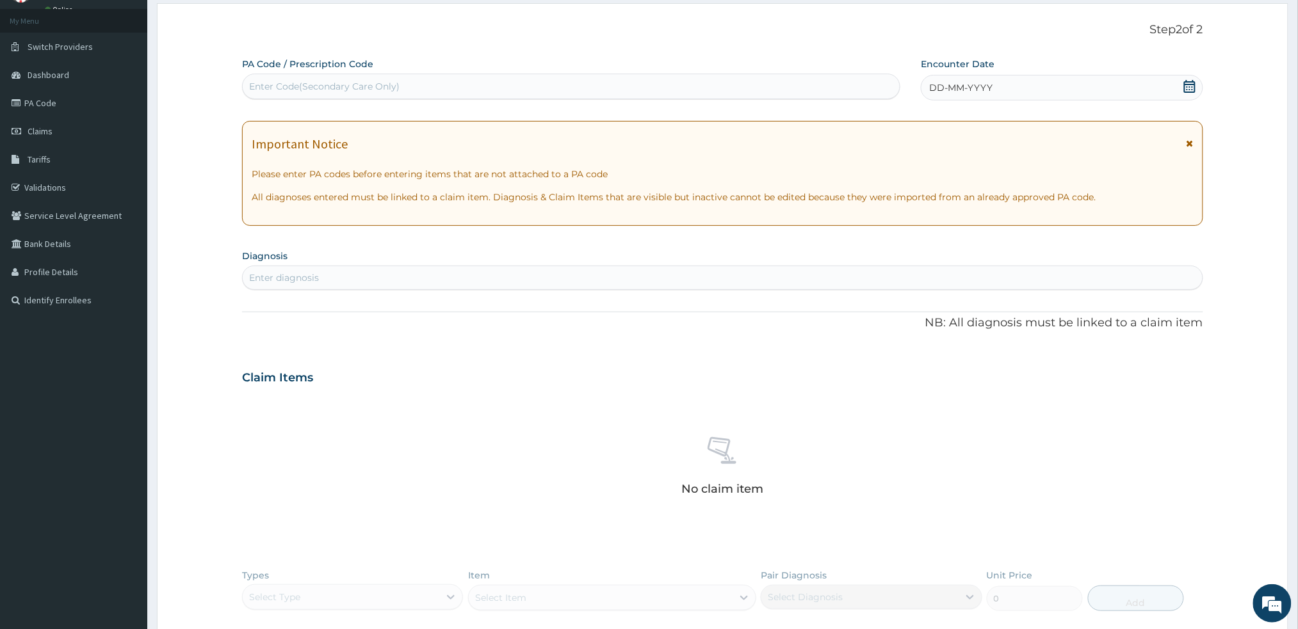
click at [1193, 141] on icon at bounding box center [1189, 143] width 7 height 9
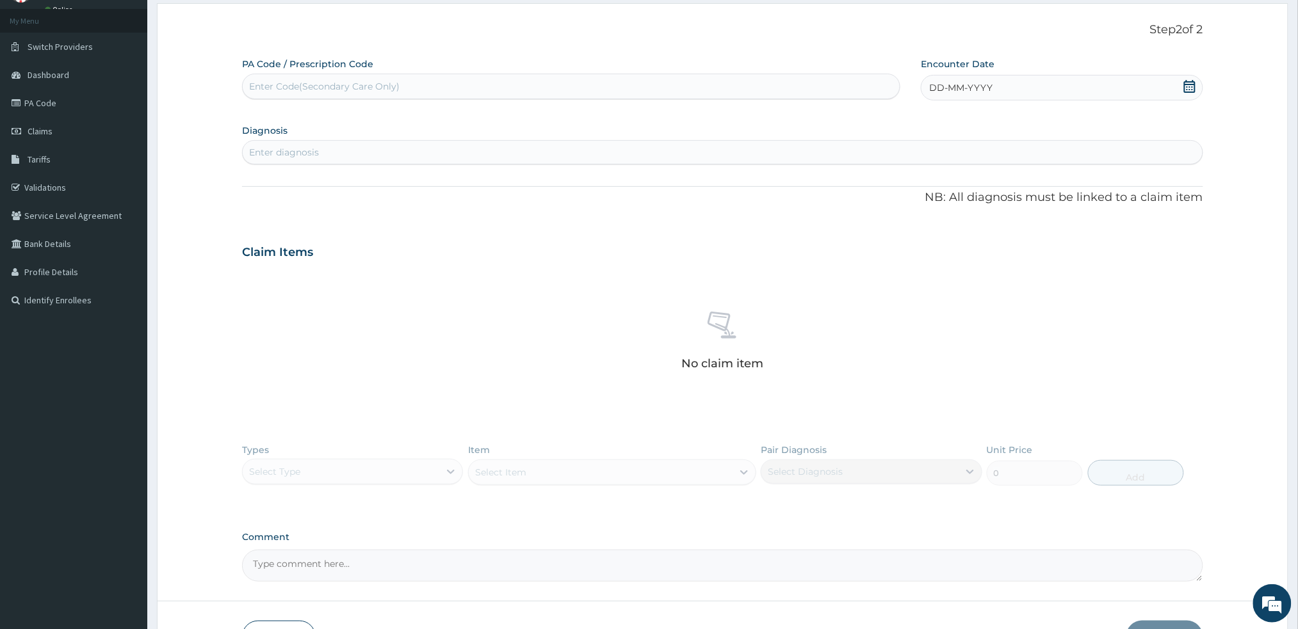
click at [1189, 91] on icon at bounding box center [1189, 86] width 13 height 13
click at [899, 127] on div "September 2025" at bounding box center [971, 124] width 154 height 13
click at [899, 125] on button "Previous Month" at bounding box center [899, 123] width 6 height 6
click at [1038, 252] on div "30" at bounding box center [1035, 252] width 19 height 19
click at [1011, 168] on div "PA Code / Prescription Code Enter Code(Secondary Care Only) Encounter Date 30-0…" at bounding box center [722, 320] width 960 height 524
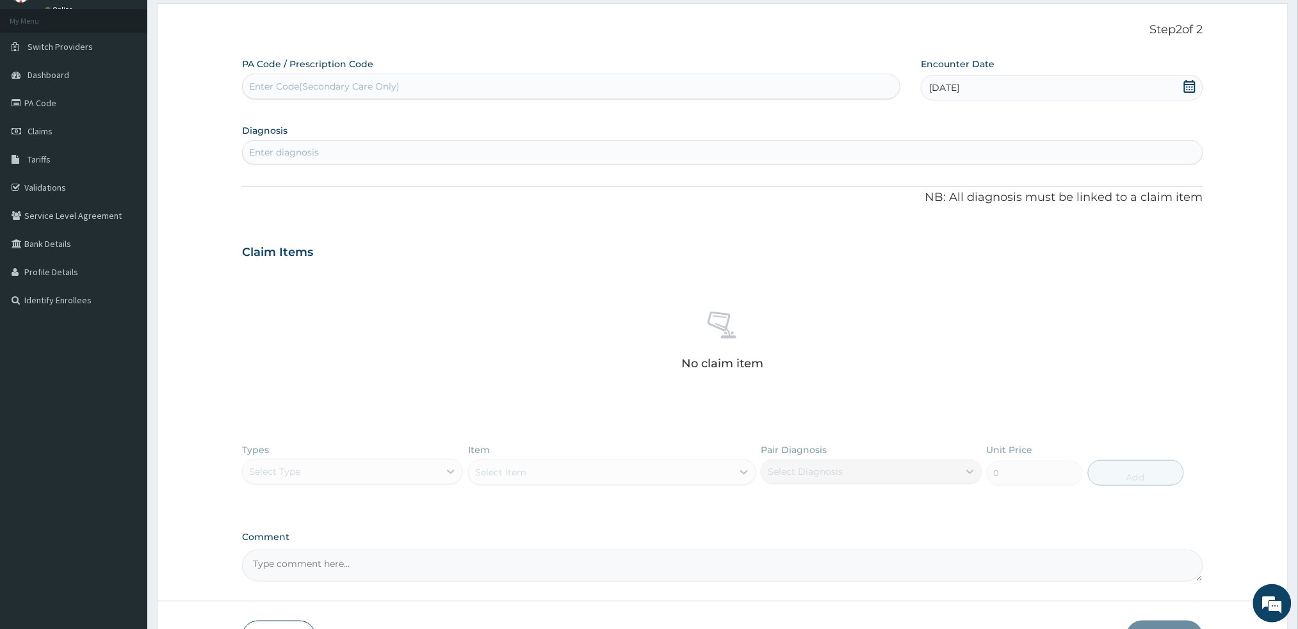
click at [1011, 168] on div "PA Code / Prescription Code Enter Code(Secondary Care Only) Encounter Date 30-0…" at bounding box center [722, 320] width 960 height 524
click at [1008, 159] on div "Enter diagnosis" at bounding box center [722, 152] width 959 height 20
click at [1005, 149] on div "Enter diagnosis" at bounding box center [722, 152] width 959 height 20
type input "MYAL"
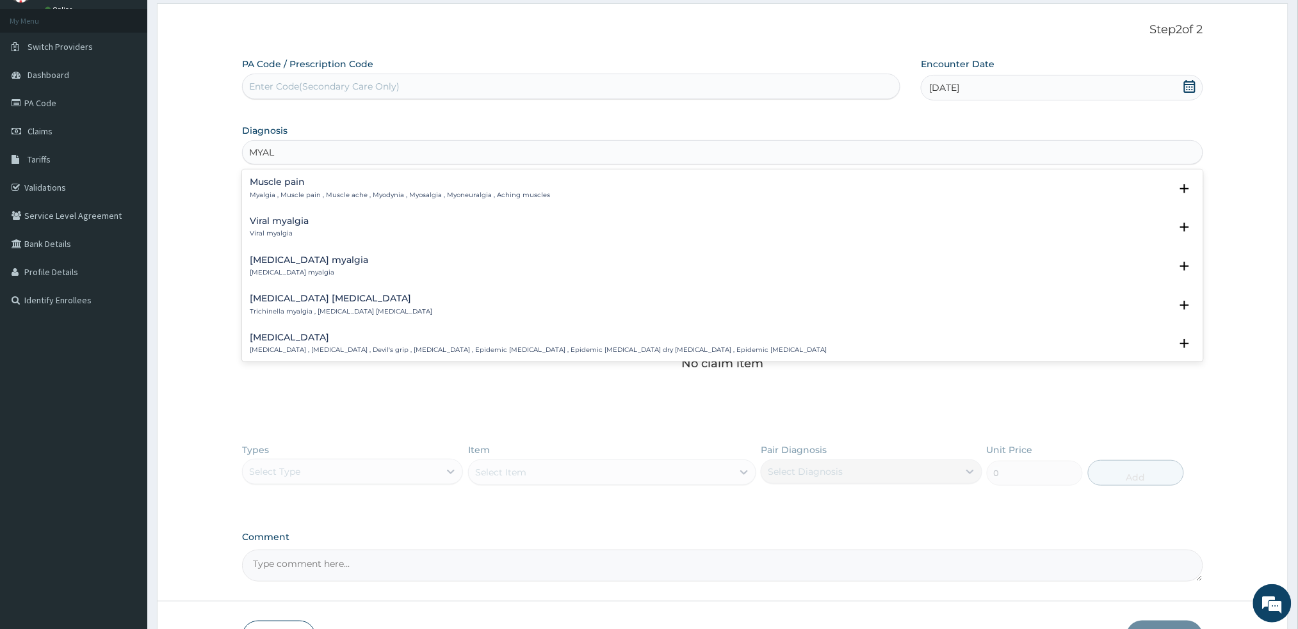
click at [711, 181] on div "Muscle pain Myalgia , Muscle pain , Muscle ache , Myodynia , Myosalgia , Myoneu…" at bounding box center [722, 188] width 945 height 22
click at [640, 177] on div "Muscle pain Myalgia , Muscle pain , Muscle ache , Myodynia , Myosalgia , Myoneu…" at bounding box center [722, 188] width 945 height 22
click at [627, 182] on div "Muscle pain Myalgia , Muscle pain , Muscle ache , Myodynia , Myosalgia , Myoneu…" at bounding box center [722, 188] width 945 height 22
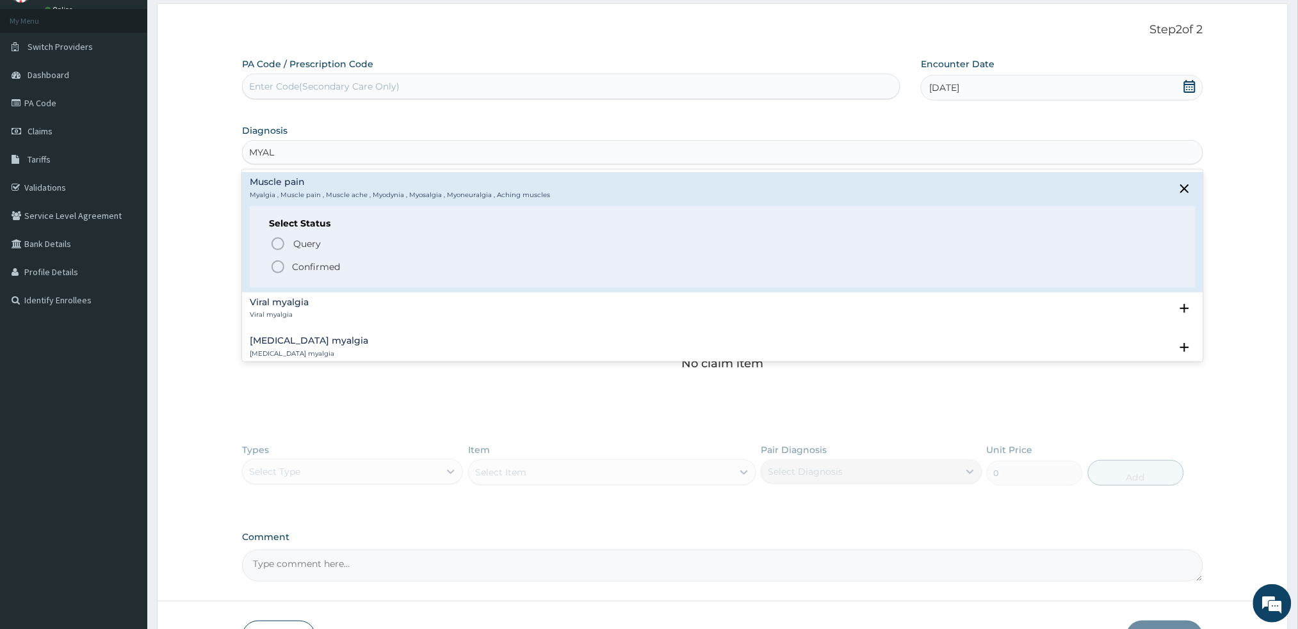
click at [277, 267] on icon "status option filled" at bounding box center [277, 266] width 15 height 15
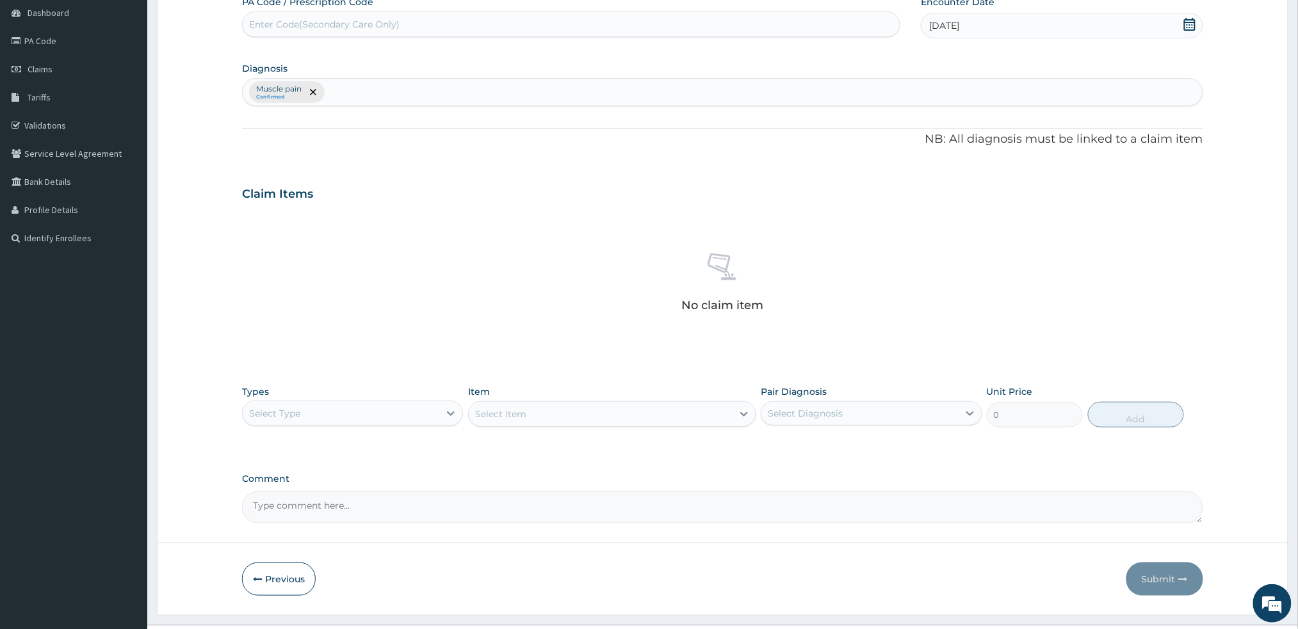
scroll to position [156, 0]
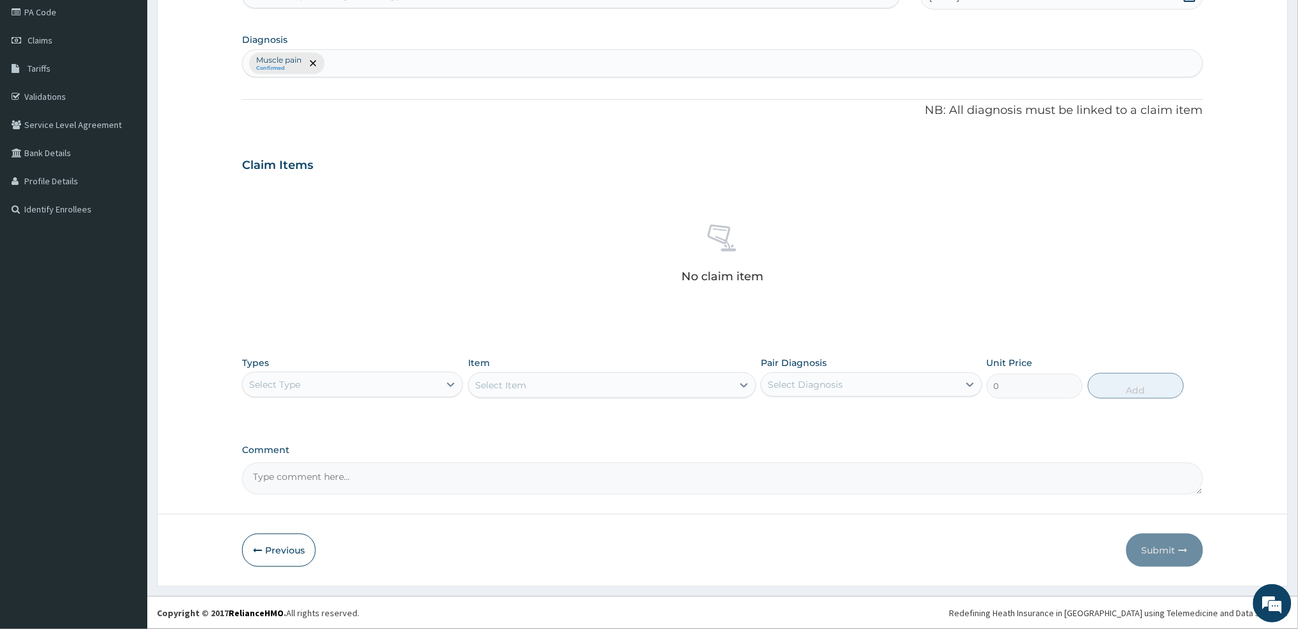
click at [397, 372] on div "Select Type" at bounding box center [352, 385] width 221 height 26
click at [344, 453] on div "Procedures" at bounding box center [352, 462] width 221 height 23
click at [645, 387] on div "Select Item" at bounding box center [601, 385] width 264 height 20
click at [646, 387] on div "Select Item" at bounding box center [601, 385] width 264 height 20
click at [647, 387] on div "Select Item" at bounding box center [601, 385] width 264 height 20
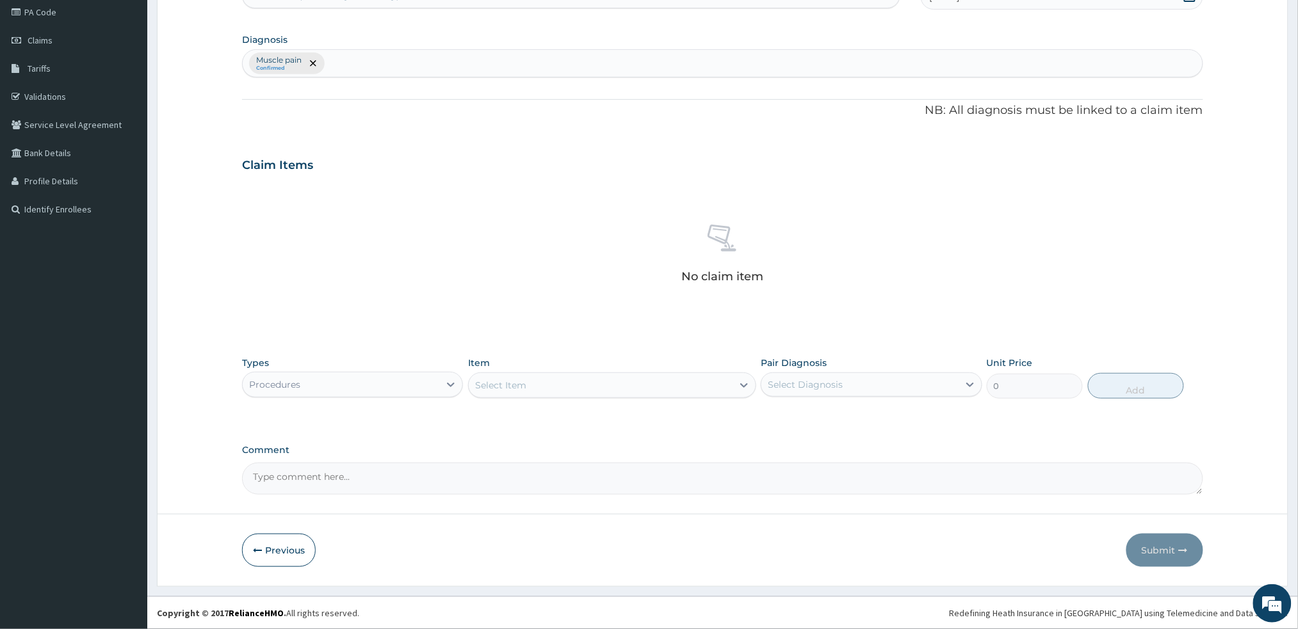
click at [647, 387] on div "Select Item" at bounding box center [601, 385] width 264 height 20
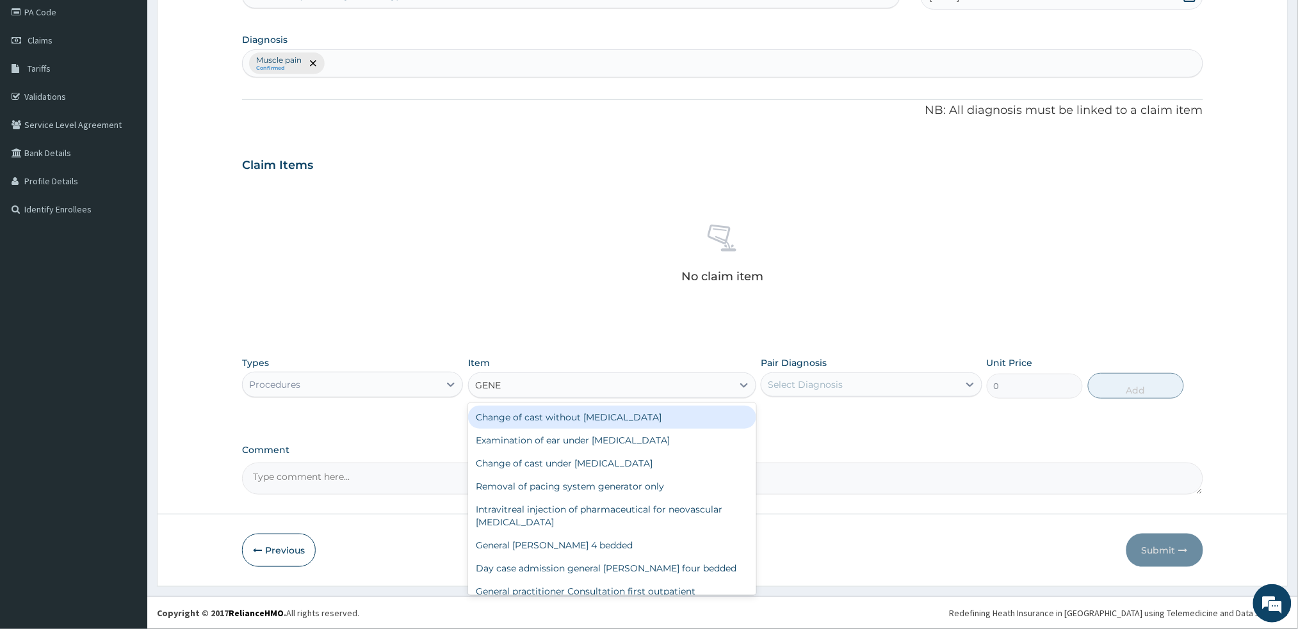
type input "GENER"
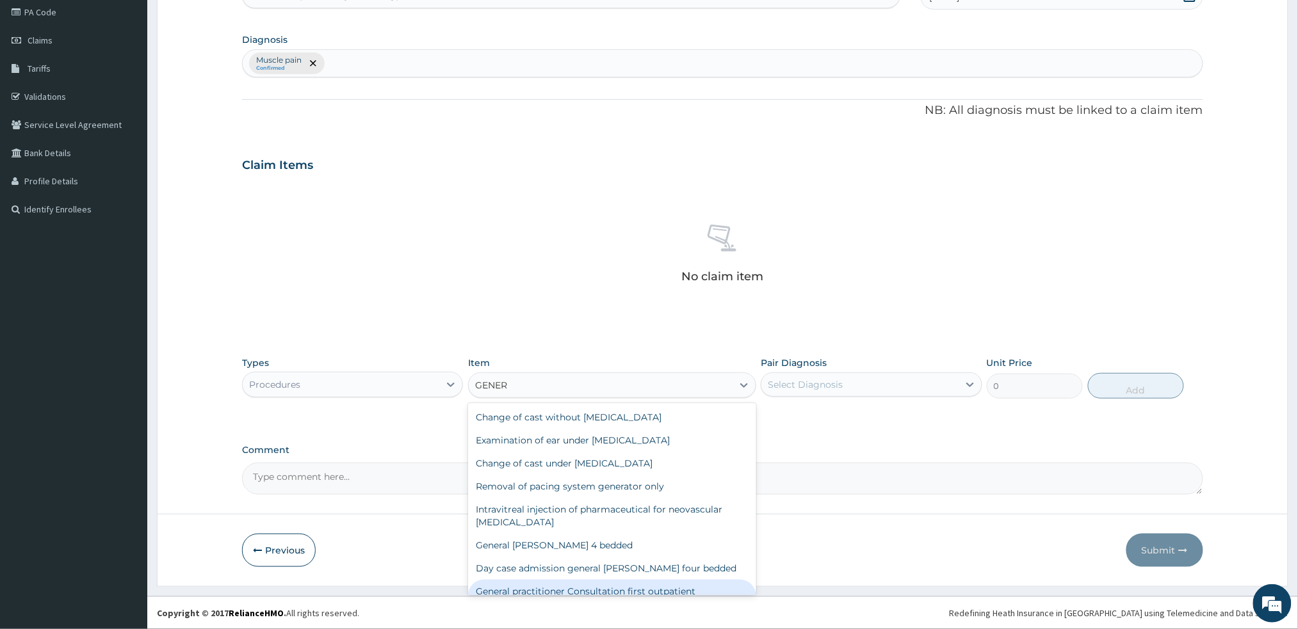
click at [586, 587] on div "General practitioner Consultation first outpatient consultation" at bounding box center [612, 598] width 288 height 36
type input "3000"
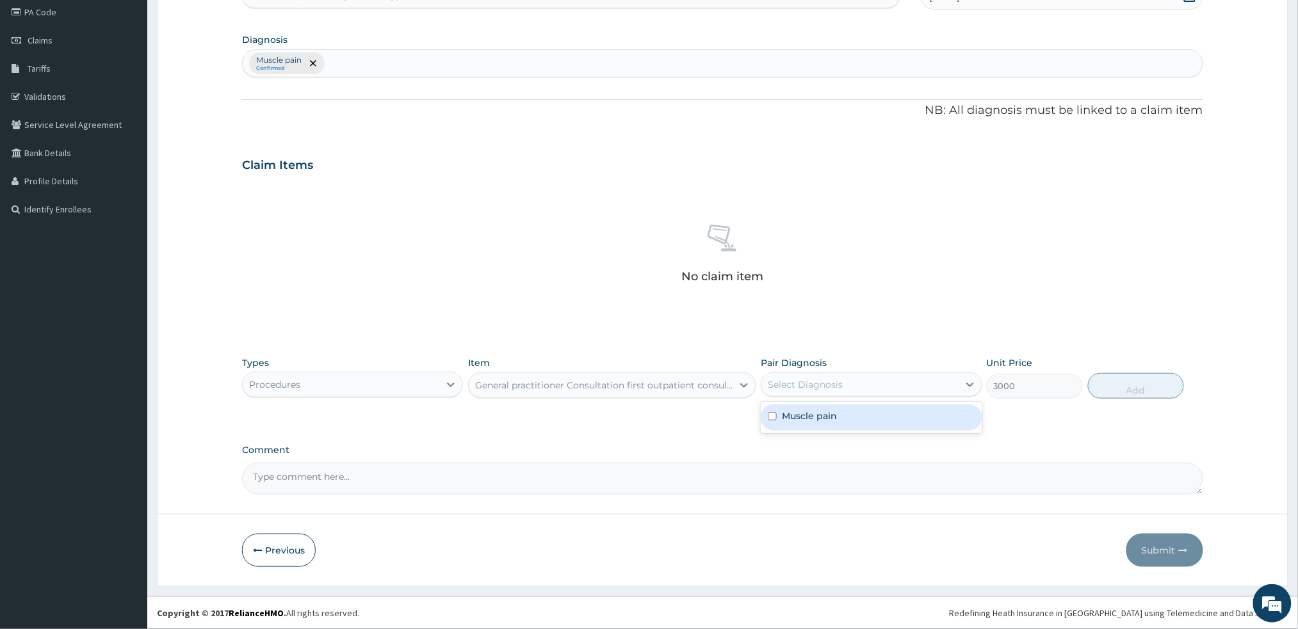
click at [890, 376] on div "Select Diagnosis" at bounding box center [859, 385] width 197 height 20
click at [873, 426] on div "Muscle pain" at bounding box center [871, 418] width 221 height 26
checkbox input "true"
click at [1134, 393] on button "Add" at bounding box center [1136, 386] width 96 height 26
type input "0"
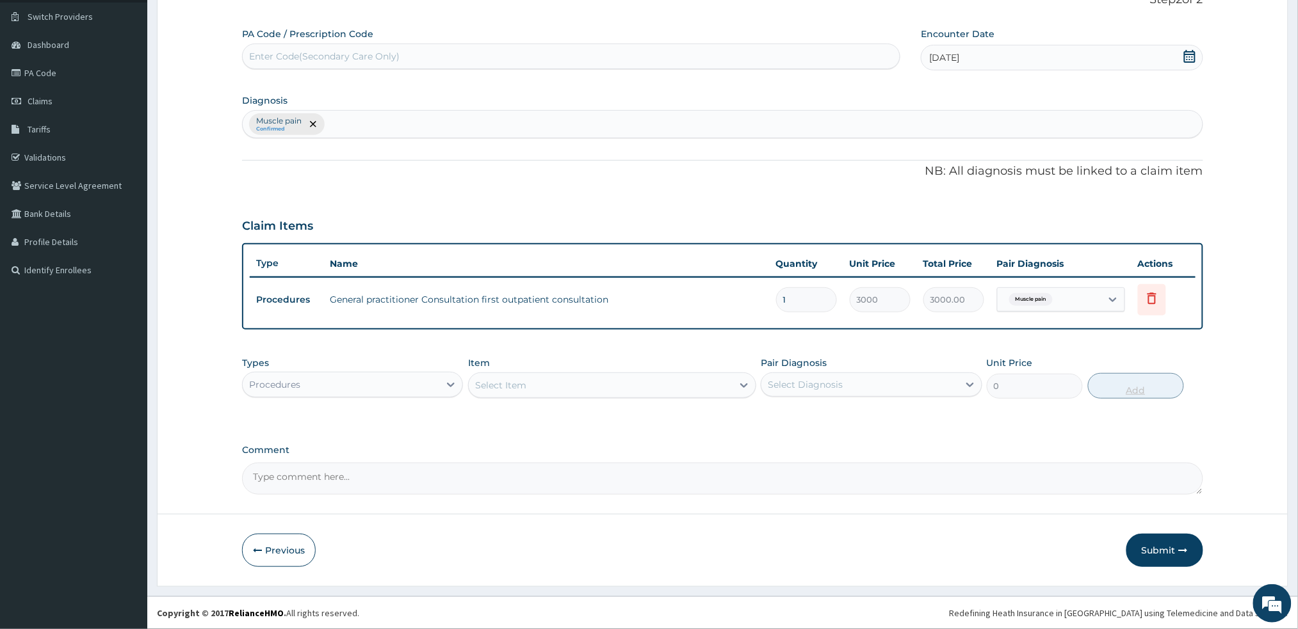
scroll to position [93, 0]
click at [419, 389] on div "Procedures" at bounding box center [341, 386] width 197 height 20
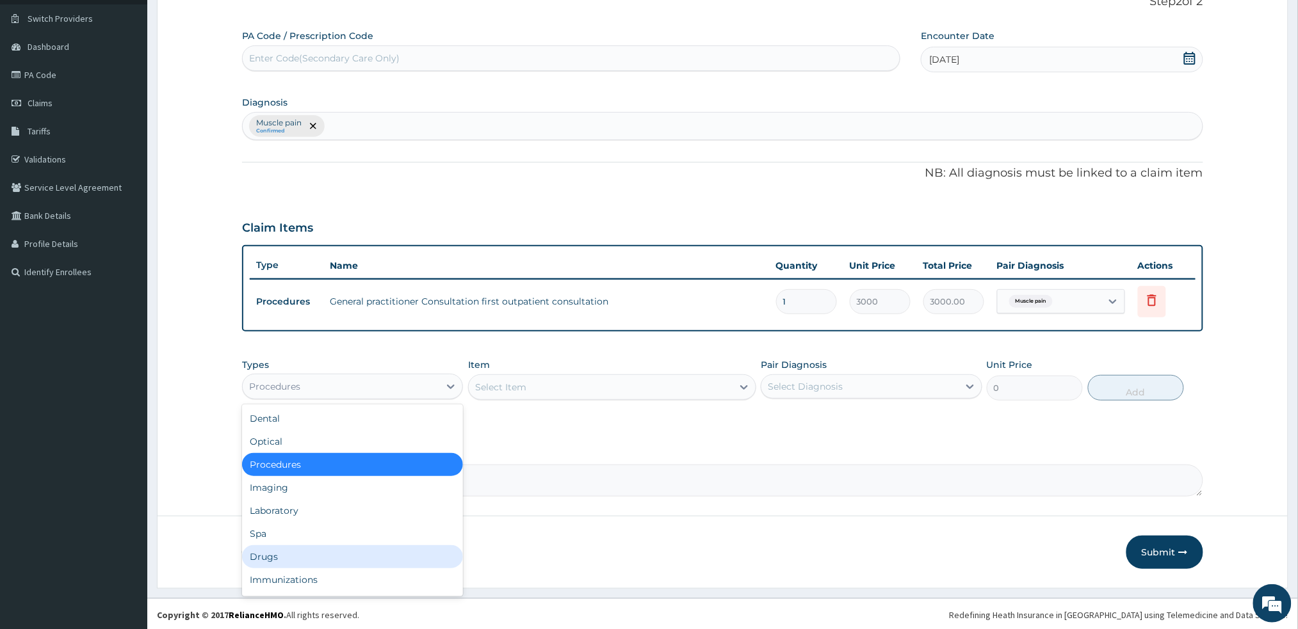
click at [319, 547] on div "Drugs" at bounding box center [352, 556] width 221 height 23
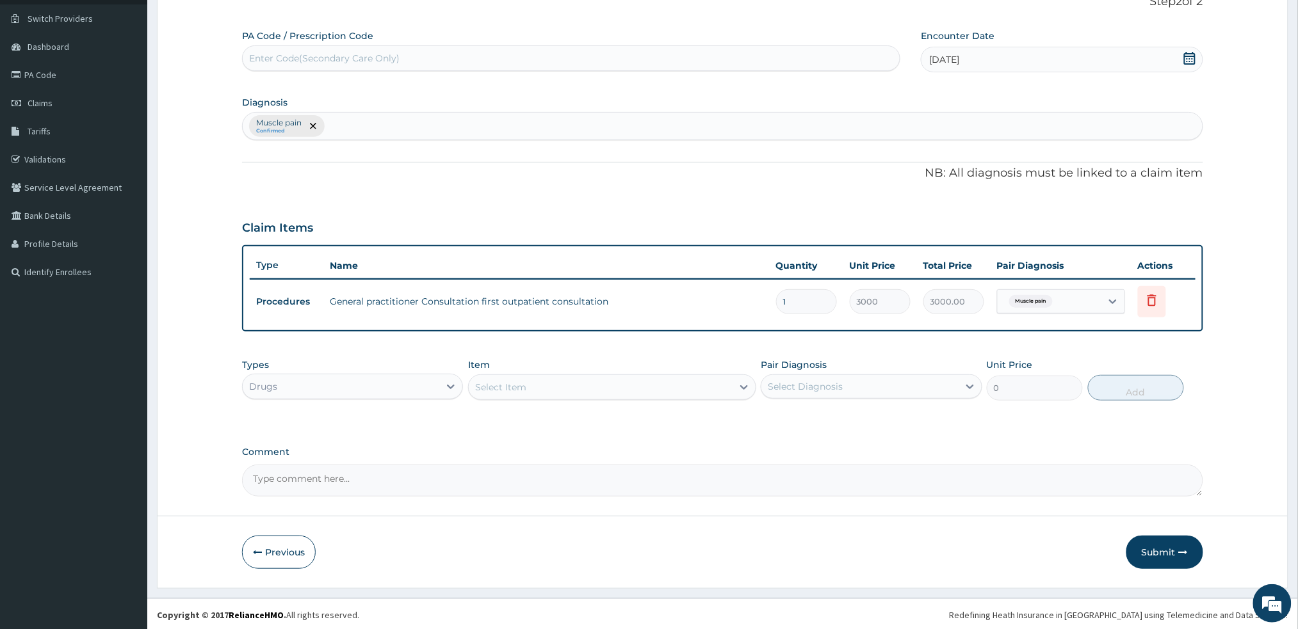
click at [538, 391] on div "Select Item" at bounding box center [601, 387] width 264 height 20
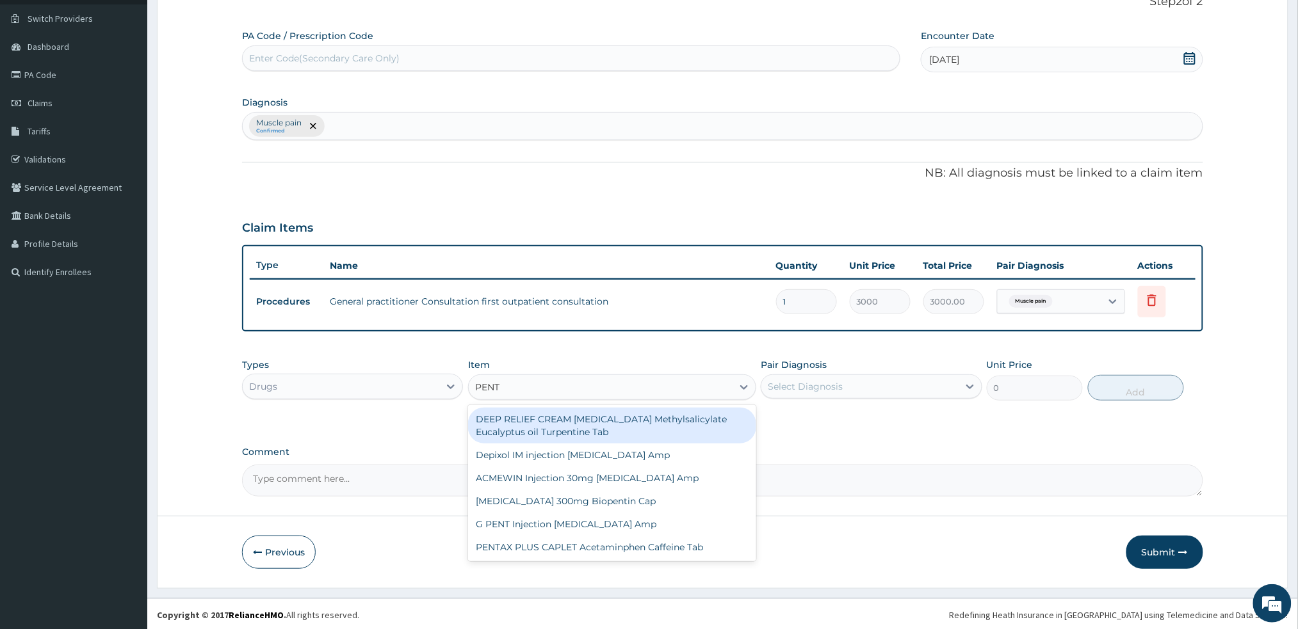
type input "PENTA"
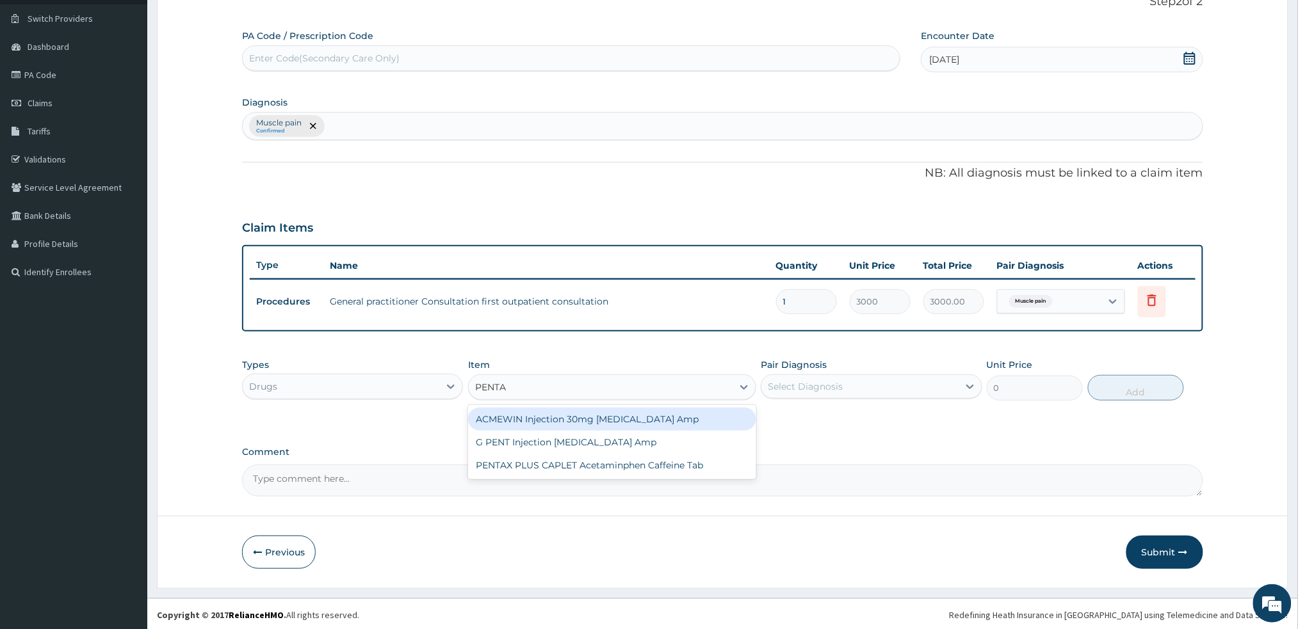
click at [513, 419] on div "ACMEWIN Injection 30mg Pentazocine Amp" at bounding box center [612, 419] width 288 height 23
type input "690"
click at [513, 419] on div "Types Drugs Item option General practitioner Consultation first outpatient cons…" at bounding box center [722, 389] width 960 height 74
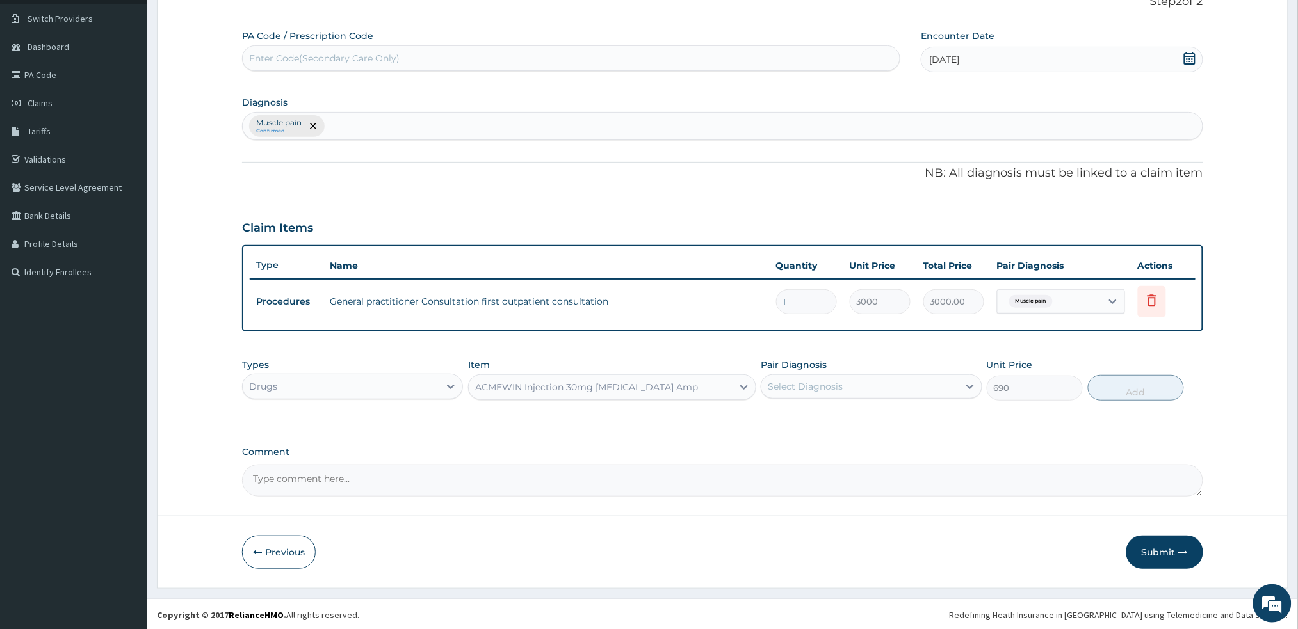
click at [838, 383] on div "Select Diagnosis" at bounding box center [805, 386] width 75 height 13
click at [818, 383] on div "Select Diagnosis" at bounding box center [805, 386] width 75 height 13
click at [793, 415] on label "Muscle pain" at bounding box center [809, 418] width 55 height 13
checkbox input "true"
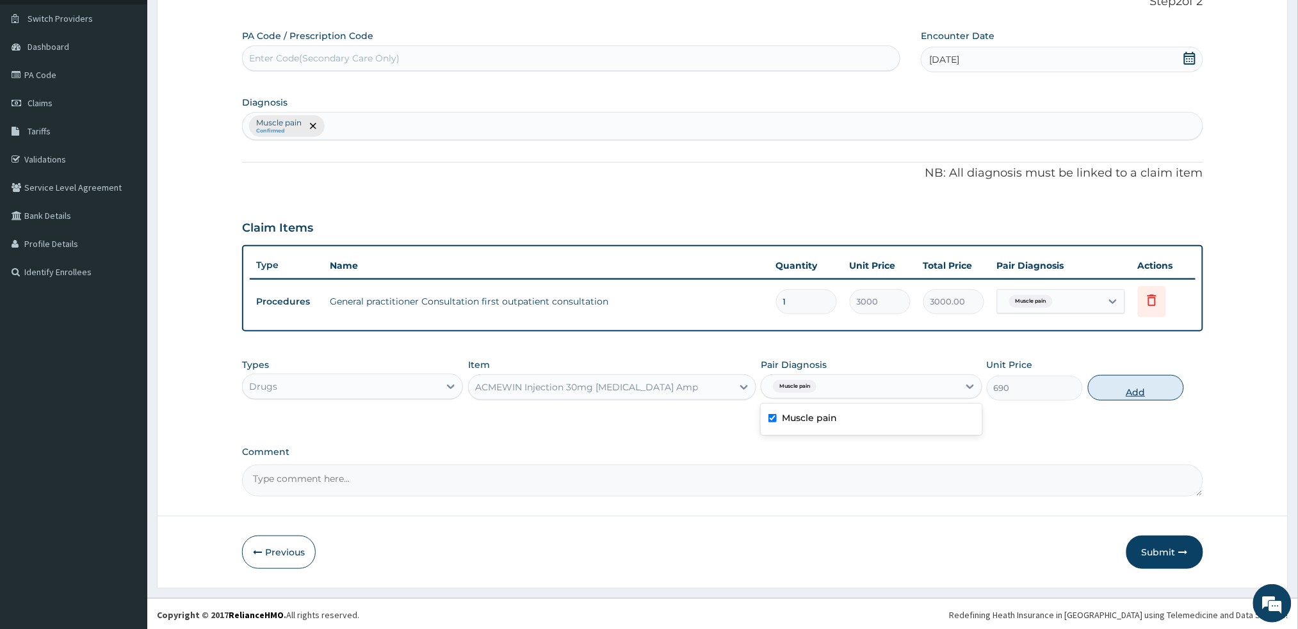
click at [1125, 393] on button "Add" at bounding box center [1136, 388] width 96 height 26
type input "0"
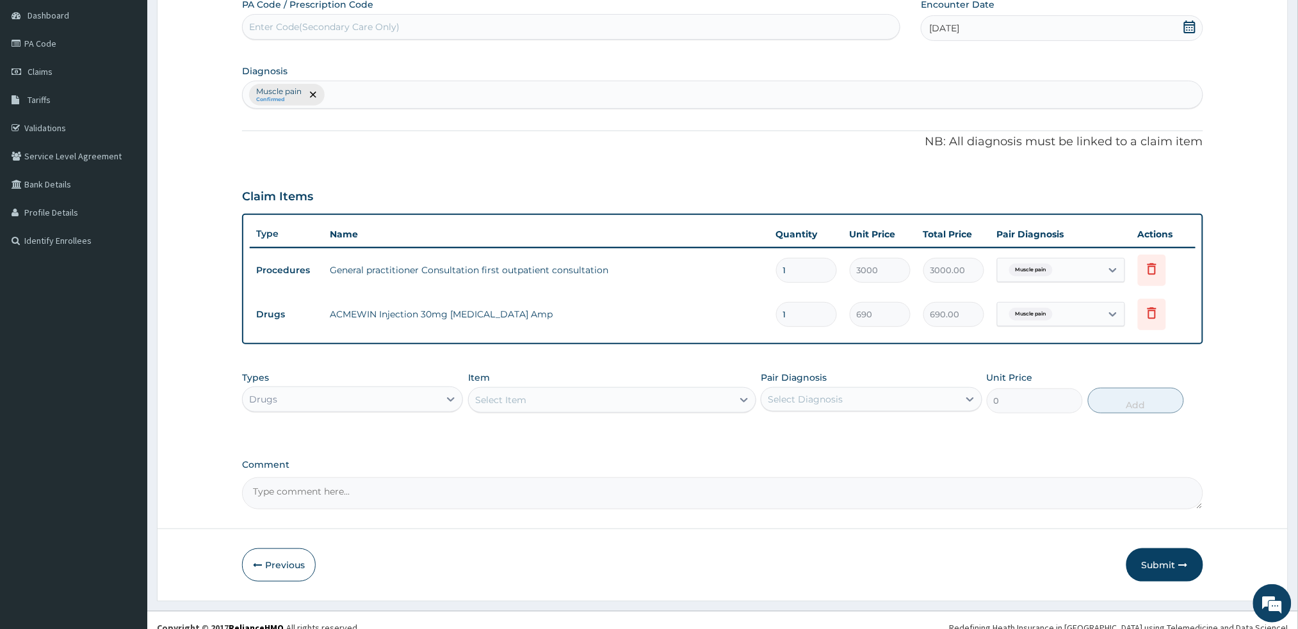
scroll to position [137, 0]
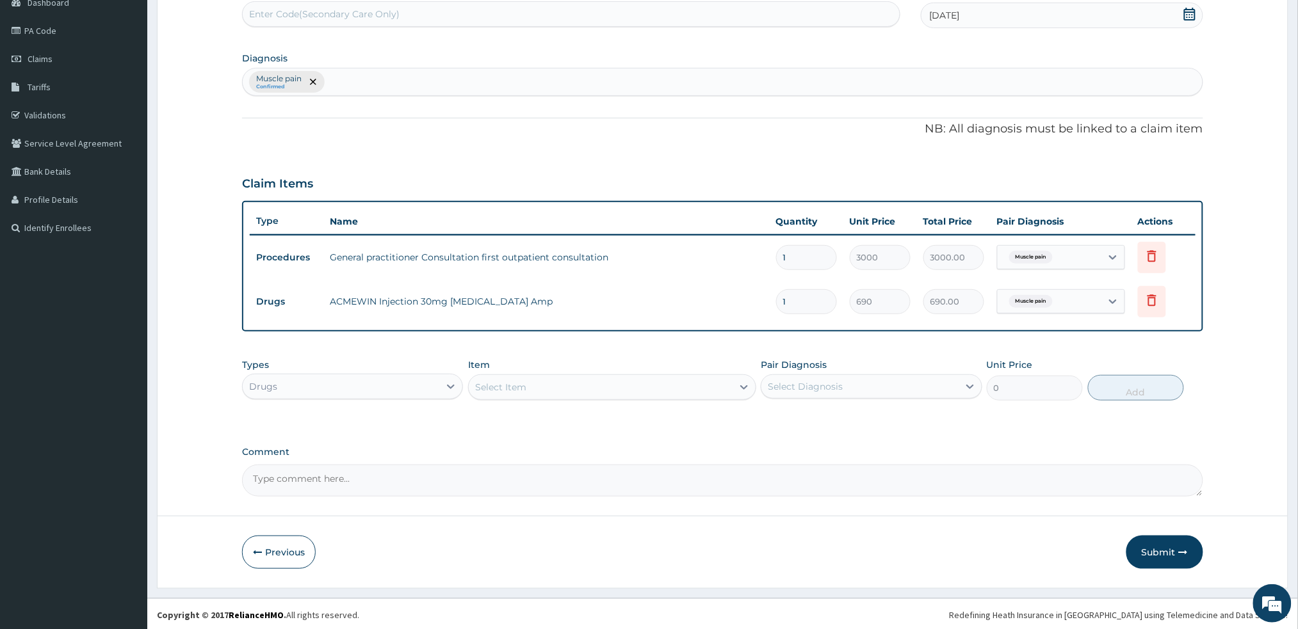
click at [577, 389] on div "Select Item" at bounding box center [601, 387] width 264 height 20
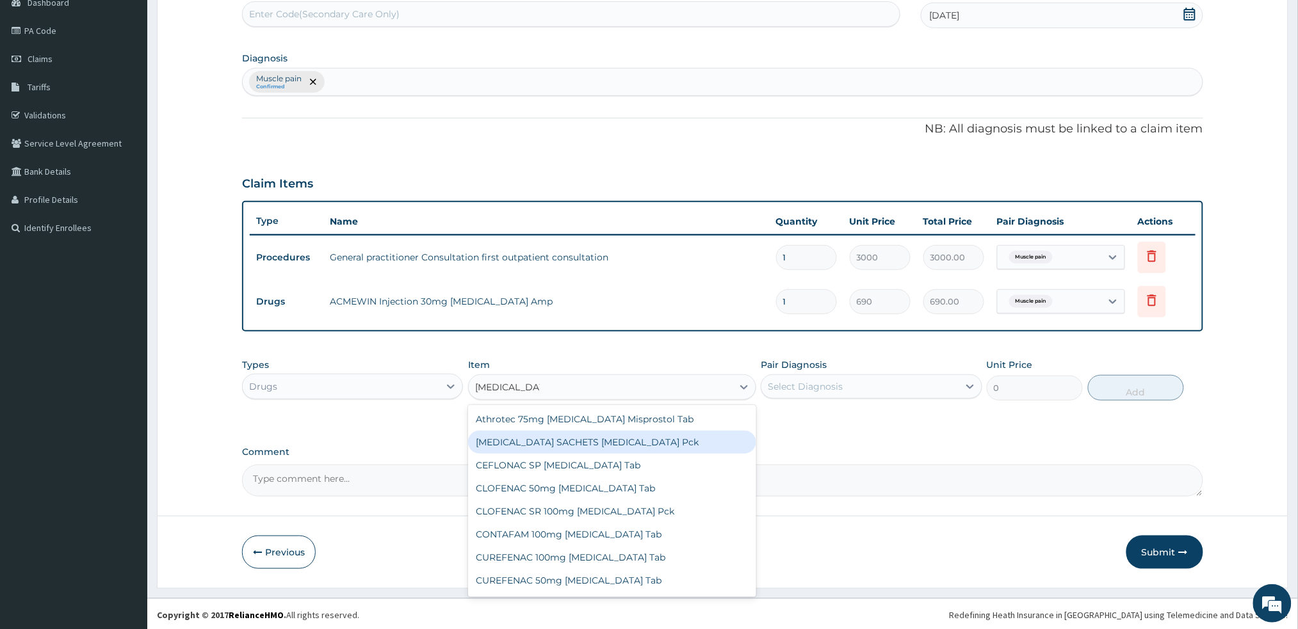
type input "DICLOFENAC I"
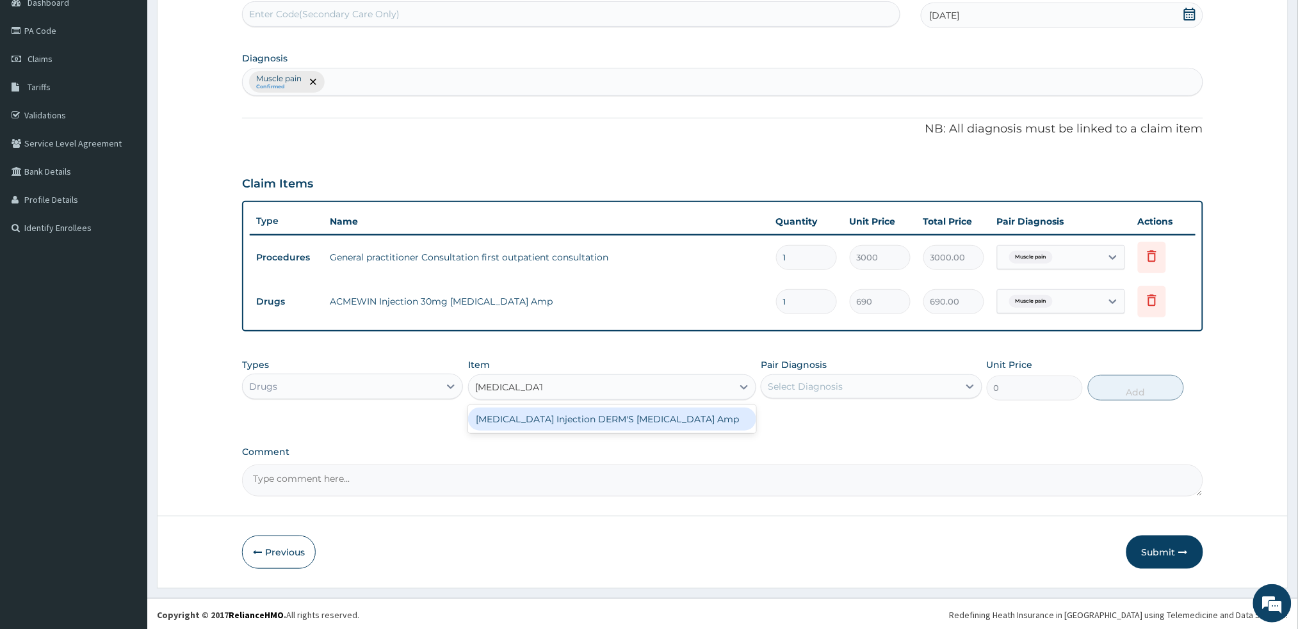
type input "230"
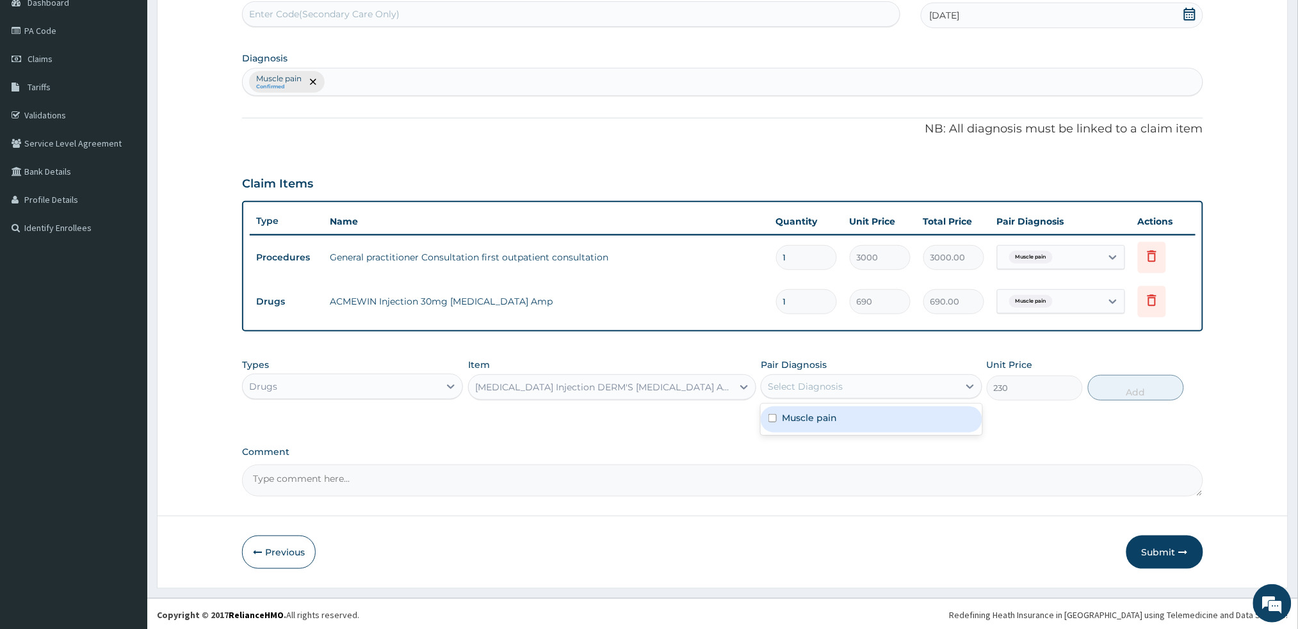
click at [779, 391] on div "Select Diagnosis" at bounding box center [805, 386] width 75 height 13
click at [781, 417] on div "Muscle pain" at bounding box center [871, 420] width 221 height 26
checkbox input "true"
click at [1120, 375] on button "Add" at bounding box center [1136, 388] width 96 height 26
type input "0"
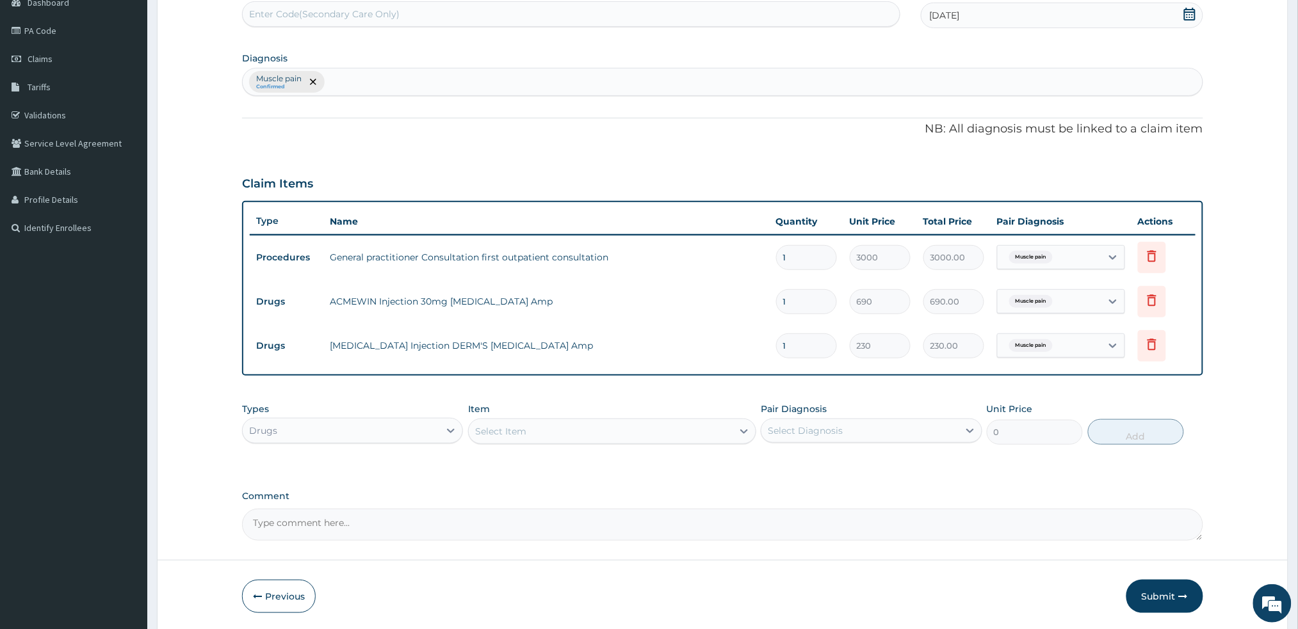
click at [544, 428] on div "Select Item" at bounding box center [601, 431] width 264 height 20
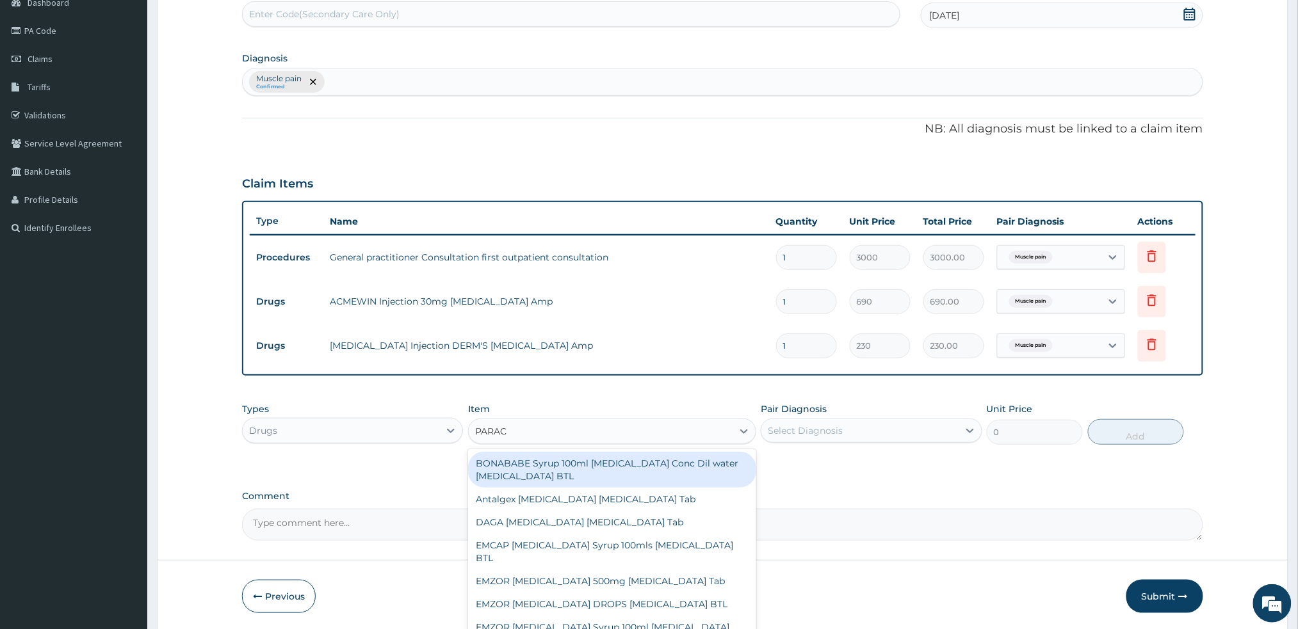
type input "PARACE"
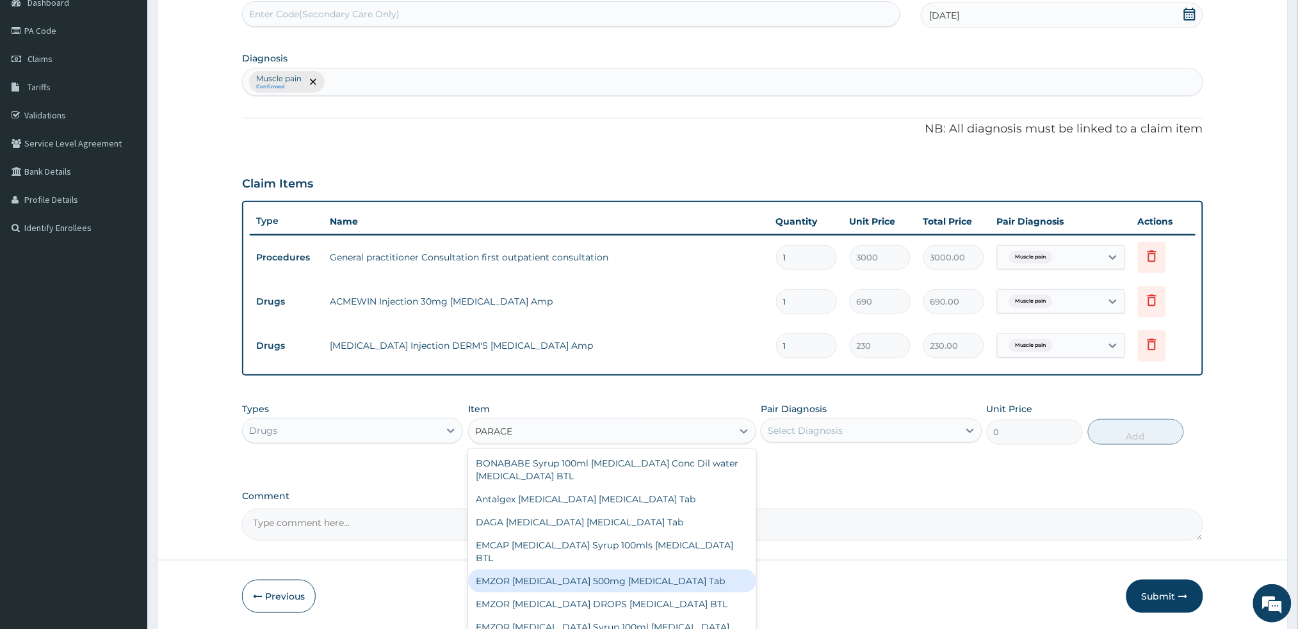
click at [581, 577] on div "EMZOR PARACETAMOL 500mg Acetaminophen Tab" at bounding box center [612, 581] width 288 height 23
type input "11.5"
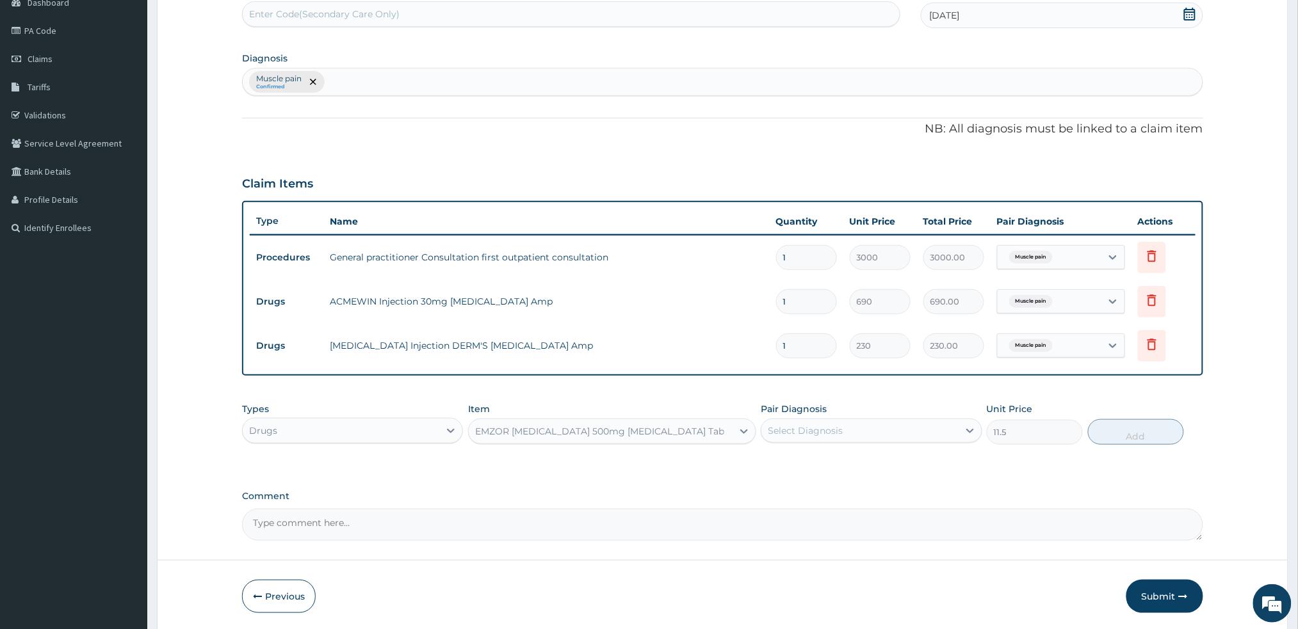
click at [836, 430] on div "Select Diagnosis" at bounding box center [805, 430] width 75 height 13
click at [825, 467] on div "Muscle pain" at bounding box center [871, 464] width 221 height 26
checkbox input "true"
click at [1134, 424] on button "Add" at bounding box center [1136, 432] width 96 height 26
type input "0"
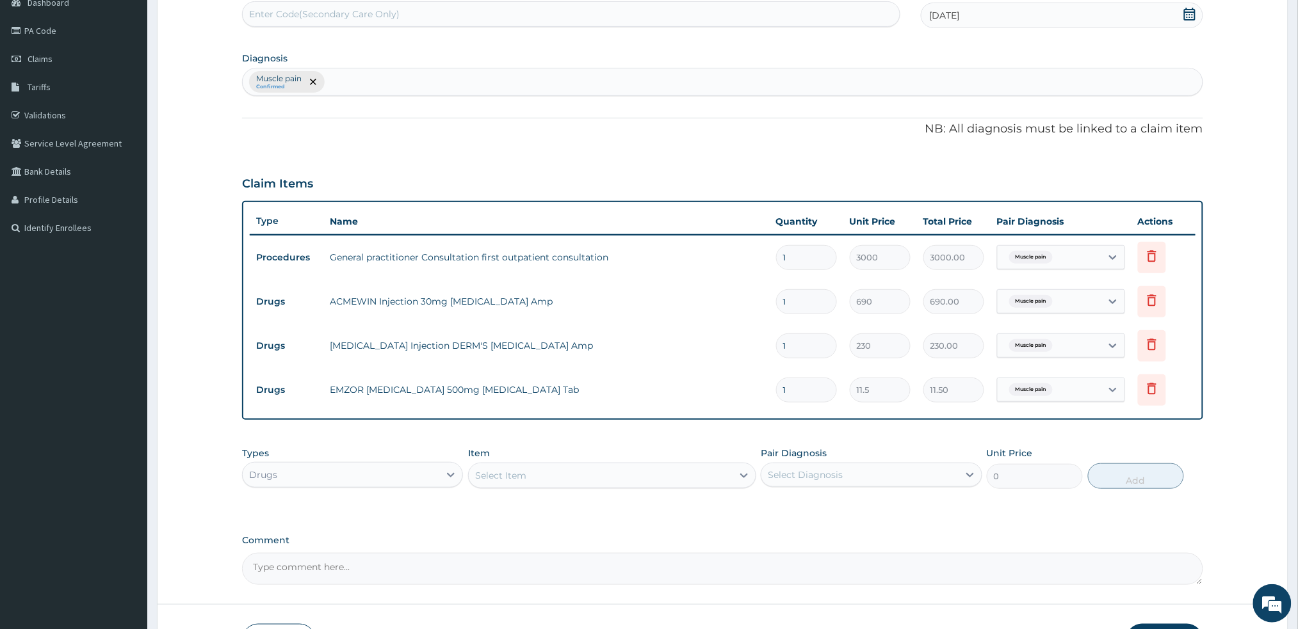
type input "18"
type input "207.00"
type input "18"
click at [700, 467] on div "Select Item" at bounding box center [601, 475] width 264 height 20
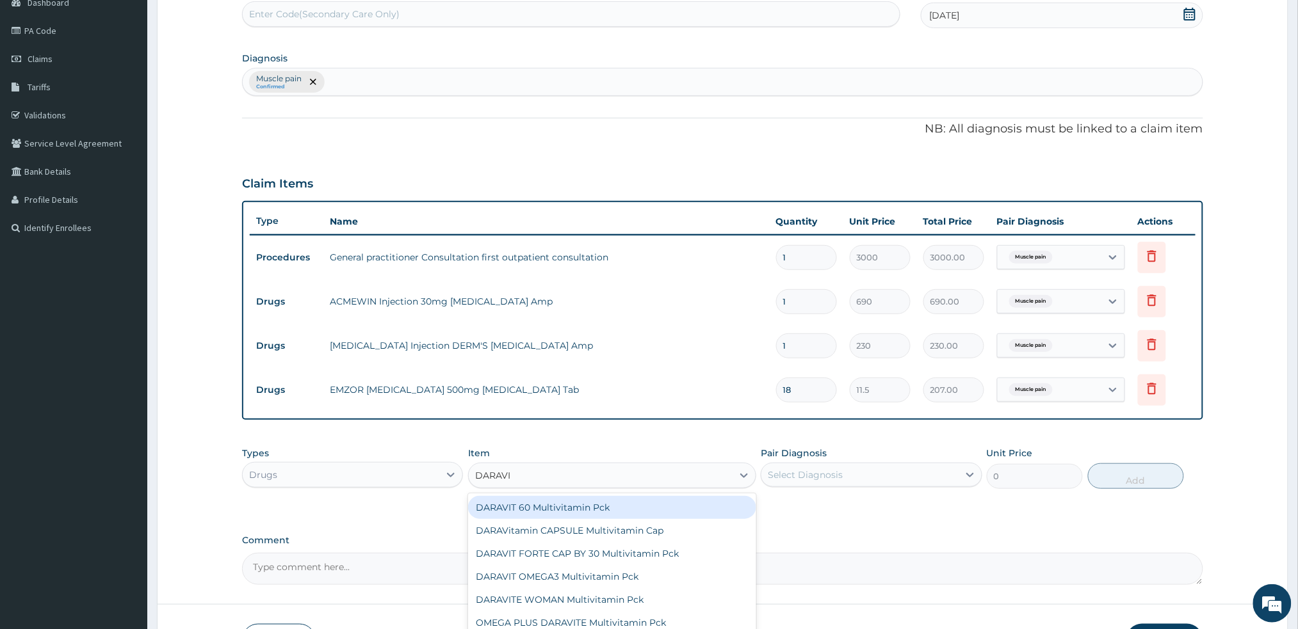
type input "DARAVIT"
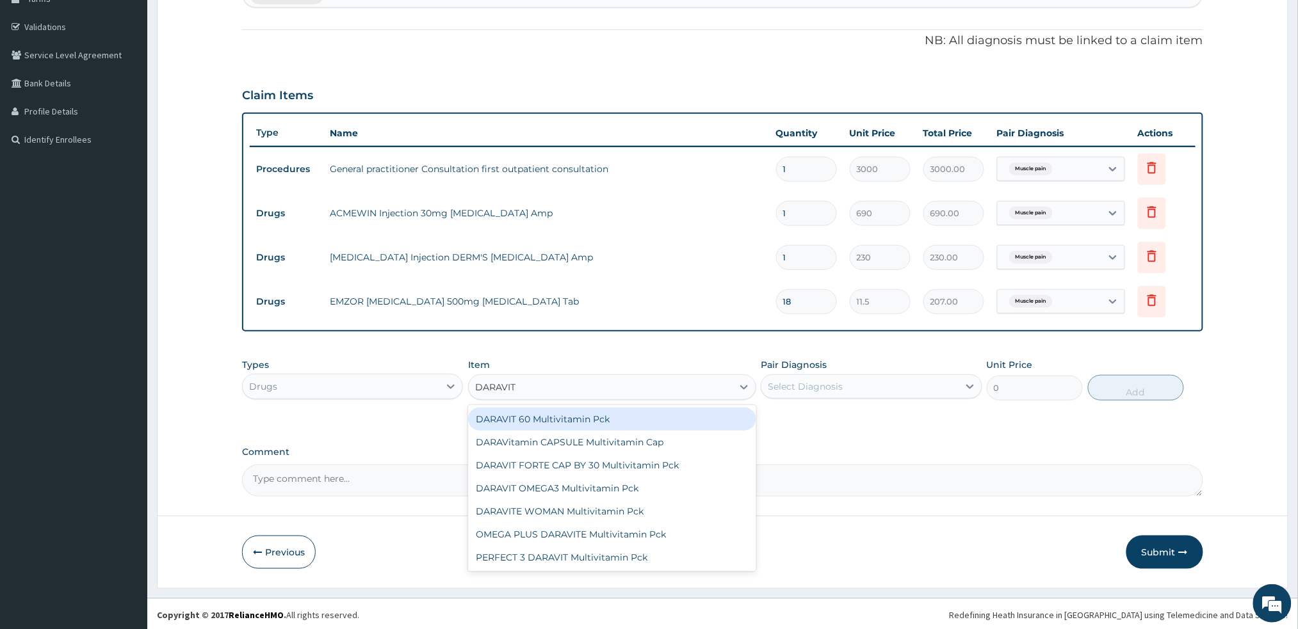
scroll to position [222, 0]
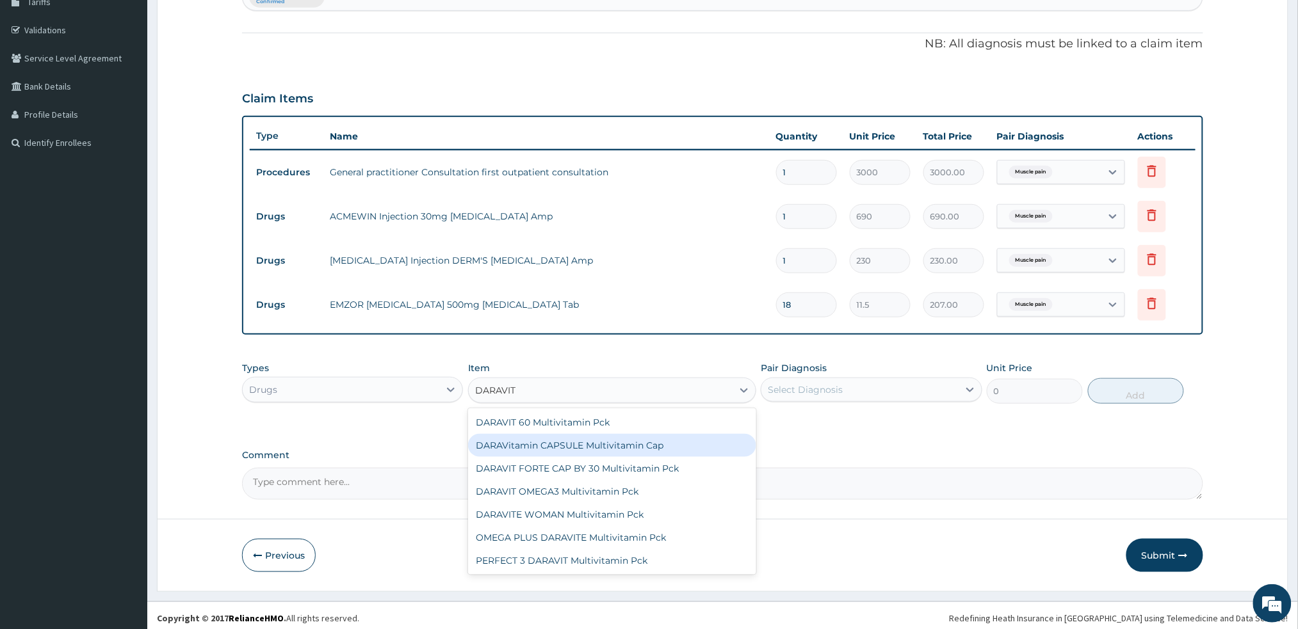
click at [575, 444] on div "DARAVitamin CAPSULE Multivitamin Cap" at bounding box center [612, 445] width 288 height 23
type input "920"
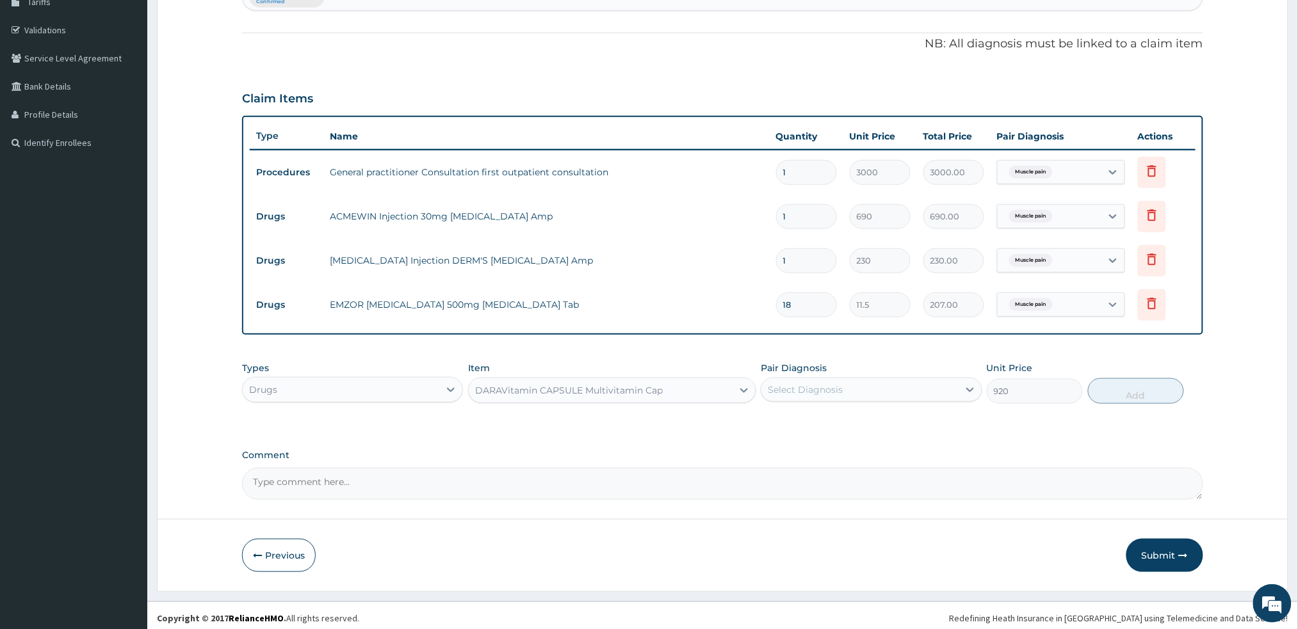
click at [728, 382] on div "DARAVitamin CAPSULE Multivitamin Cap" at bounding box center [601, 390] width 264 height 20
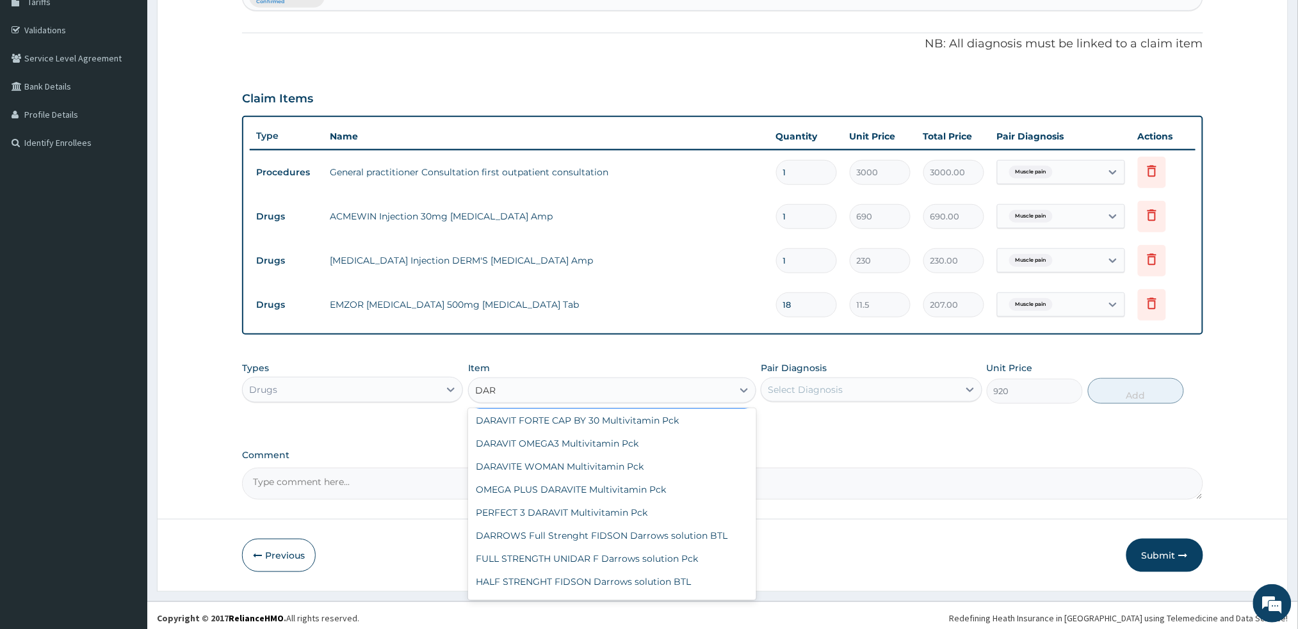
scroll to position [0, 0]
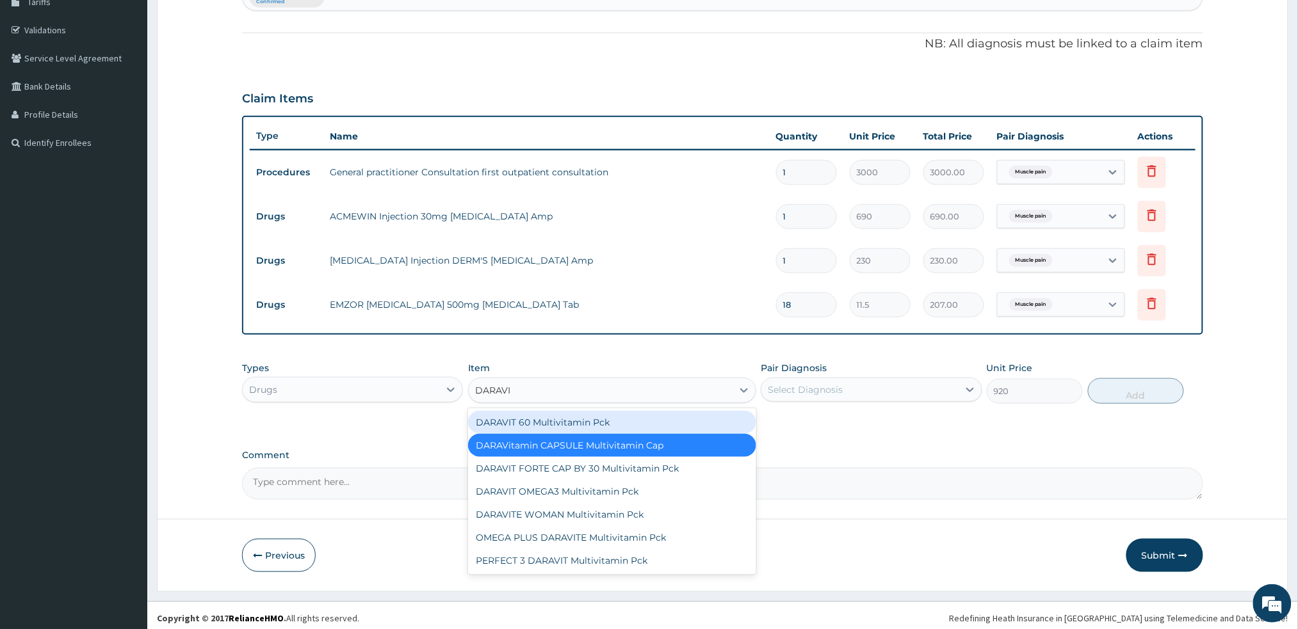
type input "DARAVIT"
click at [727, 423] on div "DARAVIT 60 Multivitamin Pck" at bounding box center [612, 422] width 288 height 23
type input "3680"
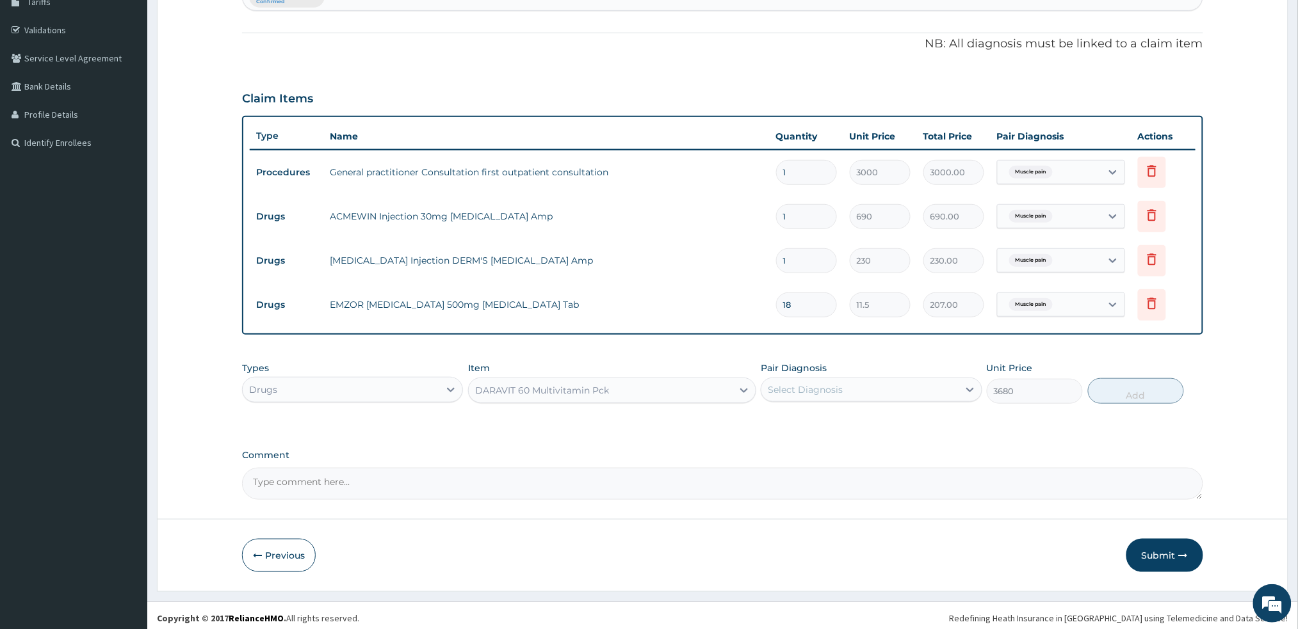
click at [725, 387] on div "DARAVIT 60 Multivitamin Pck" at bounding box center [601, 390] width 264 height 20
type input "DARAVIT"
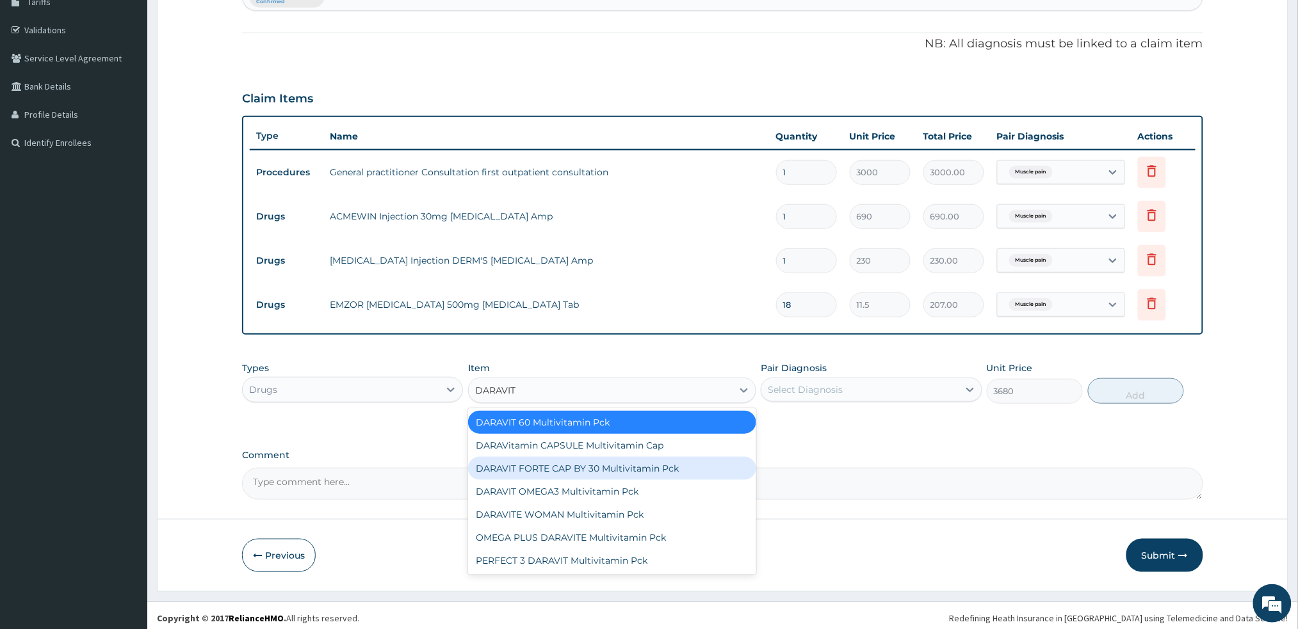
click at [615, 463] on div "DARAVIT FORTE CAP BY 30 Multivitamin Pck" at bounding box center [612, 468] width 288 height 23
type input "2530"
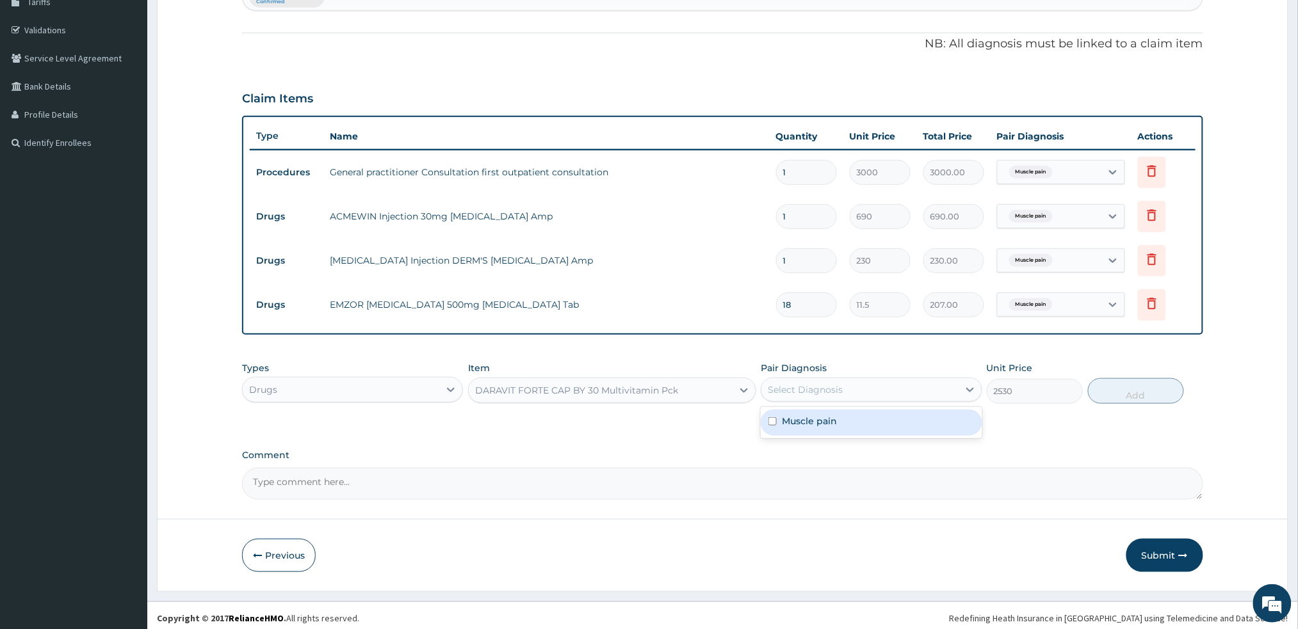
click at [845, 384] on div "Select Diagnosis" at bounding box center [859, 390] width 197 height 20
click at [812, 416] on label "Muscle pain" at bounding box center [809, 421] width 55 height 13
checkbox input "true"
click at [1111, 392] on button "Add" at bounding box center [1136, 391] width 96 height 26
type input "0"
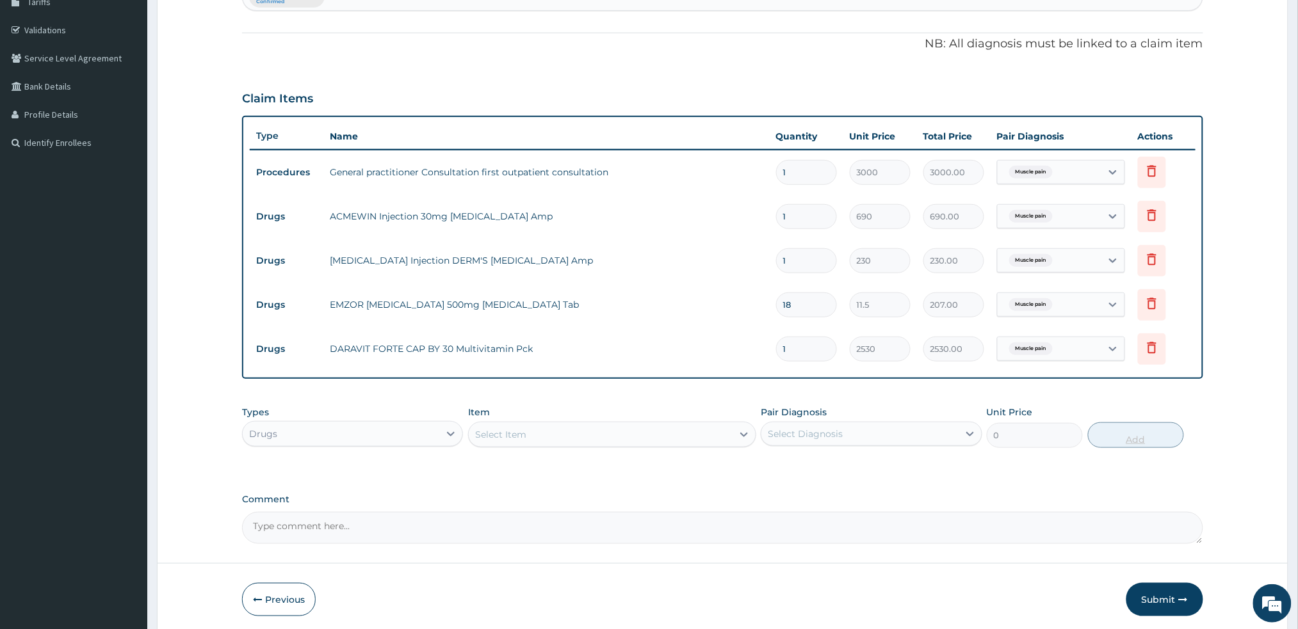
type input "0.00"
type input "1"
type input "2530.00"
click at [633, 428] on div "Select Item" at bounding box center [601, 434] width 264 height 20
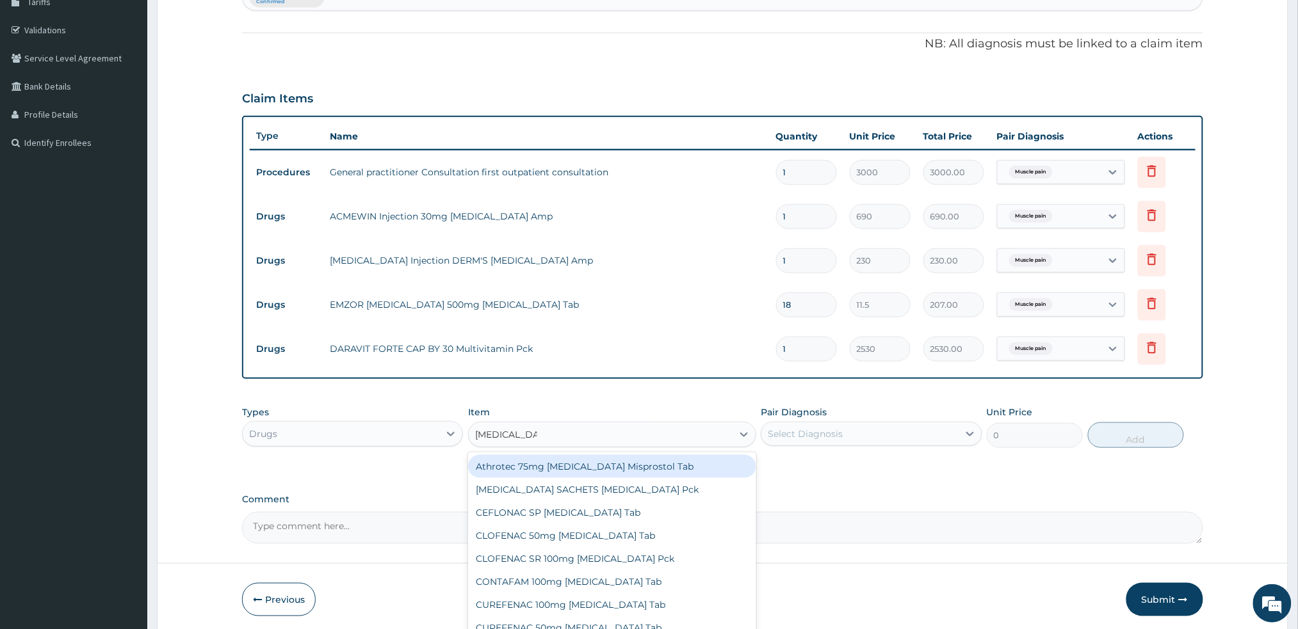
type input "DICLOFENAC"
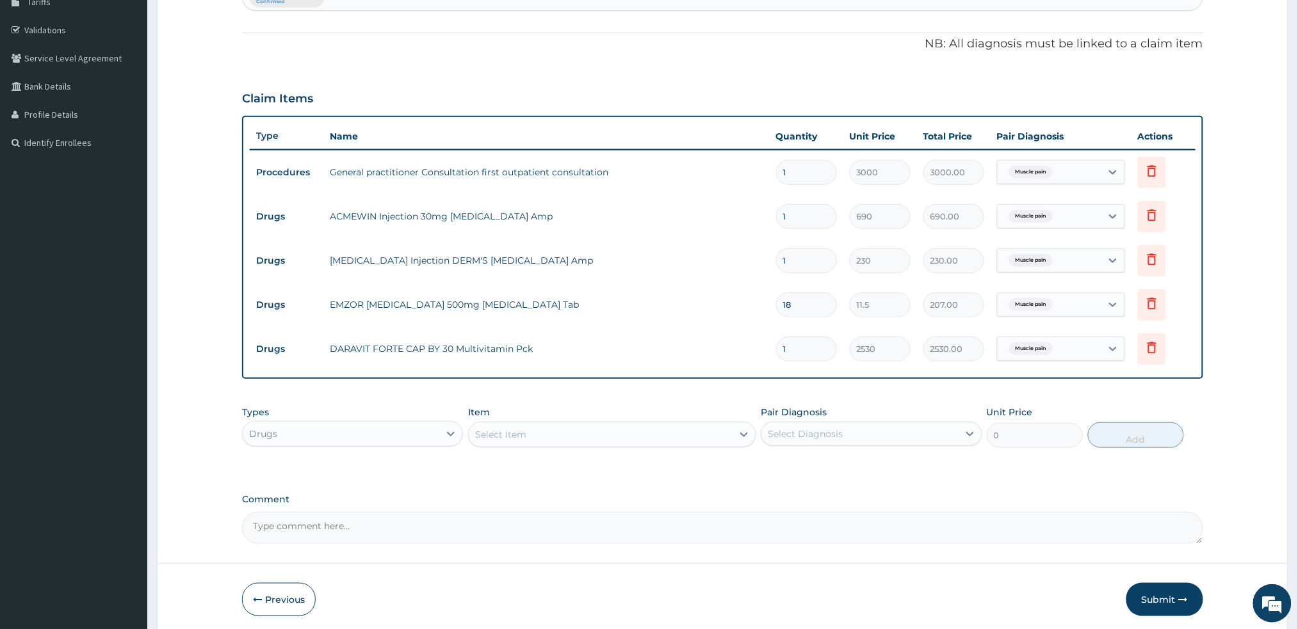
click at [608, 383] on div "PA Code / Prescription Code Enter Code(Secondary Care Only) Encounter Date 30-0…" at bounding box center [722, 222] width 960 height 644
click at [523, 433] on div "Select Item" at bounding box center [500, 434] width 51 height 13
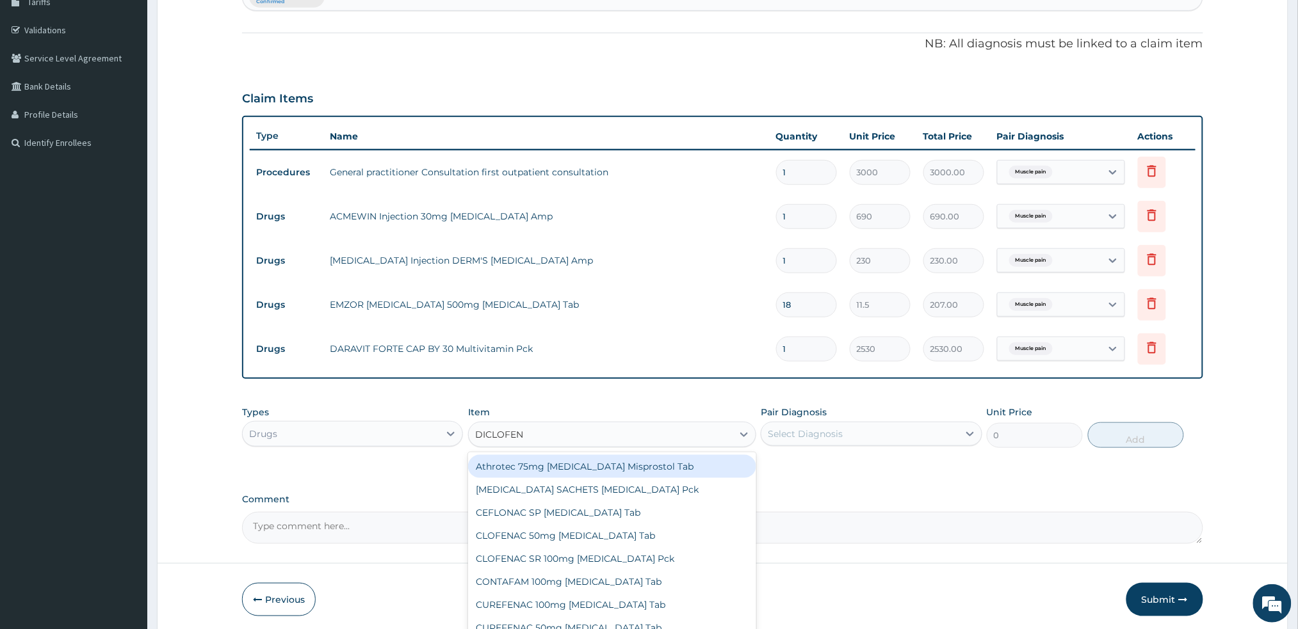
type input "DICLOFENA"
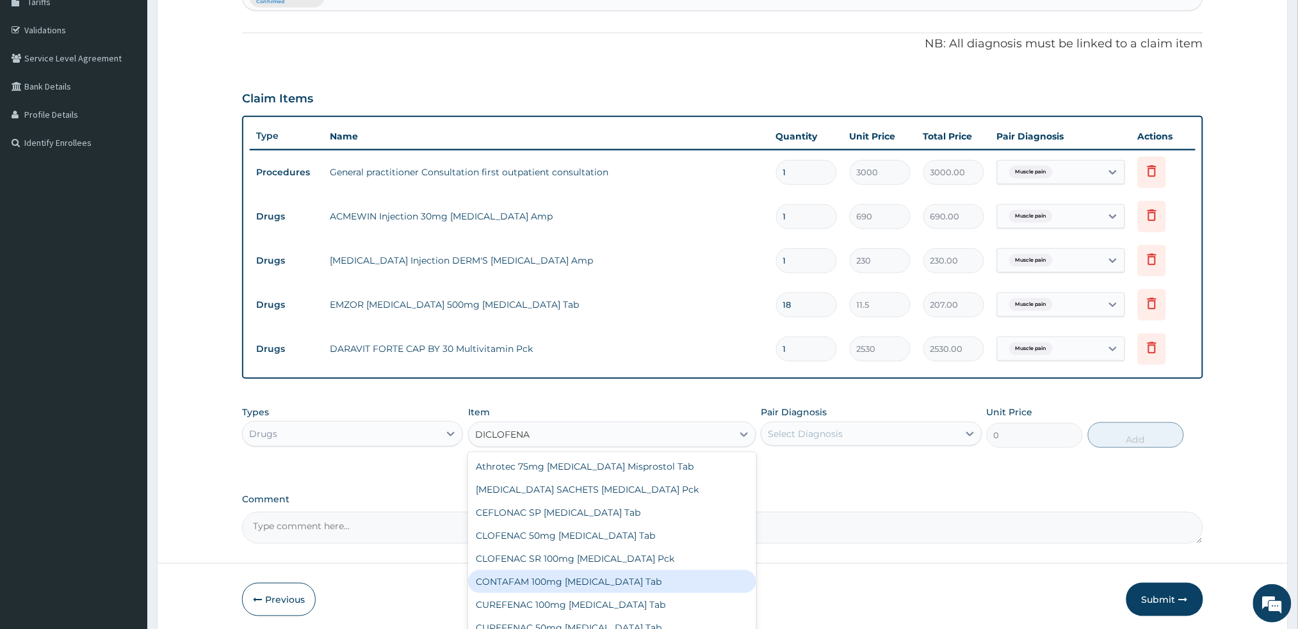
click at [549, 585] on div "CONTAFAM 100mg Diclofenac Tab" at bounding box center [612, 581] width 288 height 23
type input "92"
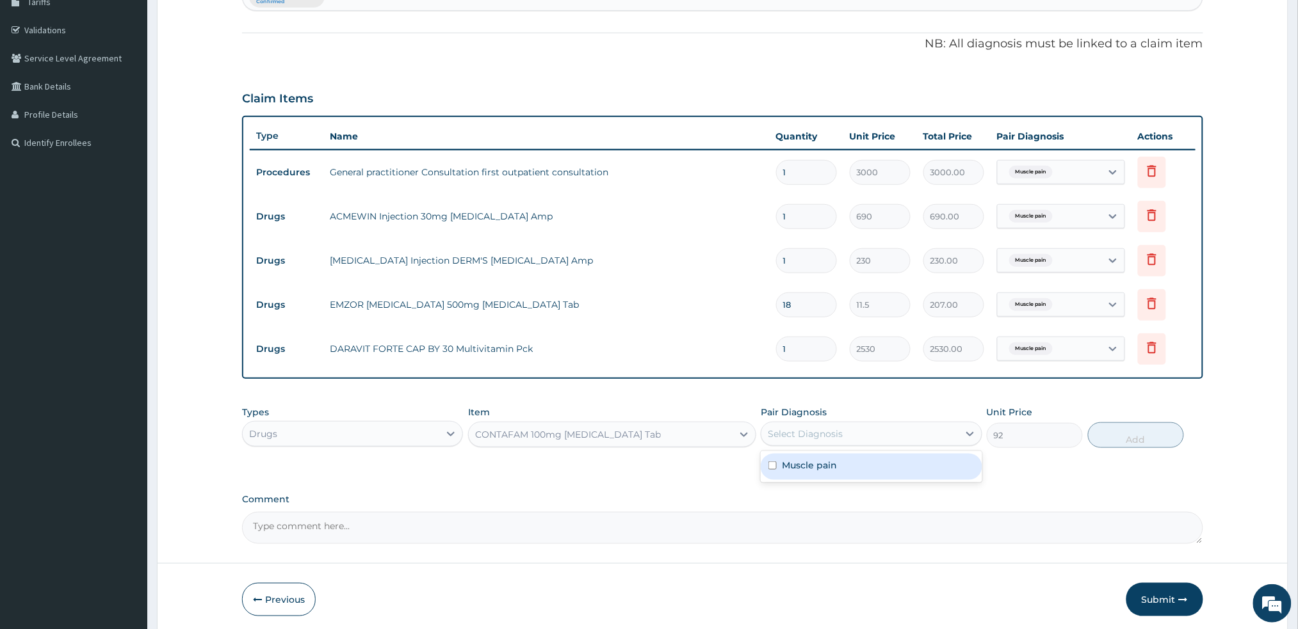
click at [863, 432] on div "Select Diagnosis" at bounding box center [859, 434] width 197 height 20
click at [844, 467] on div "Muscle pain" at bounding box center [871, 467] width 221 height 26
checkbox input "true"
click at [1131, 435] on button "Add" at bounding box center [1136, 436] width 96 height 26
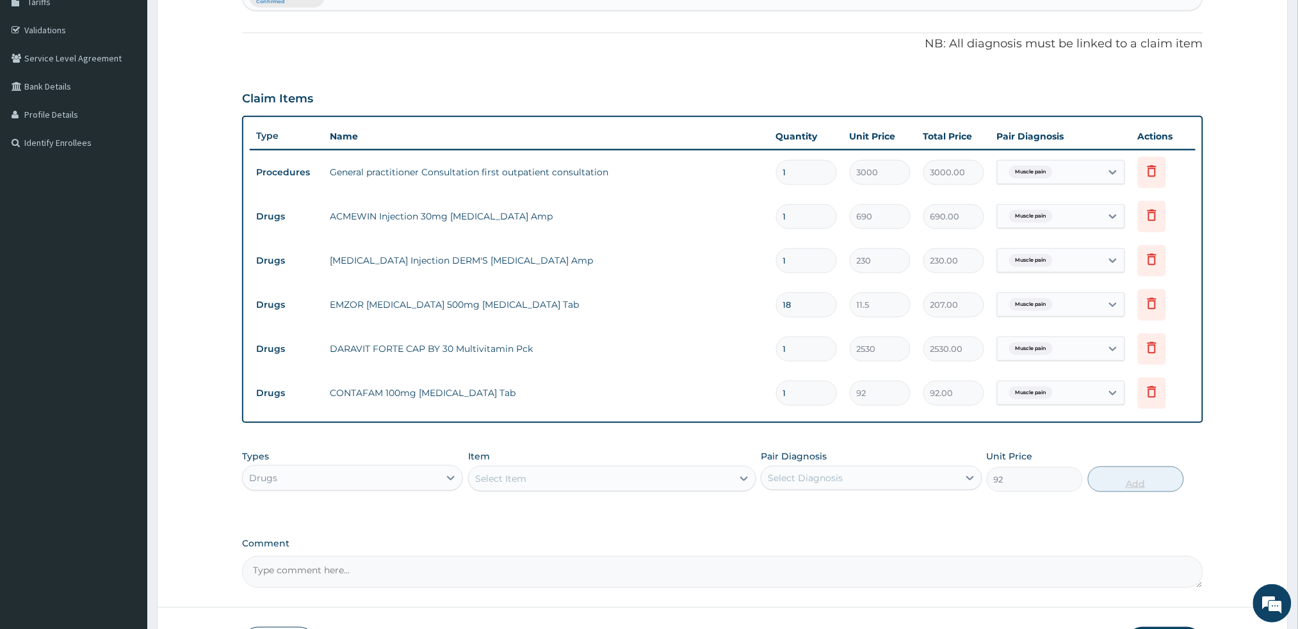
type input "0"
type input "0.00"
type input "4"
type input "368.00"
type input "0.00"
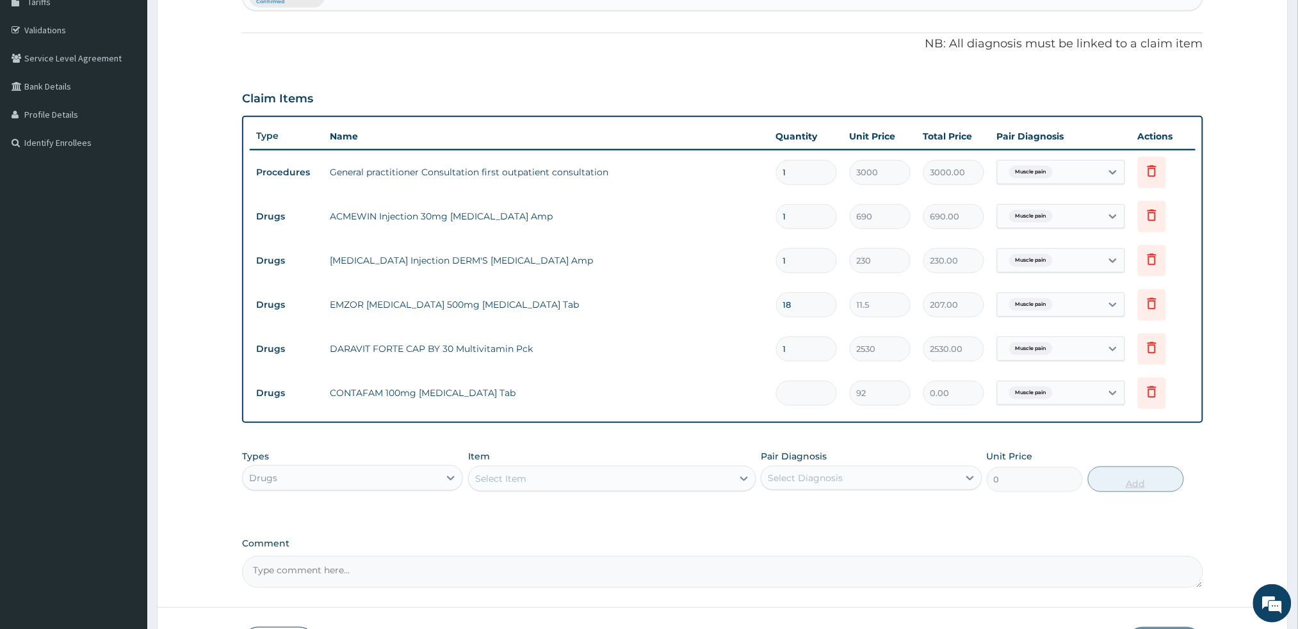
type input "5"
type input "460.00"
type input "5"
click at [607, 481] on div "Select Item" at bounding box center [601, 479] width 264 height 20
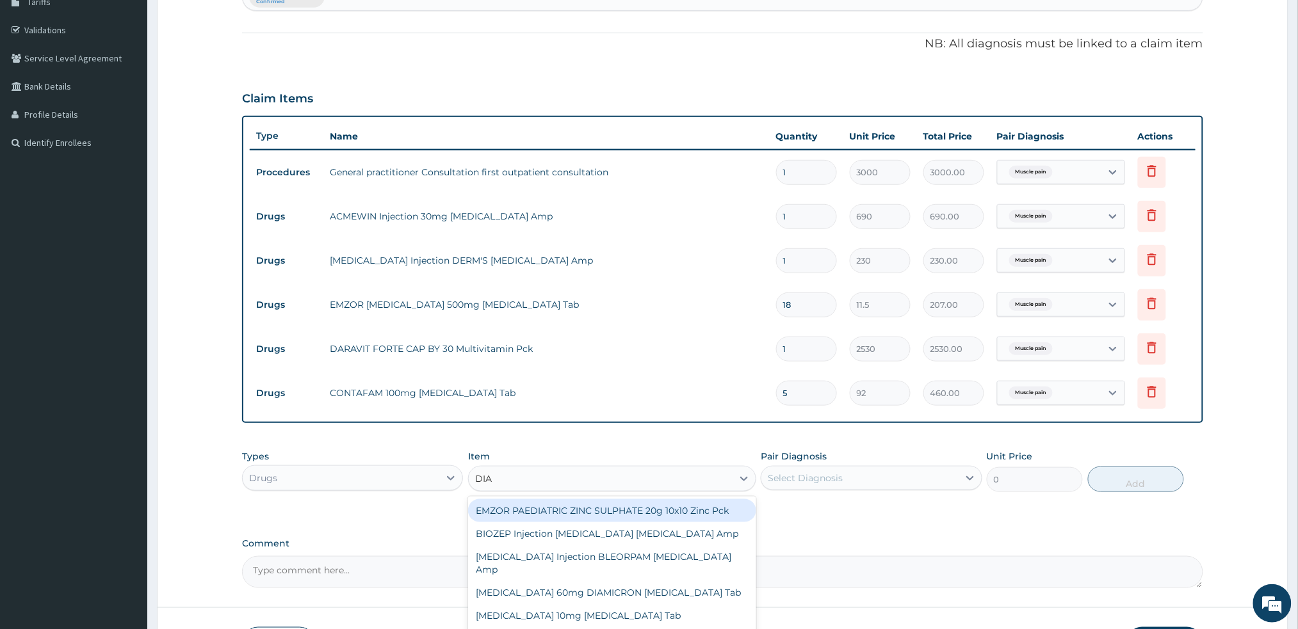
type input "DIAZ"
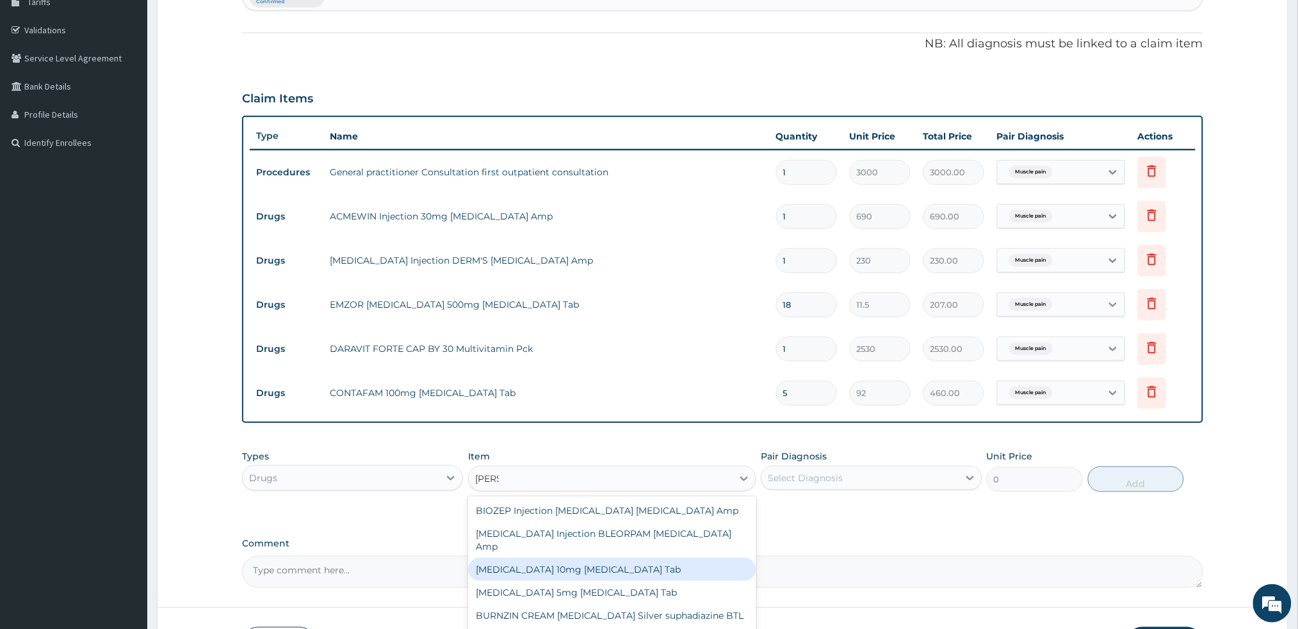
click at [556, 558] on div "Diazepam 10mg Diazepam Tab" at bounding box center [612, 569] width 288 height 23
type input "115"
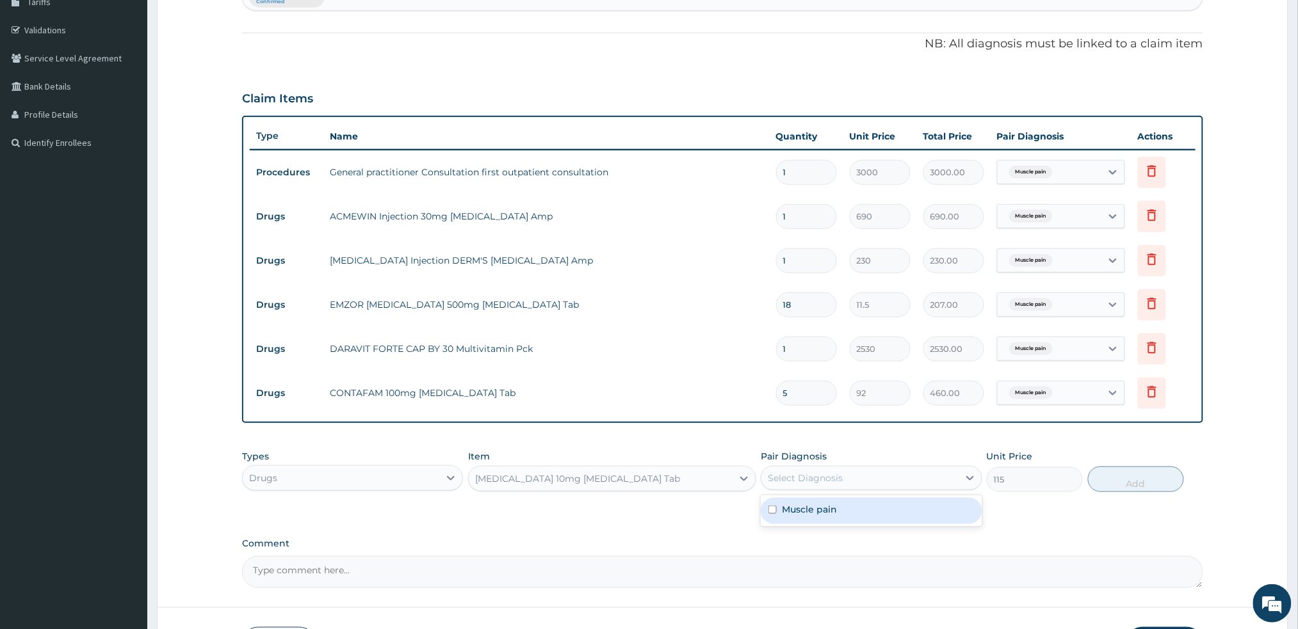
click at [807, 472] on div "Select Diagnosis" at bounding box center [805, 478] width 75 height 13
click at [812, 508] on label "Muscle pain" at bounding box center [809, 509] width 55 height 13
checkbox input "true"
click at [1132, 481] on button "Add" at bounding box center [1136, 480] width 96 height 26
type input "0"
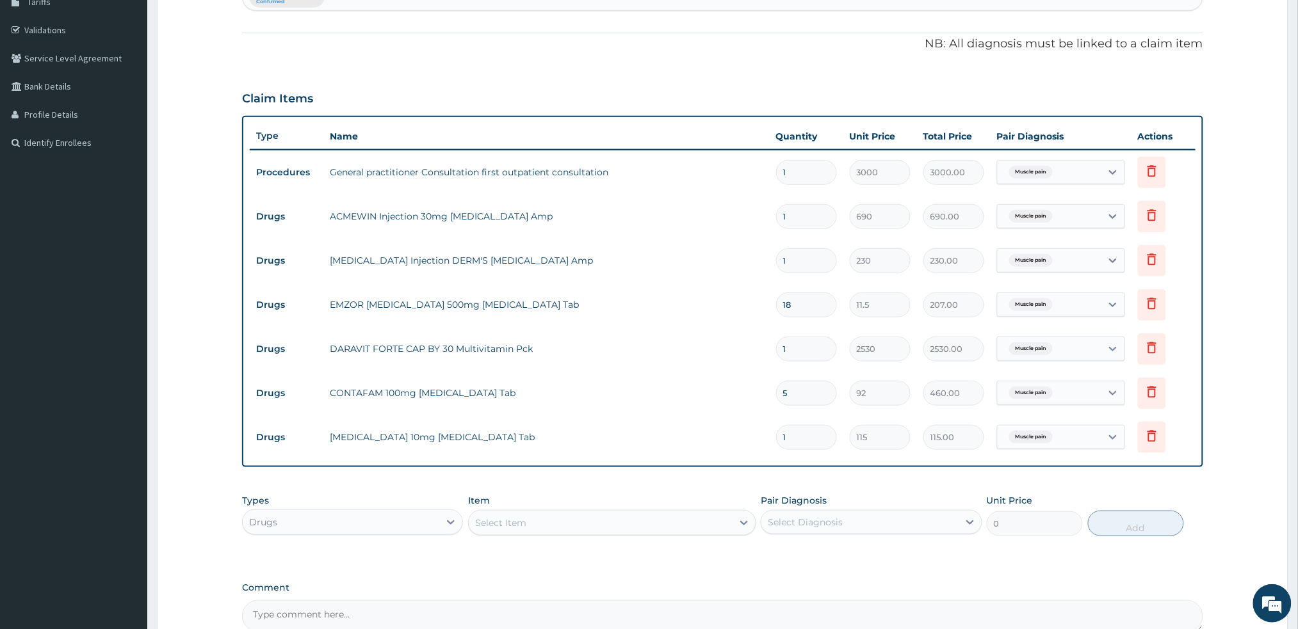
type input "10"
type input "1150.00"
type input "10"
click at [585, 526] on div "Select Item" at bounding box center [601, 523] width 264 height 20
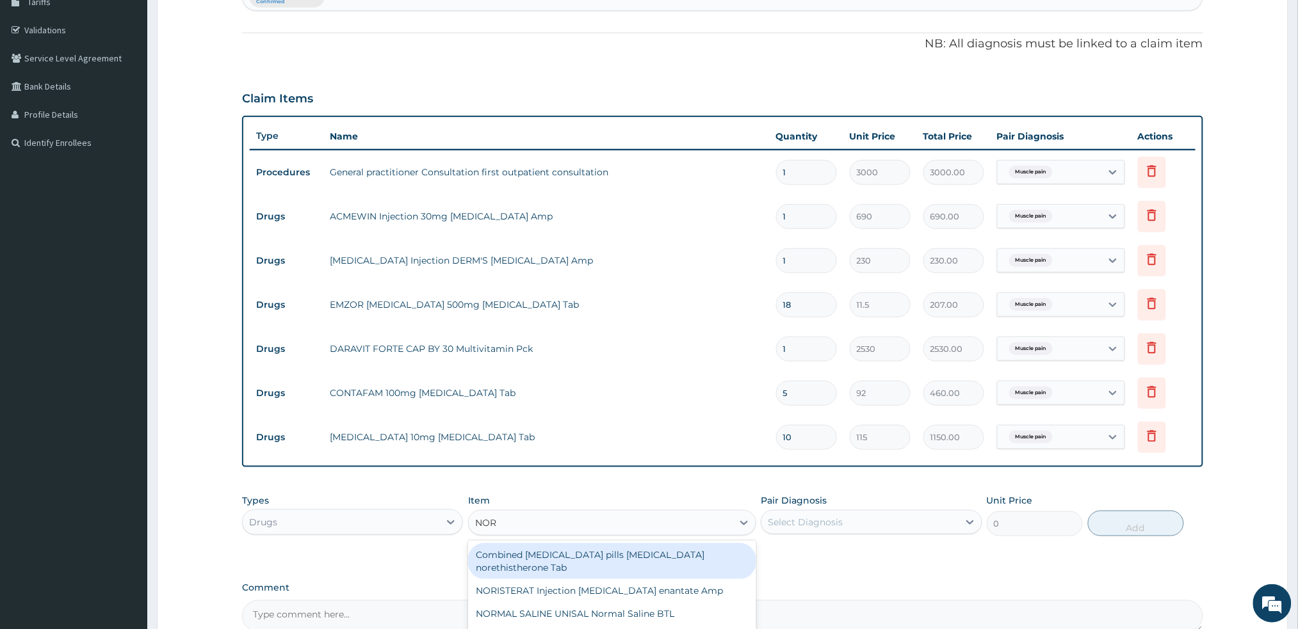
type input "NORF"
click at [606, 554] on div "Norflex 100mg Orphenadrine Acetaminophen Tab" at bounding box center [612, 562] width 288 height 36
type input "161"
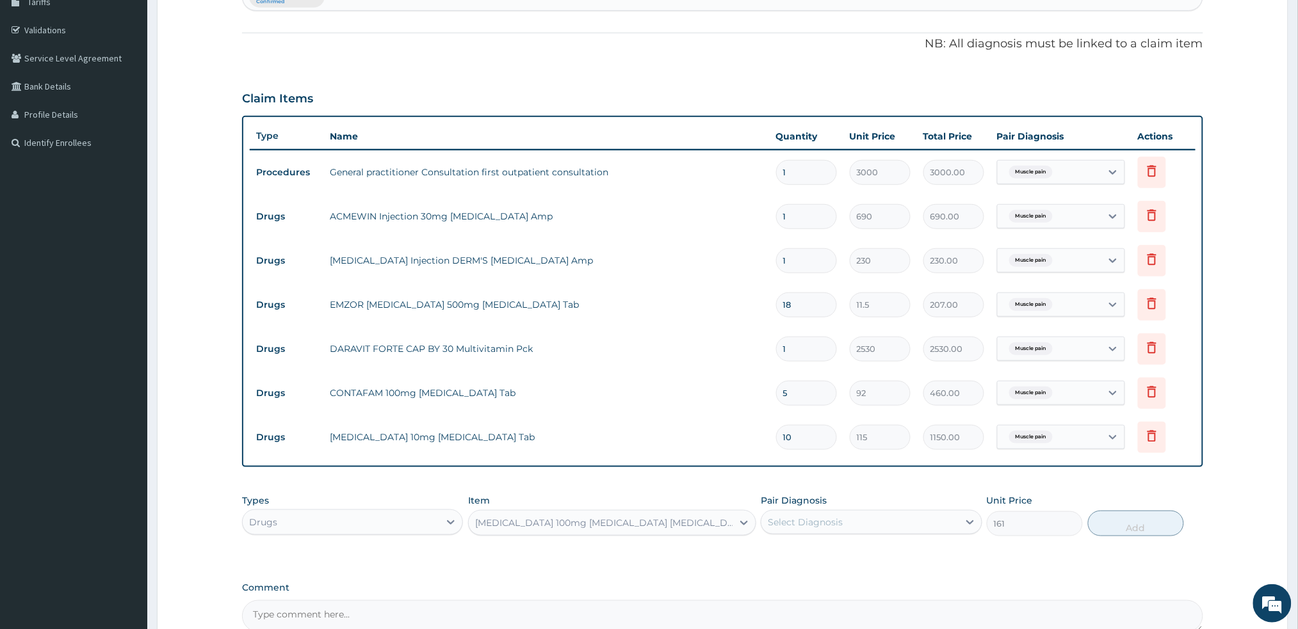
click at [777, 520] on div "Select Diagnosis" at bounding box center [805, 522] width 75 height 13
click at [785, 547] on label "Muscle pain" at bounding box center [809, 553] width 55 height 13
checkbox input "true"
click at [1129, 521] on button "Add" at bounding box center [1136, 524] width 96 height 26
type input "0"
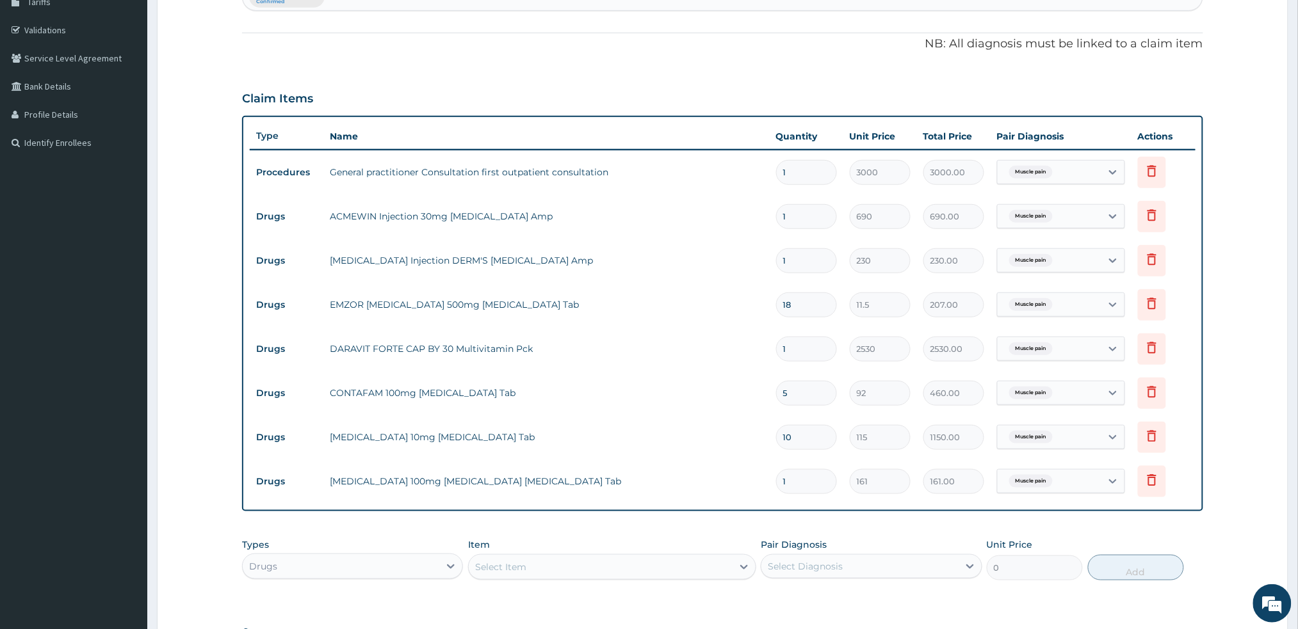
type input "0.00"
type input "67"
type input "10787.00"
type input "6"
type input "966.00"
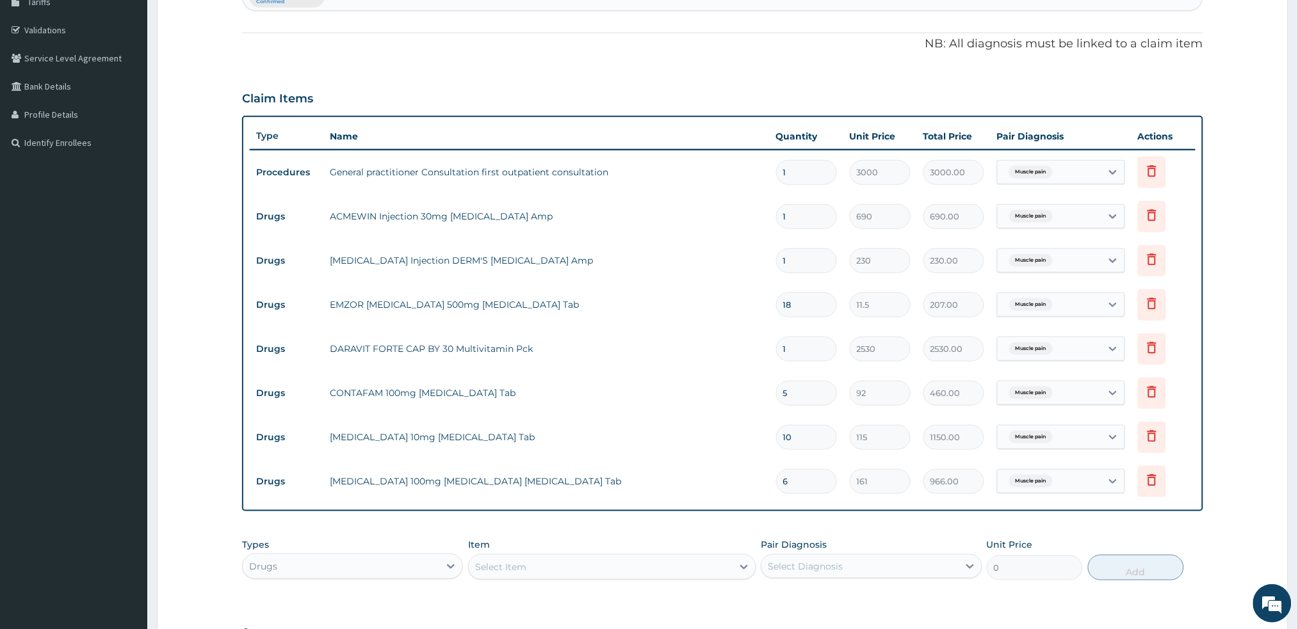
type input "2"
type input "322.00"
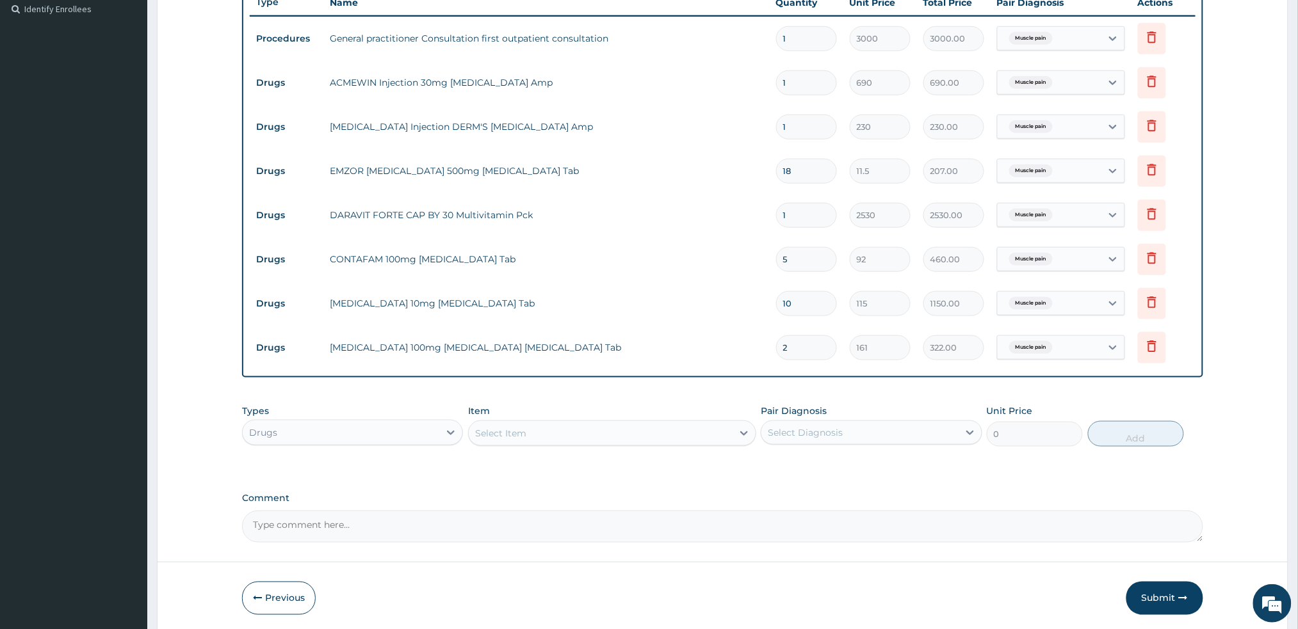
scroll to position [402, 0]
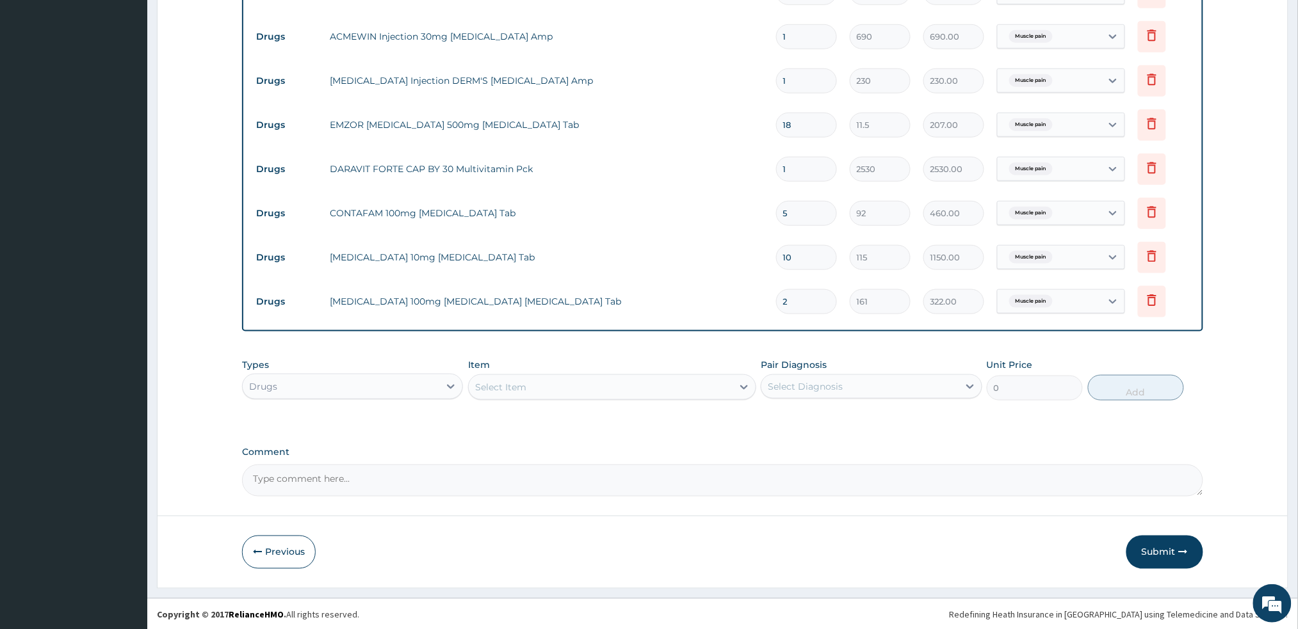
type input "2"
click at [623, 382] on div "Select Item" at bounding box center [601, 387] width 264 height 20
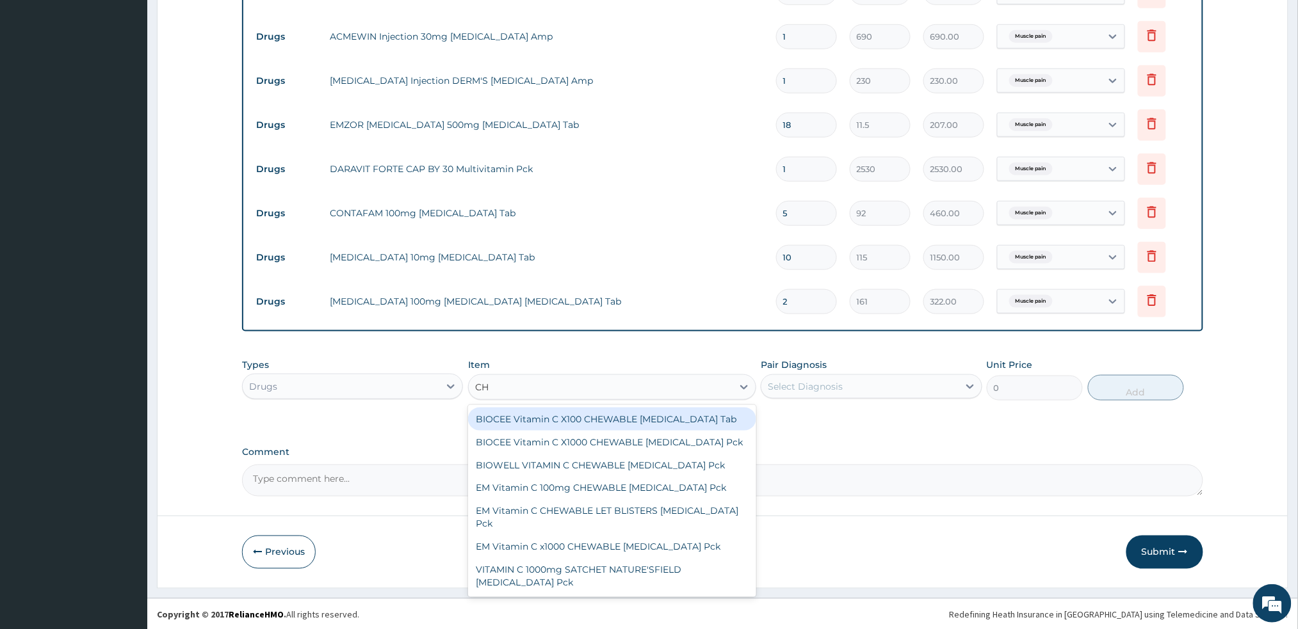
type input "CHY"
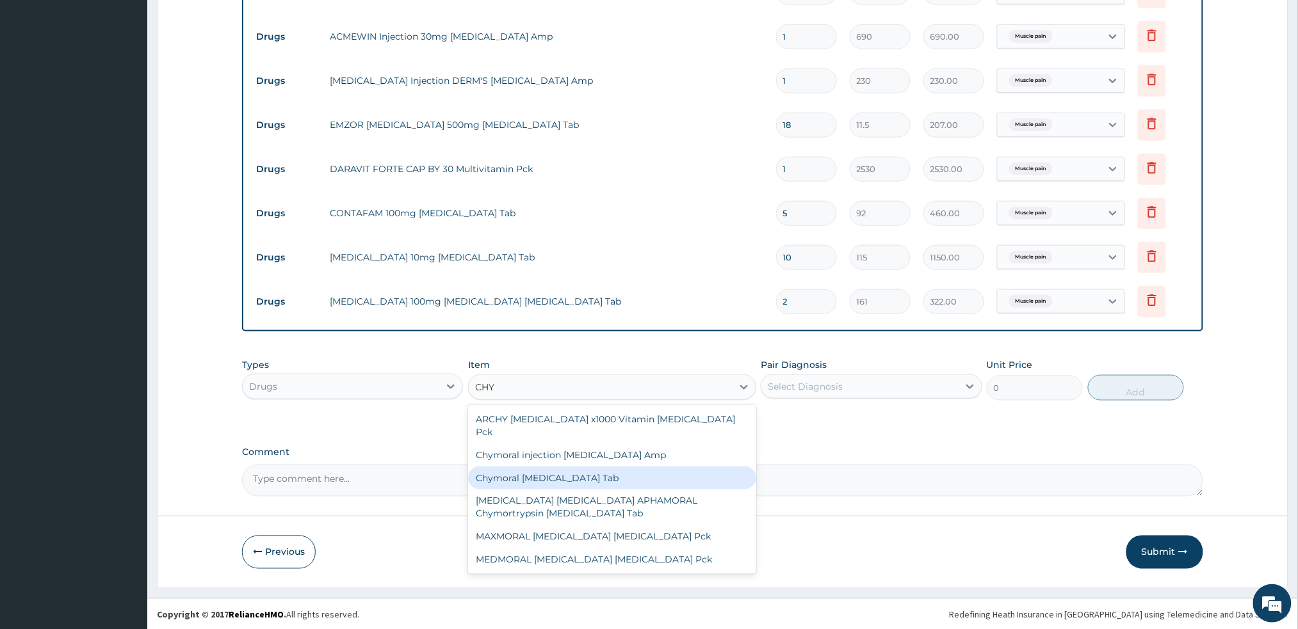
click at [590, 467] on div "Chymoral Chymotrypsin Tab" at bounding box center [612, 478] width 288 height 23
type input "466.9"
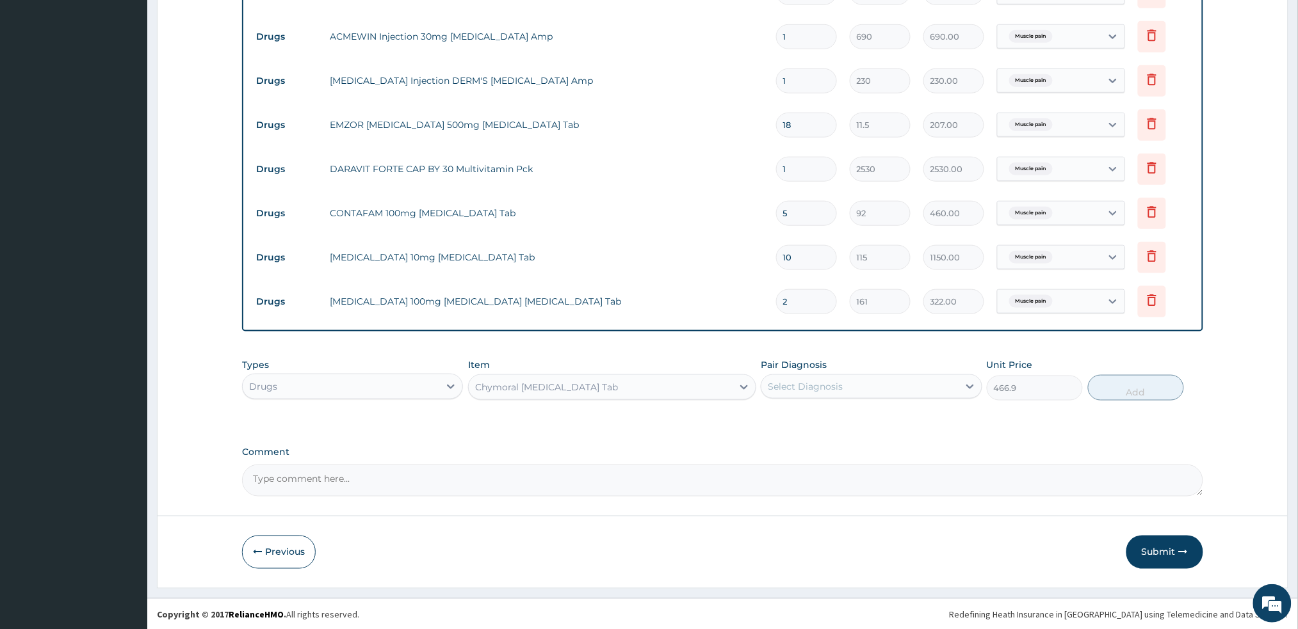
click at [923, 376] on div "Select Diagnosis" at bounding box center [859, 386] width 197 height 20
click at [895, 416] on div "Muscle pain" at bounding box center [871, 420] width 221 height 26
checkbox input "true"
click at [1113, 378] on button "Add" at bounding box center [1136, 388] width 96 height 26
type input "0"
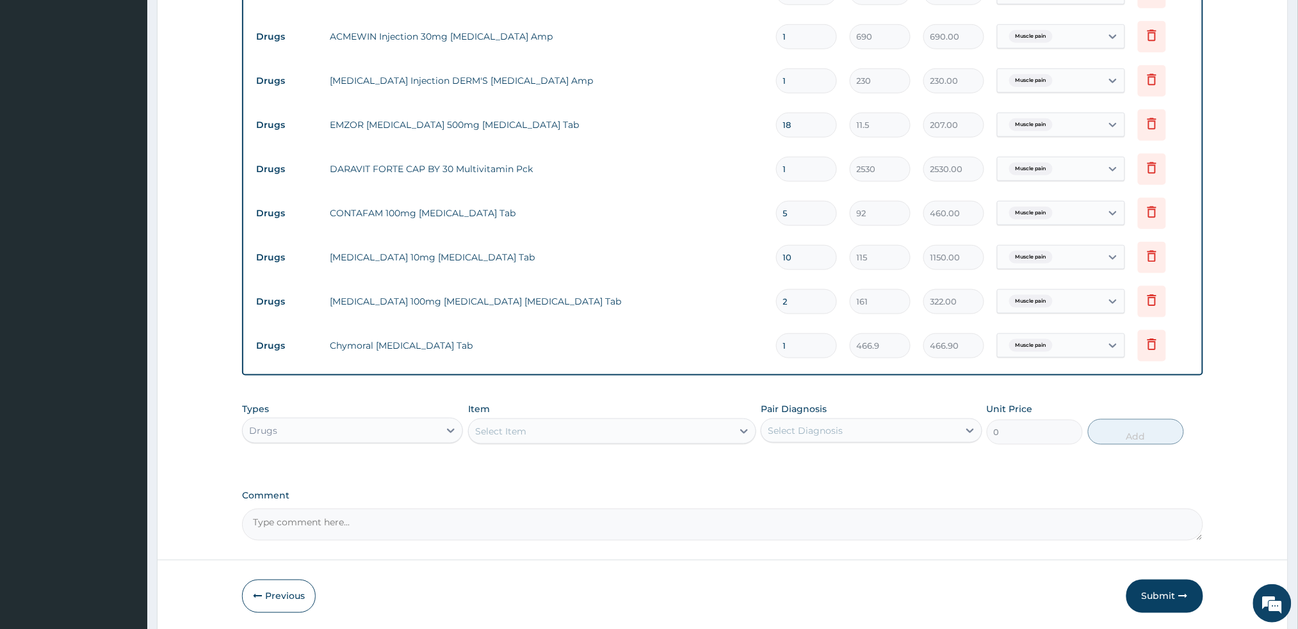
click at [515, 433] on div "Select Item" at bounding box center [500, 431] width 51 height 13
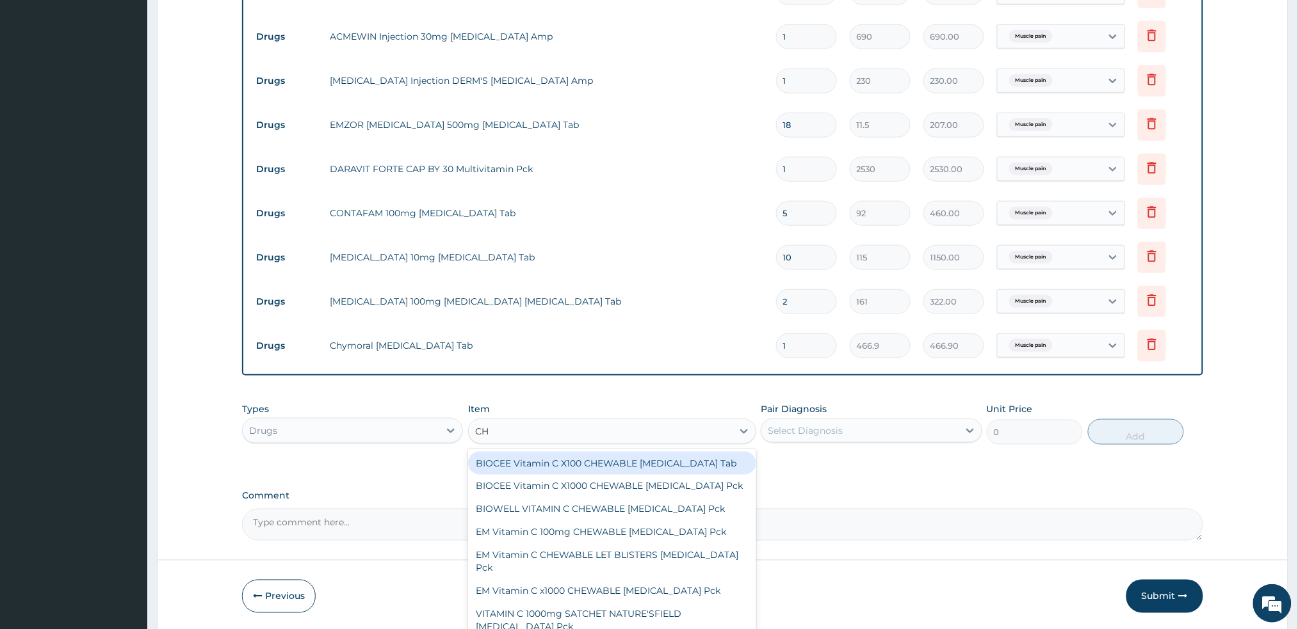
type input "CHY"
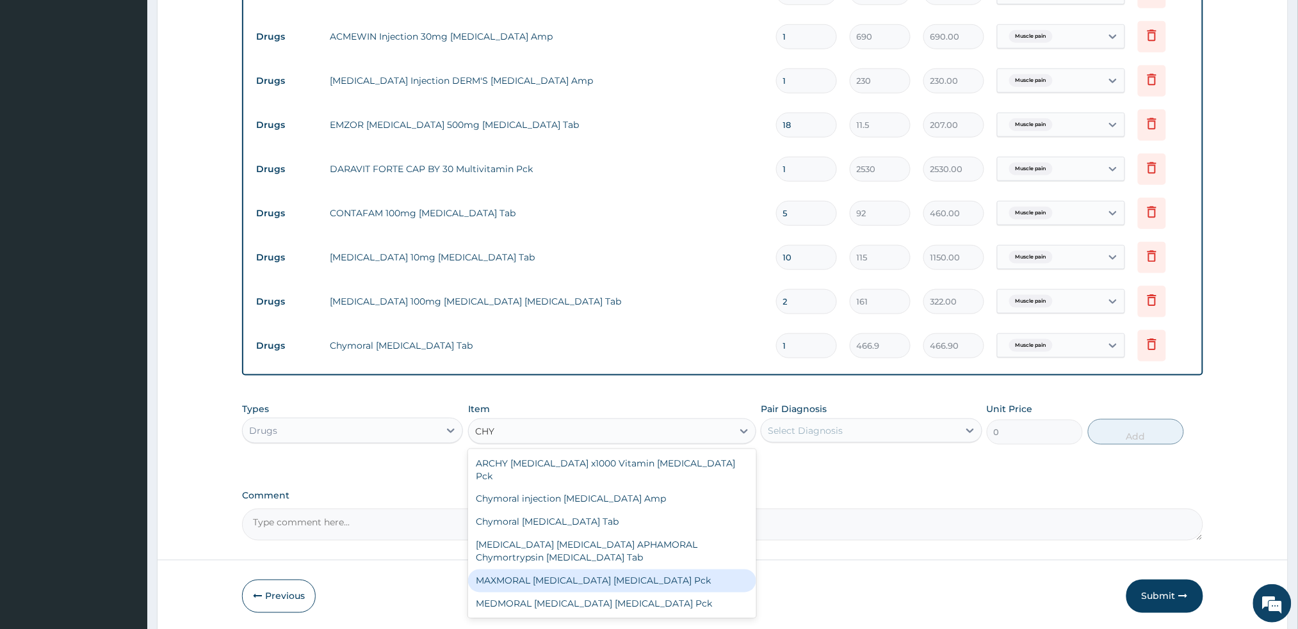
click at [653, 570] on div "MAXMORAL Chymotrypsin Trypsin Pck" at bounding box center [612, 581] width 288 height 23
type input "460"
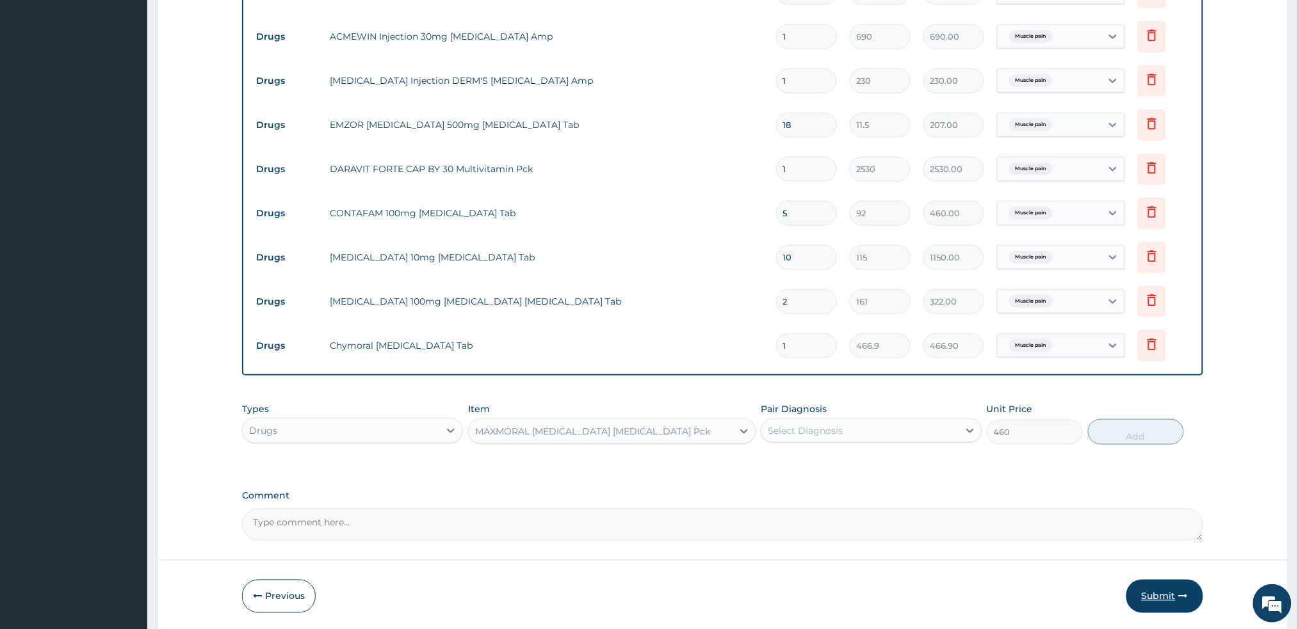
click at [1159, 596] on button "Submit" at bounding box center [1164, 596] width 77 height 33
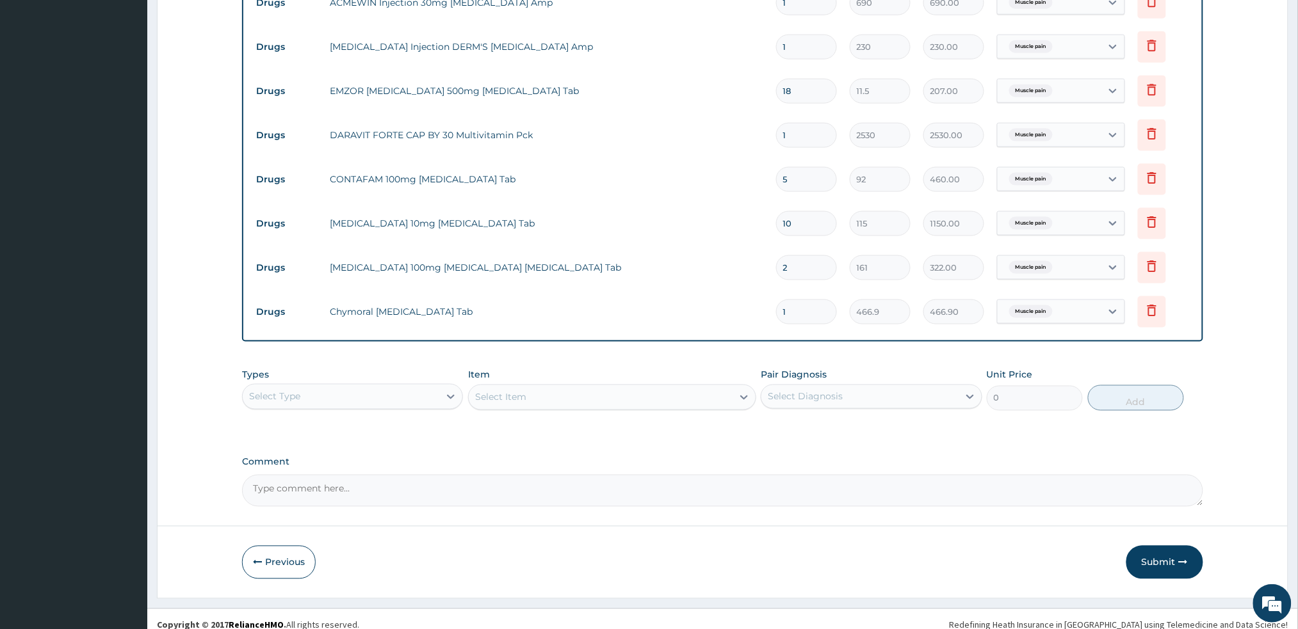
scroll to position [572, 0]
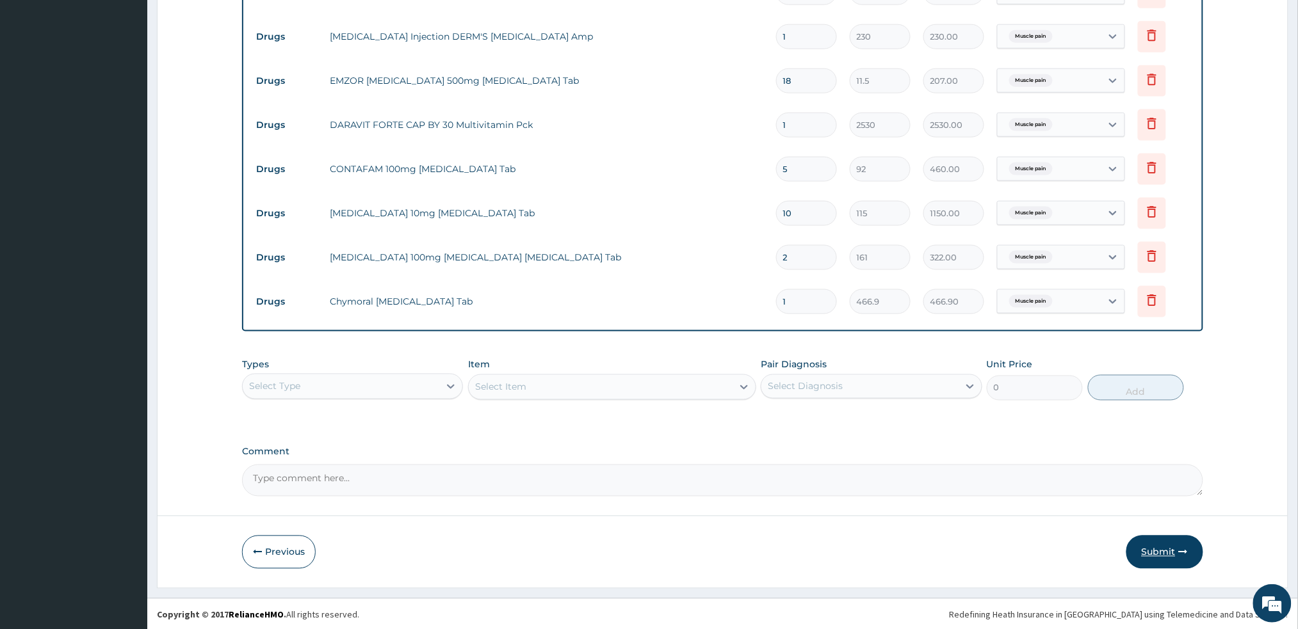
click at [1158, 549] on button "Submit" at bounding box center [1164, 552] width 77 height 33
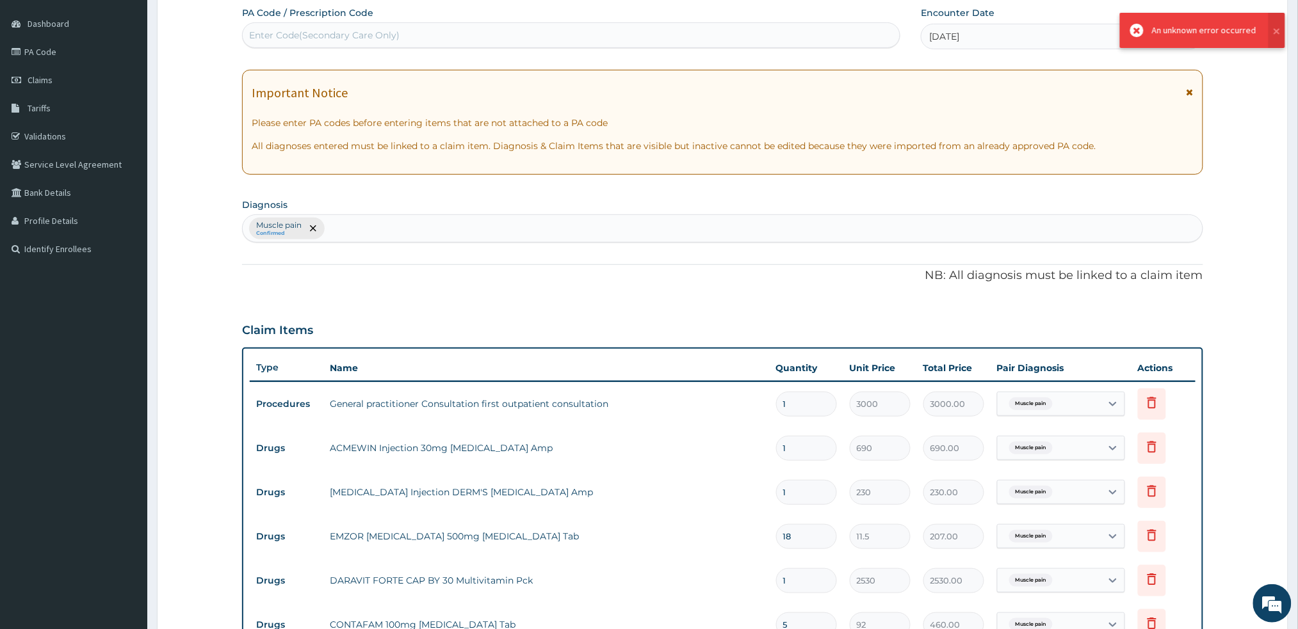
scroll to position [0, 0]
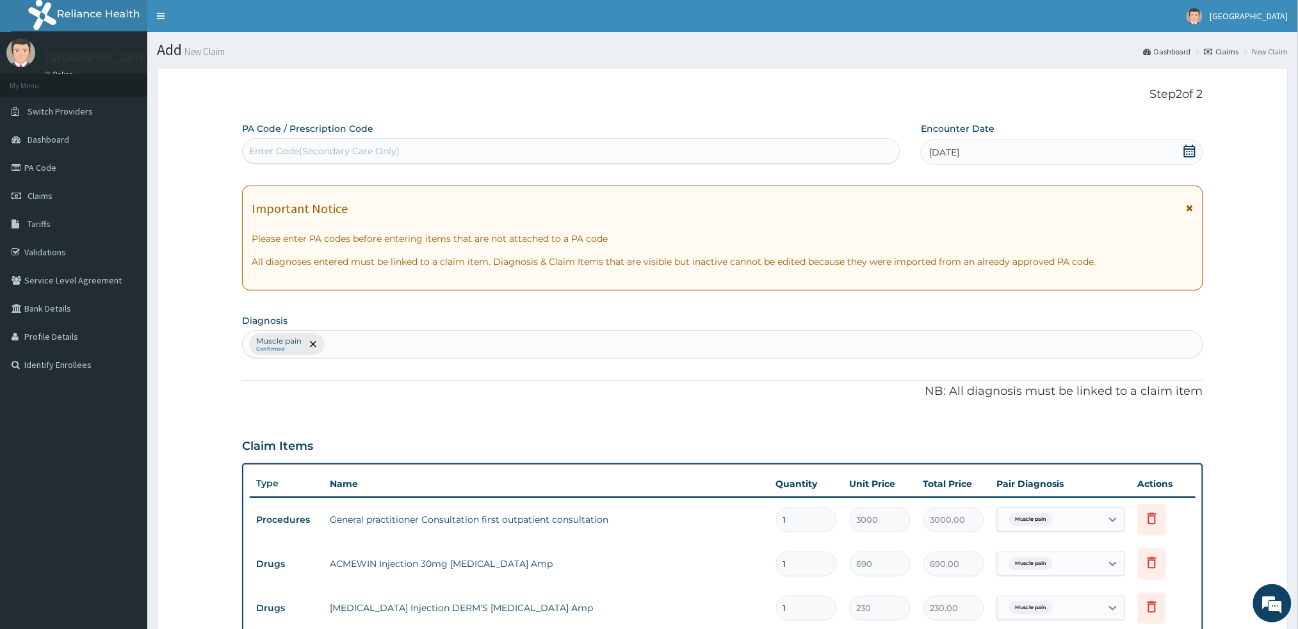
click at [1191, 154] on icon at bounding box center [1189, 151] width 13 height 13
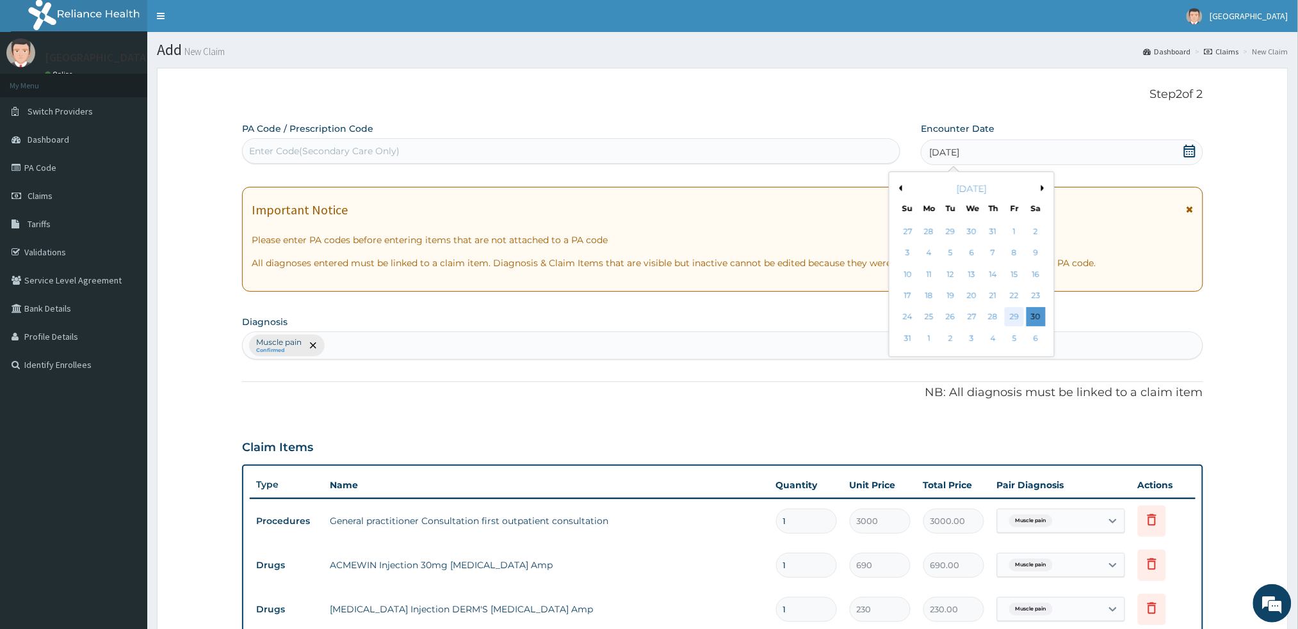
click at [1013, 320] on div "29" at bounding box center [1014, 317] width 19 height 19
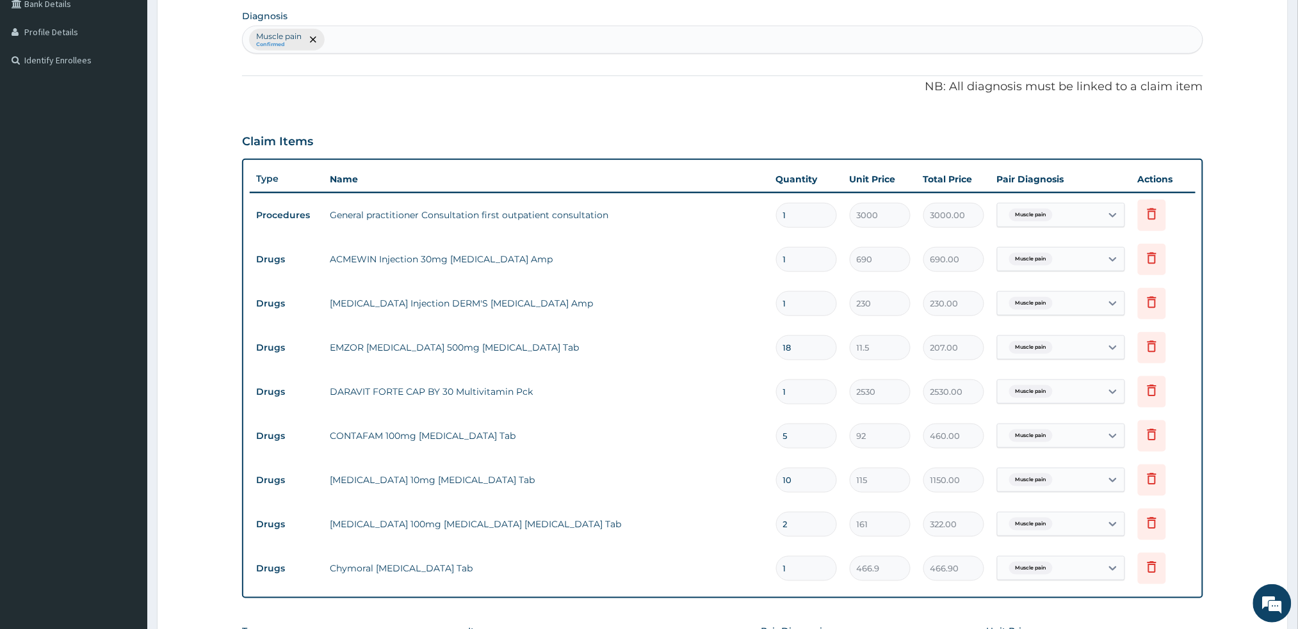
scroll to position [572, 0]
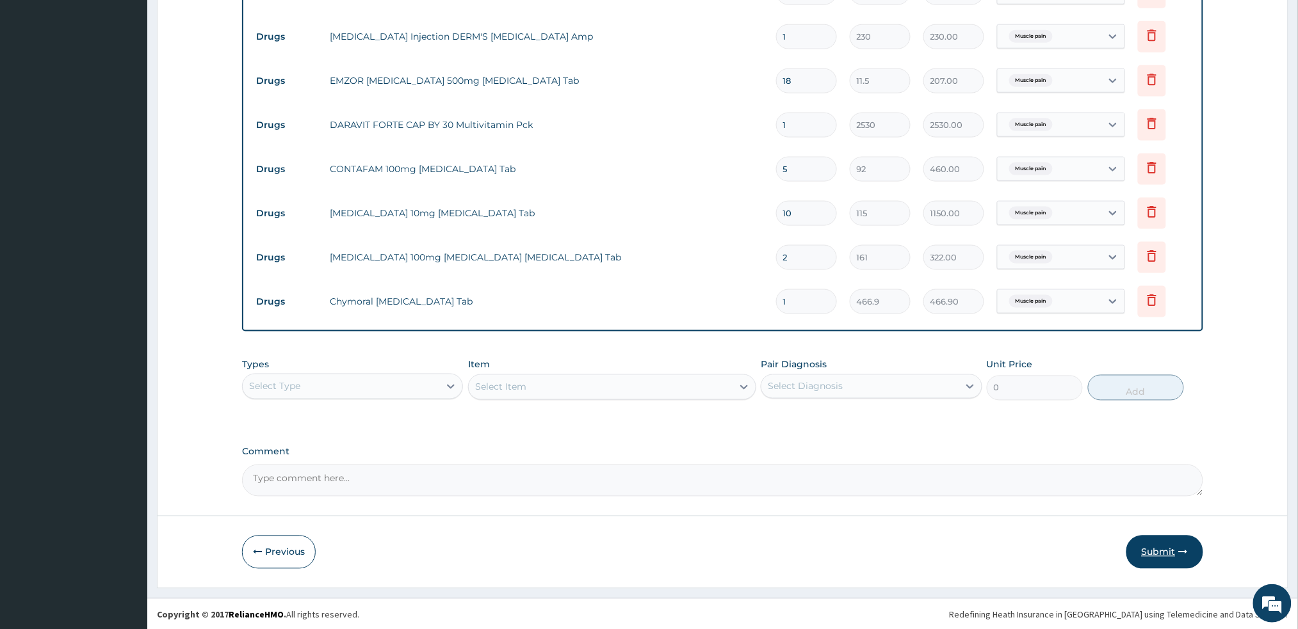
click at [1167, 558] on button "Submit" at bounding box center [1164, 552] width 77 height 33
